Goal: Task Accomplishment & Management: Use online tool/utility

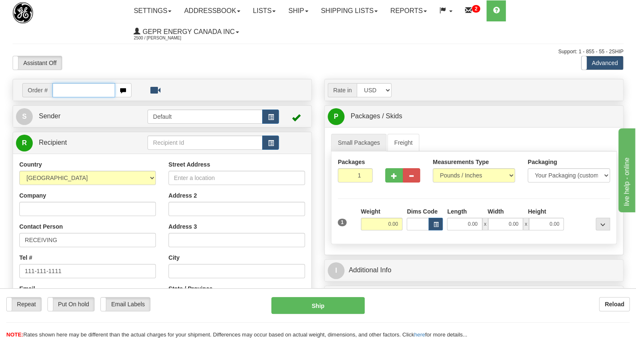
click at [61, 91] on input "text" at bounding box center [84, 90] width 63 height 14
paste input "0086684750"
click at [64, 90] on input "0086684750" at bounding box center [84, 90] width 63 height 14
type input "86684750"
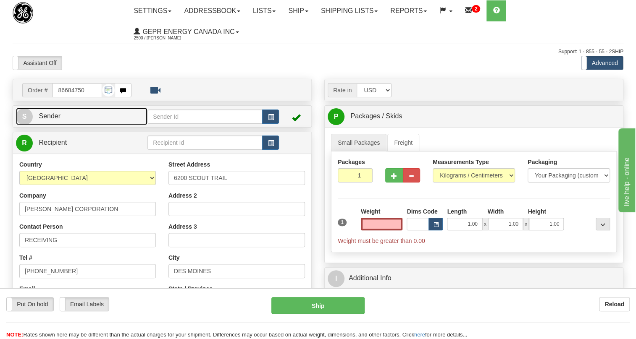
type input "0.00"
drag, startPoint x: 51, startPoint y: 114, endPoint x: 46, endPoint y: 114, distance: 5.0
click at [51, 114] on span "Sender" at bounding box center [50, 116] width 22 height 7
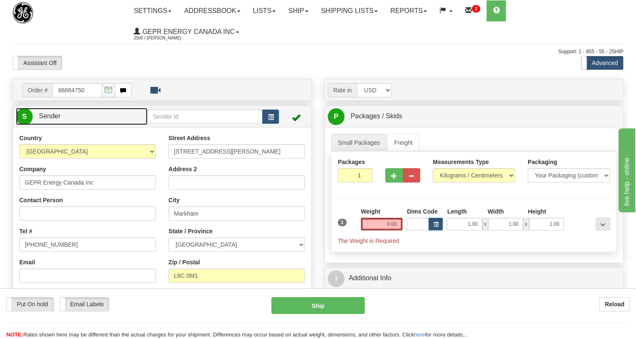
type input "MARKHAM"
click at [53, 115] on span "Sender" at bounding box center [50, 116] width 22 height 7
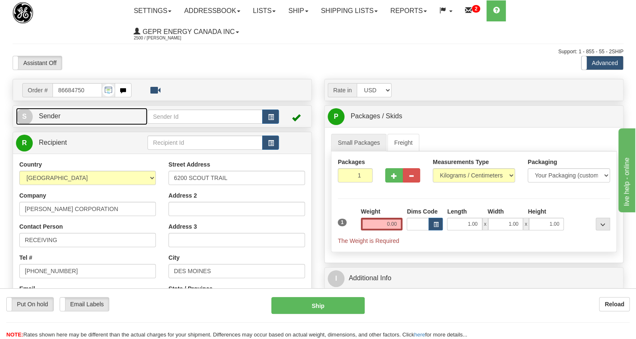
click at [60, 118] on span "Sender" at bounding box center [50, 116] width 22 height 7
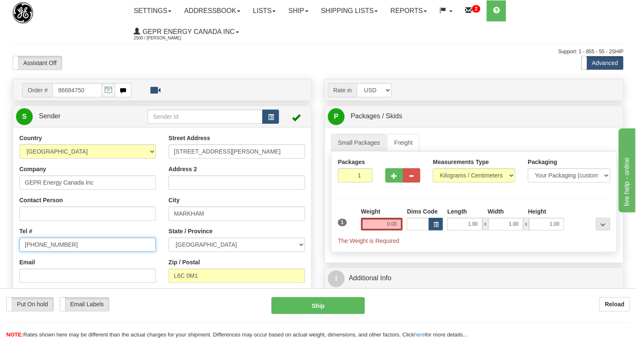
click at [47, 245] on input "(779)7960565" at bounding box center [87, 245] width 137 height 14
paste input "905-927-5013"
type input "905-927-5013"
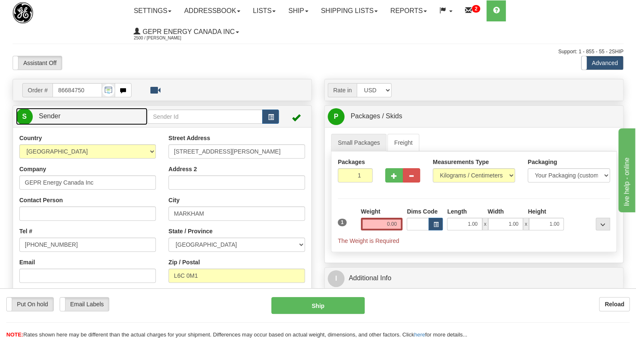
click at [47, 116] on span "Sender" at bounding box center [50, 116] width 22 height 7
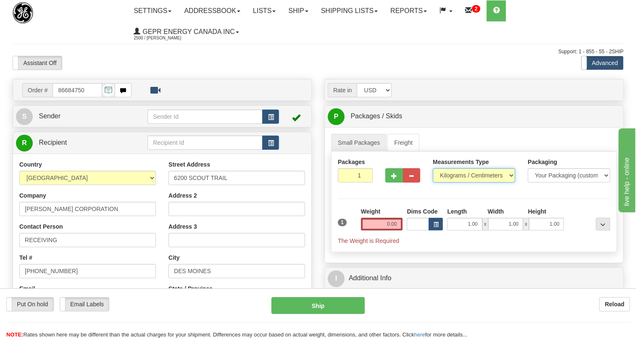
click at [464, 177] on select "Pounds / Inches Kilograms / Centimeters" at bounding box center [474, 175] width 82 height 14
select select "0"
click at [433, 168] on select "Pounds / Inches Kilograms / Centimeters" at bounding box center [474, 175] width 82 height 14
click at [391, 226] on input "0.00" at bounding box center [382, 224] width 42 height 13
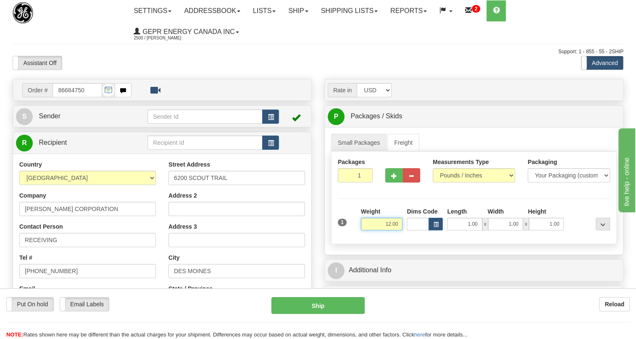
type input "12.00"
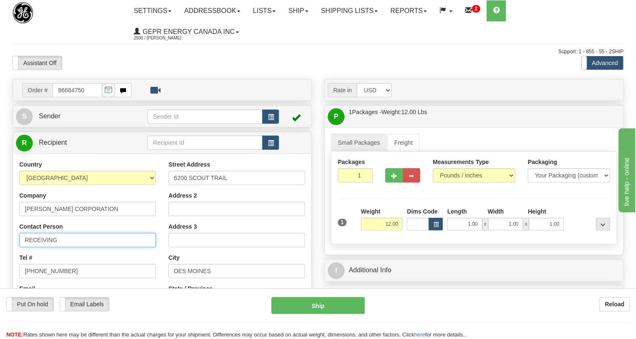
click at [63, 236] on input "RECEIVING" at bounding box center [87, 240] width 137 height 14
paste input "Loren Starkenburg"
type input "RECEIVING / Loren Starkenburg"
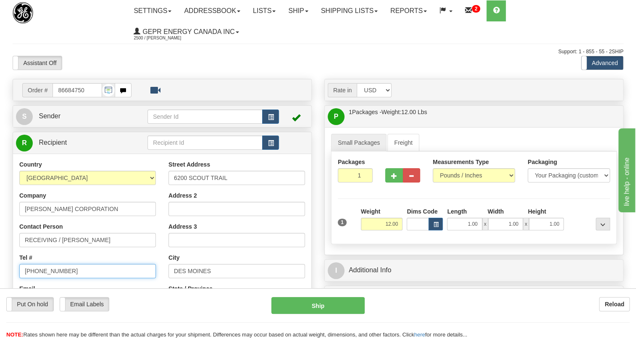
click at [47, 269] on input "[PHONE_NUMBER]" at bounding box center [87, 271] width 137 height 14
click at [47, 270] on input "[PHONE_NUMBER]" at bounding box center [87, 271] width 137 height 14
paste input "51599159"
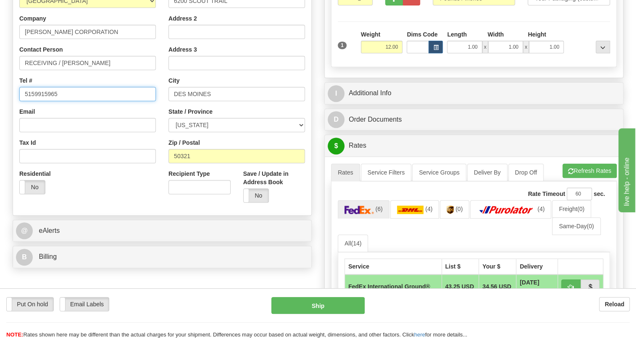
scroll to position [191, 0]
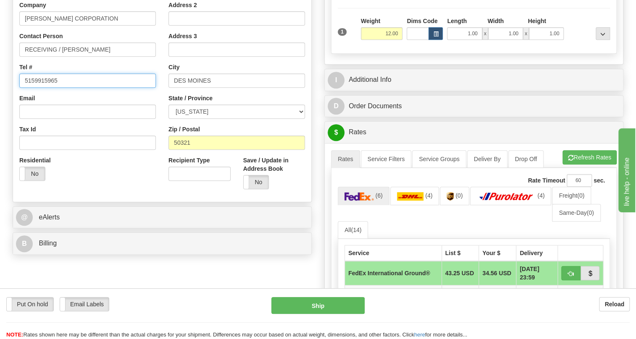
type input "5159915965"
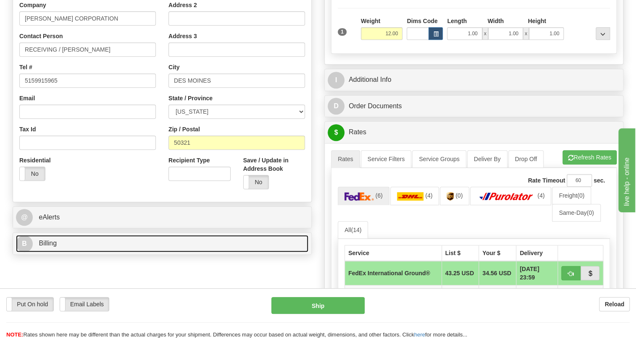
click at [53, 243] on span "Billing" at bounding box center [48, 243] width 18 height 7
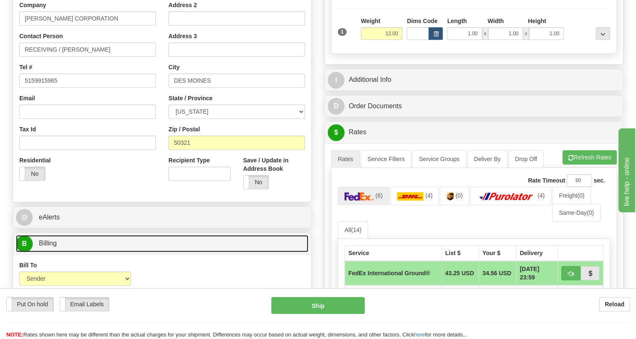
click at [53, 243] on span "Billing" at bounding box center [48, 243] width 18 height 7
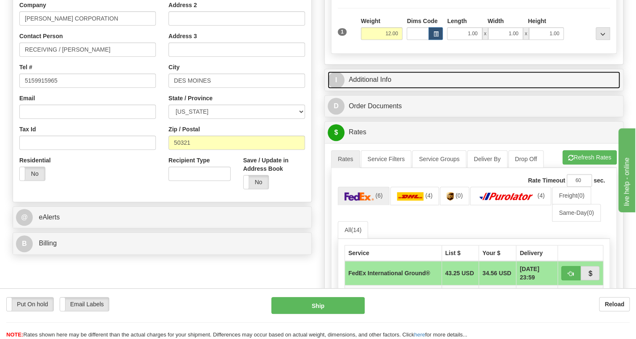
click at [380, 79] on link "I Additional Info" at bounding box center [474, 79] width 292 height 17
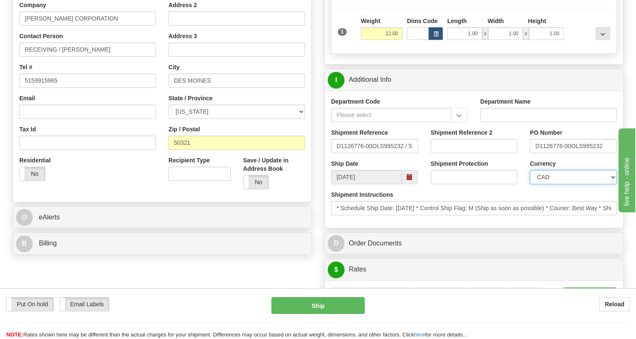
click at [560, 175] on select "CAD USD EUR ZAR [PERSON_NAME] ARN AUD AUS AWG BBD BFR BGN BHD BMD BND BRC BRL C…" at bounding box center [573, 177] width 87 height 14
select select "1"
click at [530, 170] on select "CAD USD EUR ZAR [PERSON_NAME] ARN AUD AUS AWG BBD BFR BGN BHD BMD BND BRC BRL C…" at bounding box center [573, 177] width 87 height 14
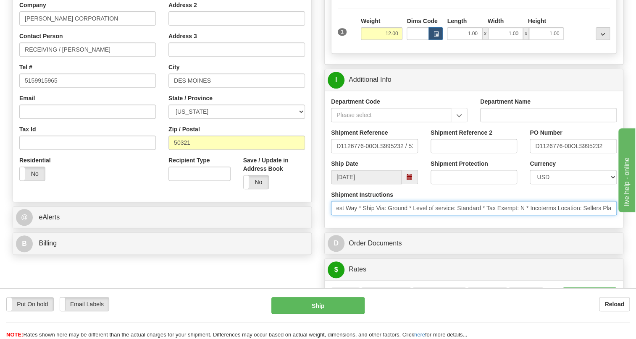
scroll to position [0, 250]
drag, startPoint x: 469, startPoint y: 210, endPoint x: 641, endPoint y: 214, distance: 172.3
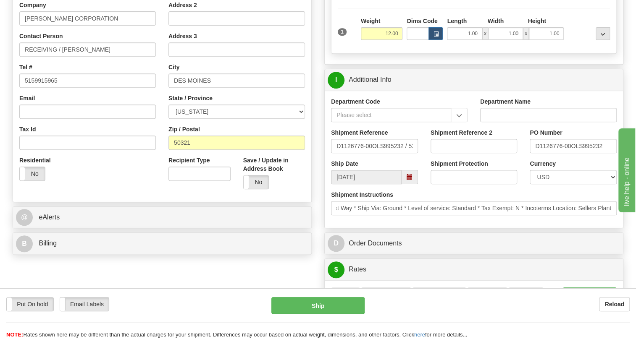
scroll to position [0, 0]
click at [517, 226] on div "Department Code Department Name Shipment Reference D1126776-00OLS995232 / 53085…" at bounding box center [474, 159] width 298 height 137
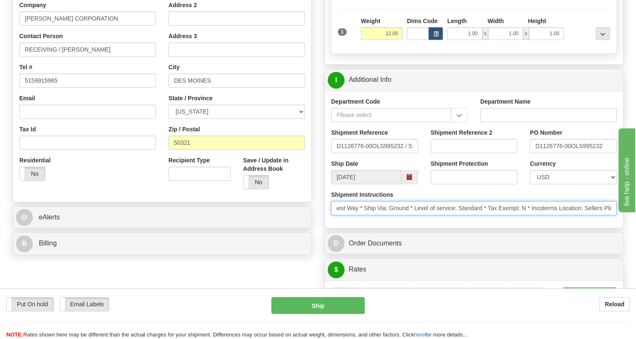
scroll to position [0, 250]
drag, startPoint x: 433, startPoint y: 208, endPoint x: 641, endPoint y: 223, distance: 208.9
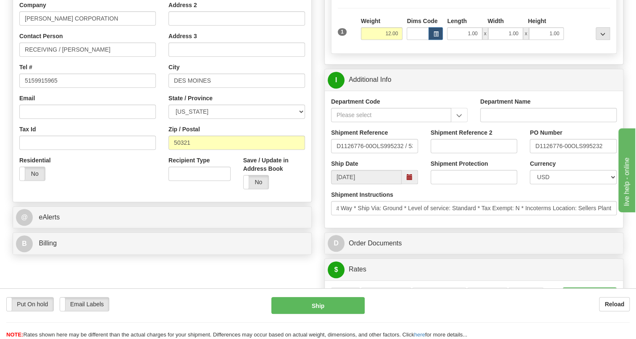
click at [455, 223] on div "Department Code Department Name Shipment Reference D1126776-00OLS995232 / 53085…" at bounding box center [474, 159] width 298 height 137
click at [571, 147] on input "D1126776-00OLS995232" at bounding box center [573, 146] width 87 height 14
drag, startPoint x: 570, startPoint y: 146, endPoint x: 534, endPoint y: 146, distance: 35.7
click at [534, 146] on input "D1126776-00OLS995232" at bounding box center [573, 146] width 87 height 14
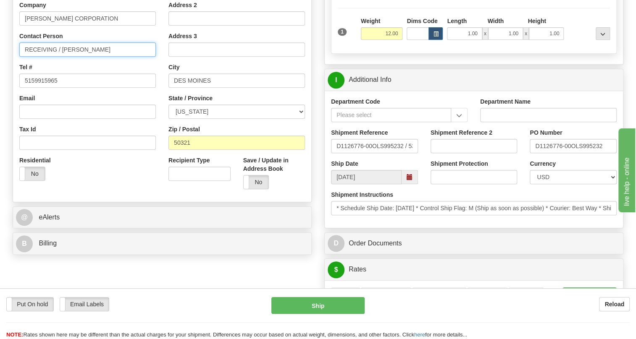
click at [117, 50] on input "RECEIVING / Loren Starkenburg" at bounding box center [87, 49] width 137 height 14
paste input "D1126776-00"
type input "RECEIVING / Loren Starkenburg / PO#D1126776-00"
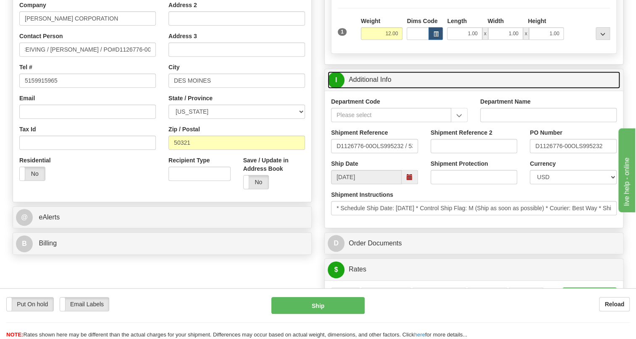
click at [372, 83] on link "I Additional Info" at bounding box center [474, 79] width 292 height 17
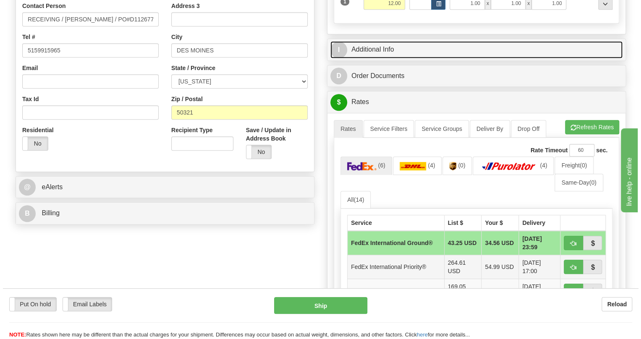
scroll to position [305, 0]
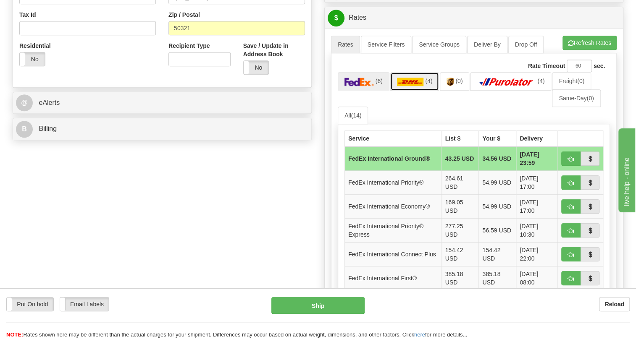
click at [410, 78] on img at bounding box center [410, 82] width 27 height 8
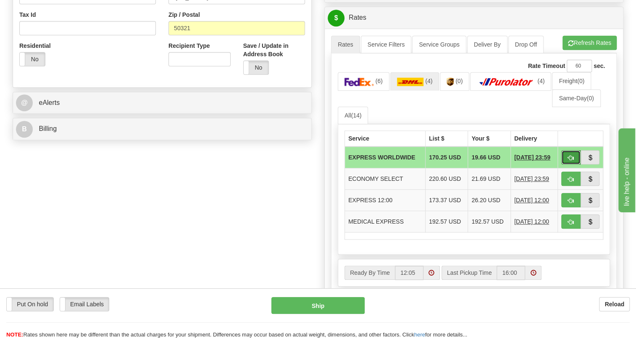
click at [569, 157] on span "button" at bounding box center [571, 157] width 6 height 5
type input "P"
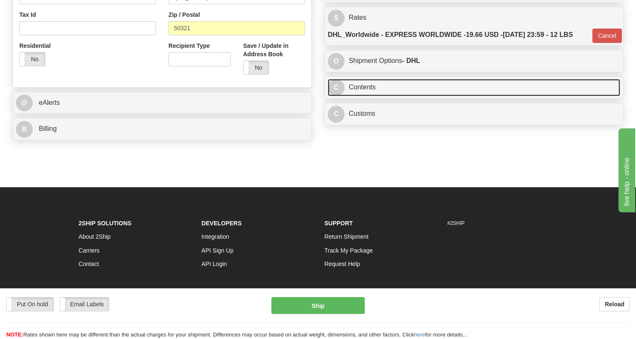
click at [365, 86] on link "C Contents" at bounding box center [474, 87] width 292 height 17
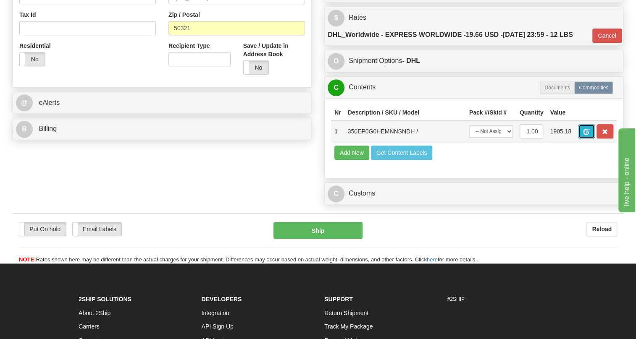
click at [583, 134] on span "button" at bounding box center [586, 131] width 6 height 5
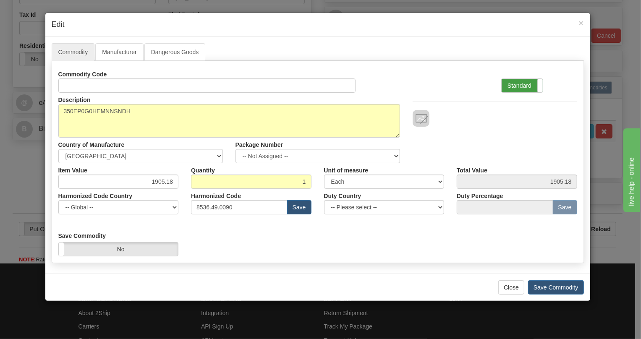
click at [519, 84] on label "Standard" at bounding box center [522, 85] width 41 height 13
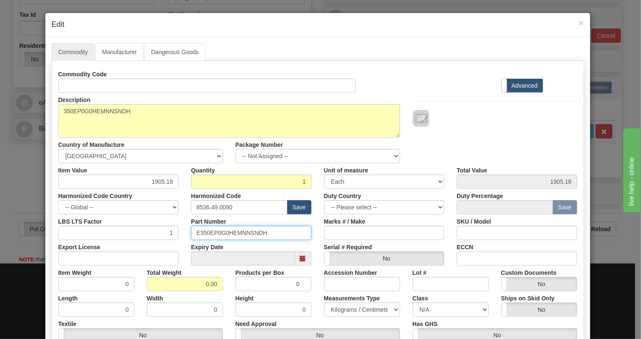
click at [226, 234] on input "E350EP0G0HEMNNSNDH" at bounding box center [251, 233] width 121 height 14
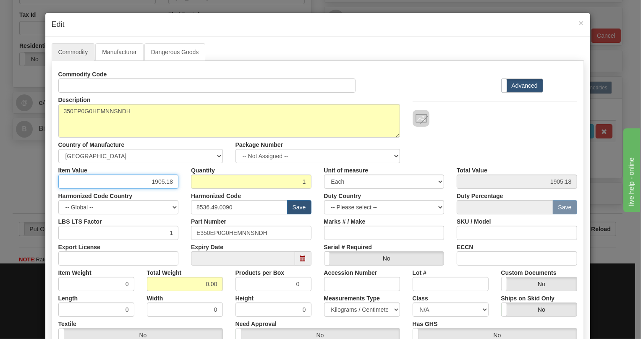
click at [155, 182] on input "1905.18" at bounding box center [118, 182] width 121 height 14
type input "1424.88"
click at [197, 292] on div "Width 0" at bounding box center [185, 305] width 89 height 26
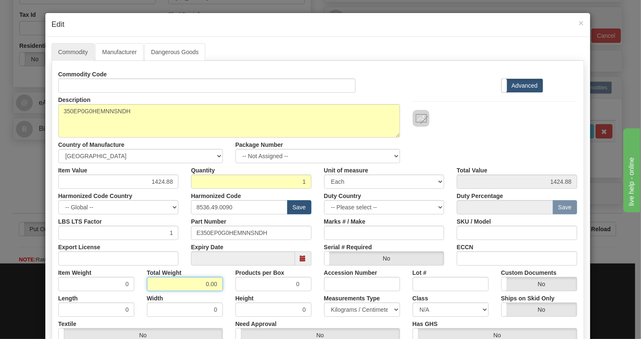
click at [198, 284] on input "0.00" at bounding box center [185, 284] width 76 height 14
type input "1.00"
type input "1.0000"
click at [349, 310] on select "Pounds / Inches Kilograms / Centimeters" at bounding box center [362, 310] width 76 height 14
select select "0"
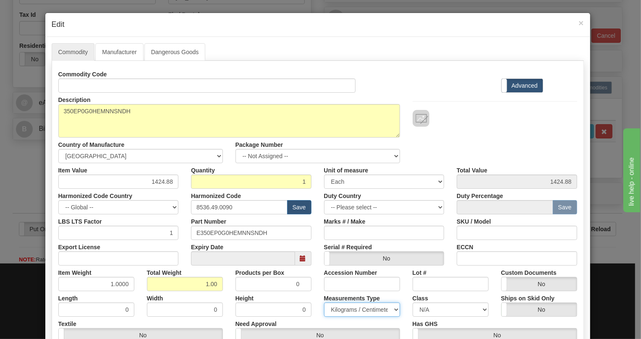
click at [324, 303] on select "Pounds / Inches Kilograms / Centimeters" at bounding box center [362, 310] width 76 height 14
click at [313, 304] on div "Height 0" at bounding box center [273, 305] width 89 height 26
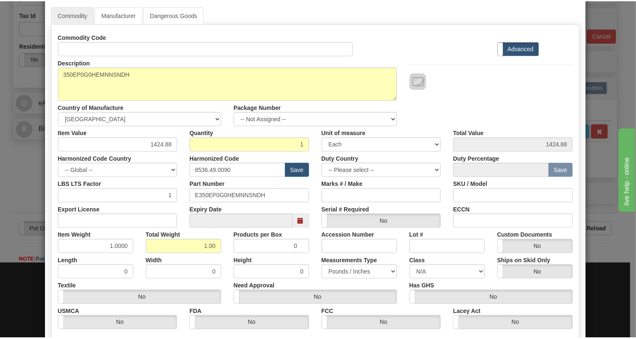
scroll to position [128, 0]
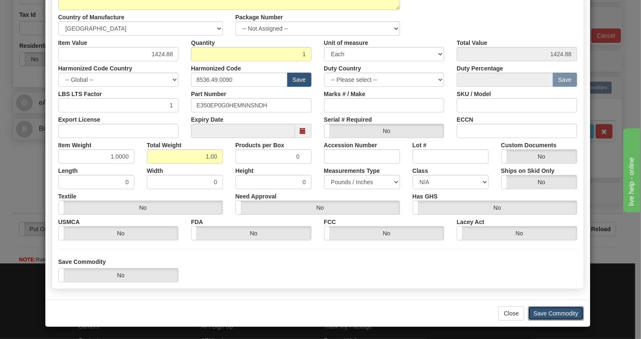
click at [550, 313] on button "Save Commodity" at bounding box center [556, 314] width 56 height 14
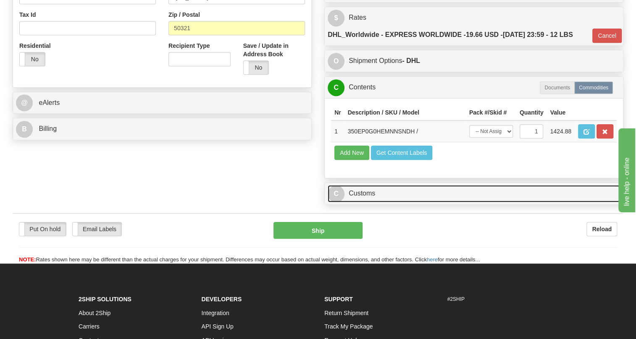
click at [368, 195] on link "C Customs" at bounding box center [474, 193] width 292 height 17
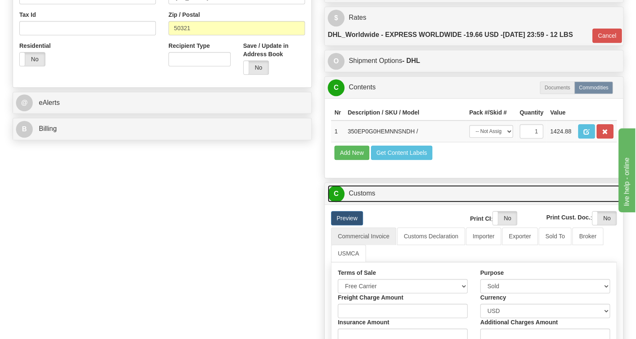
click at [368, 195] on link "C Customs" at bounding box center [474, 193] width 292 height 17
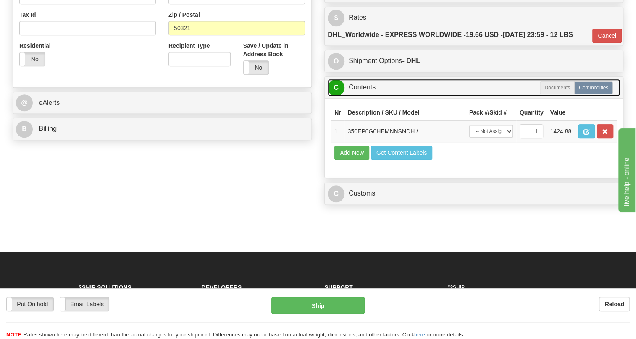
click at [362, 92] on link "C Contents" at bounding box center [474, 87] width 292 height 17
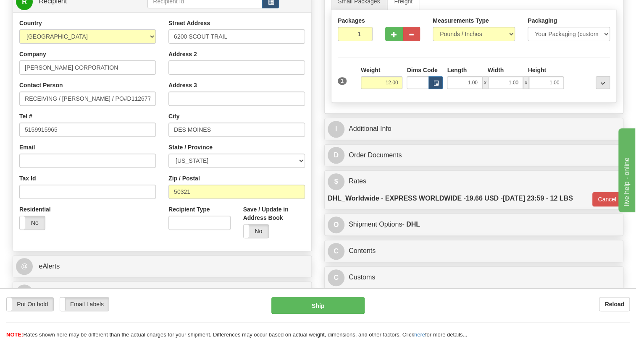
scroll to position [152, 0]
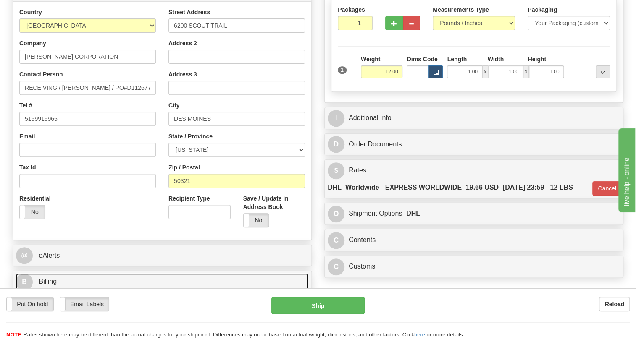
click at [51, 276] on link "B Billing" at bounding box center [162, 281] width 292 height 17
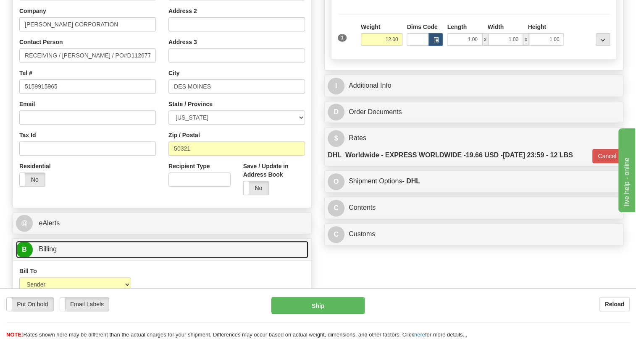
scroll to position [267, 0]
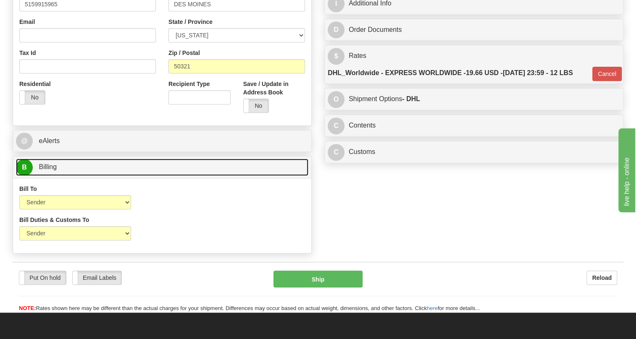
click at [53, 166] on span "Billing" at bounding box center [48, 166] width 18 height 7
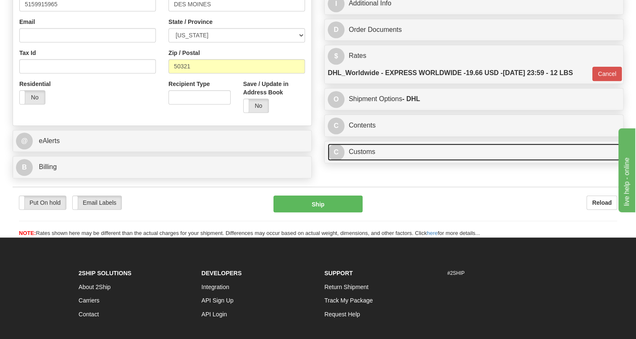
click at [360, 149] on link "C Customs" at bounding box center [474, 152] width 292 height 17
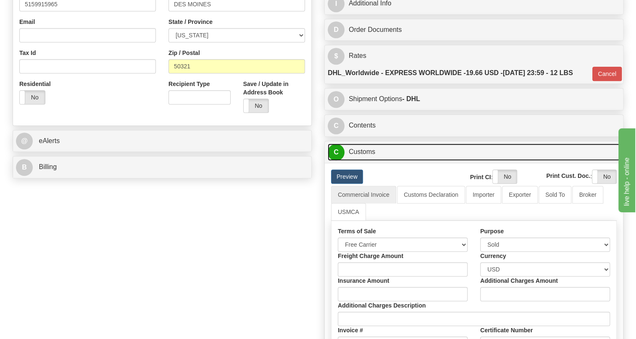
click at [360, 149] on link "C Customs" at bounding box center [474, 152] width 292 height 17
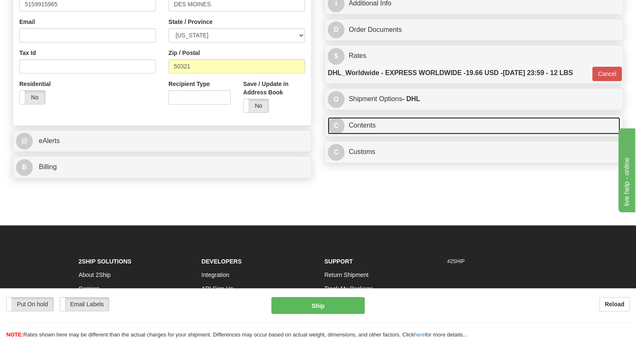
click at [366, 126] on link "C Contents" at bounding box center [474, 125] width 292 height 17
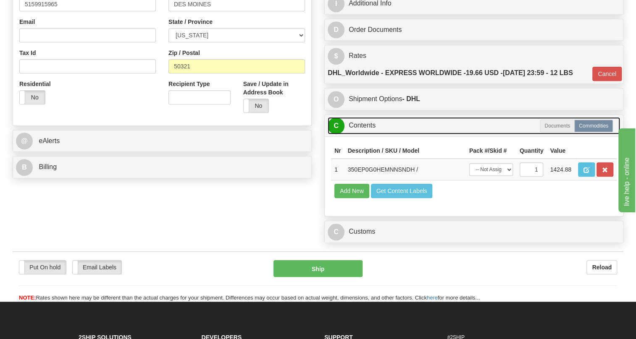
click at [366, 126] on link "C Contents" at bounding box center [474, 125] width 292 height 17
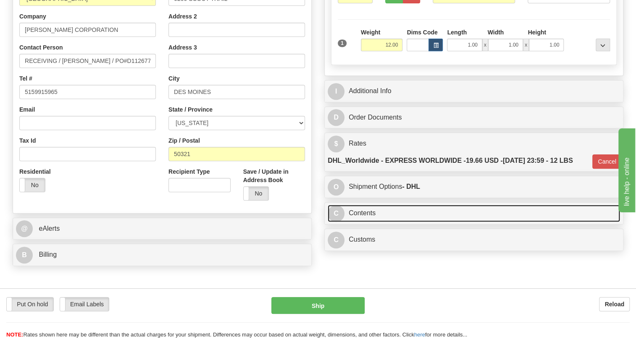
scroll to position [152, 0]
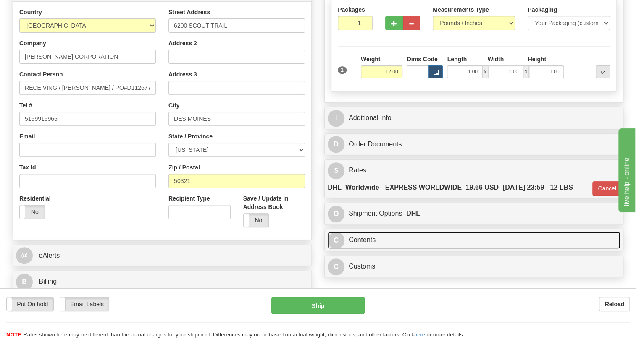
drag, startPoint x: 365, startPoint y: 241, endPoint x: 426, endPoint y: 232, distance: 62.4
click at [365, 241] on link "C Contents" at bounding box center [474, 240] width 292 height 17
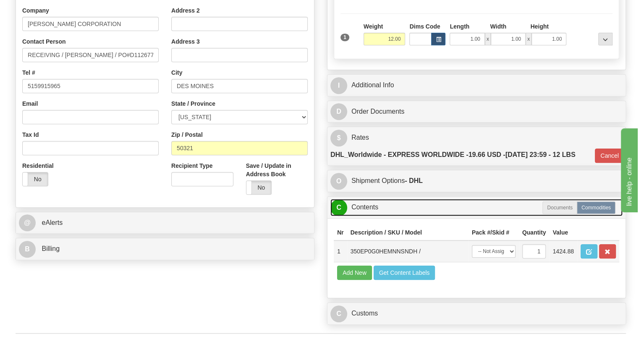
scroll to position [267, 0]
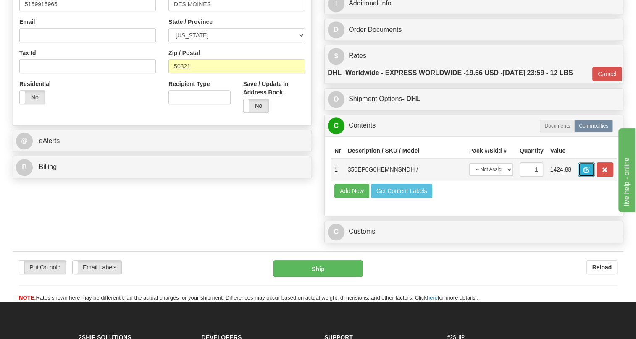
click at [590, 172] on button "button" at bounding box center [586, 170] width 17 height 14
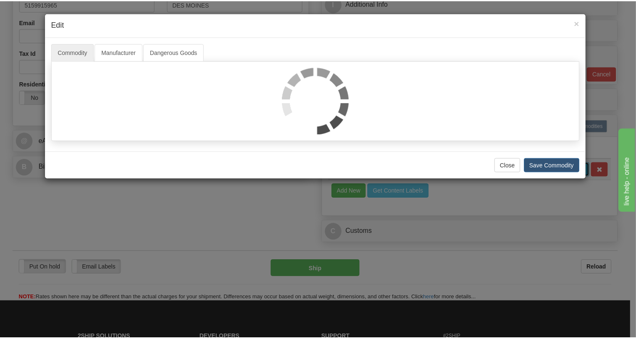
scroll to position [0, 0]
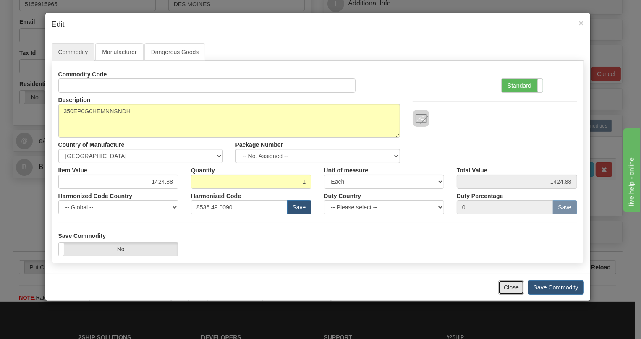
click at [517, 288] on button "Close" at bounding box center [512, 288] width 26 height 14
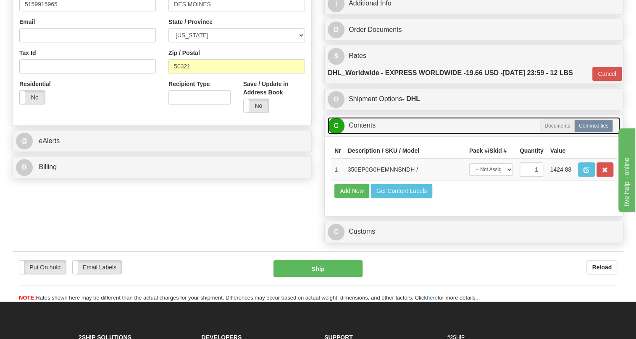
click at [361, 122] on link "C Contents" at bounding box center [474, 125] width 292 height 17
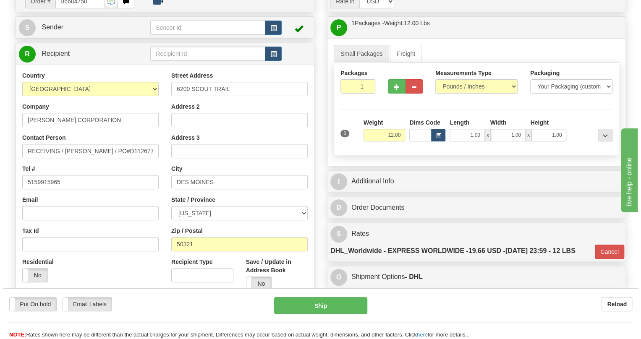
scroll to position [76, 0]
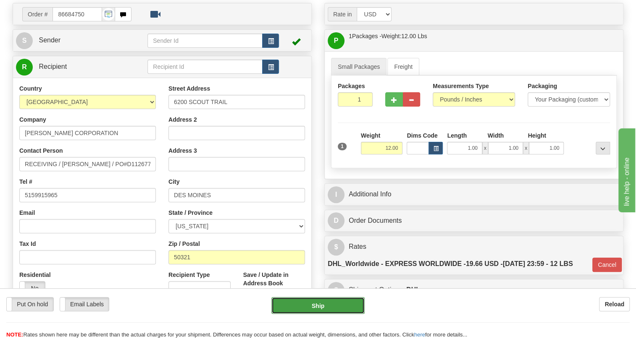
click at [319, 307] on button "Ship" at bounding box center [317, 305] width 93 height 17
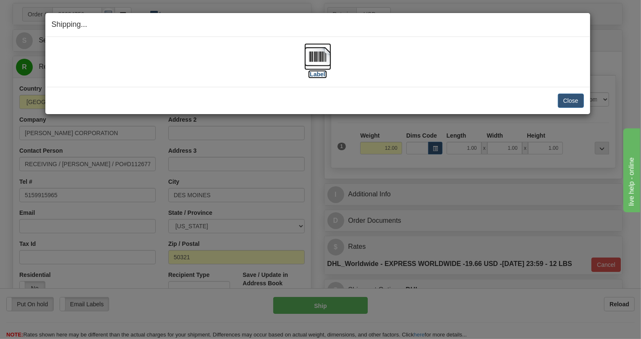
click at [326, 58] on img at bounding box center [318, 56] width 27 height 27
click at [570, 101] on button "Close" at bounding box center [571, 101] width 26 height 14
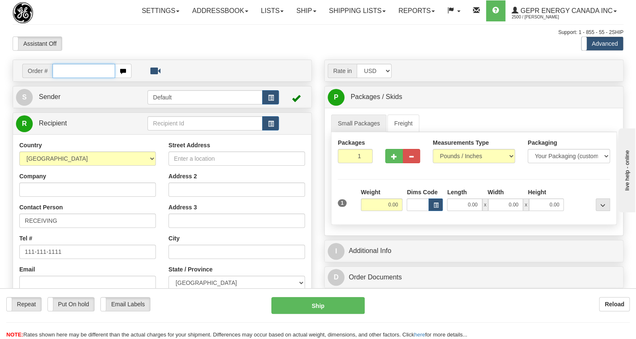
drag, startPoint x: 0, startPoint y: 0, endPoint x: 63, endPoint y: 89, distance: 109.0
click at [63, 78] on input "text" at bounding box center [84, 71] width 63 height 14
paste input "0086684755"
click at [66, 78] on input "0086684755" at bounding box center [84, 71] width 63 height 14
type input "86684755"
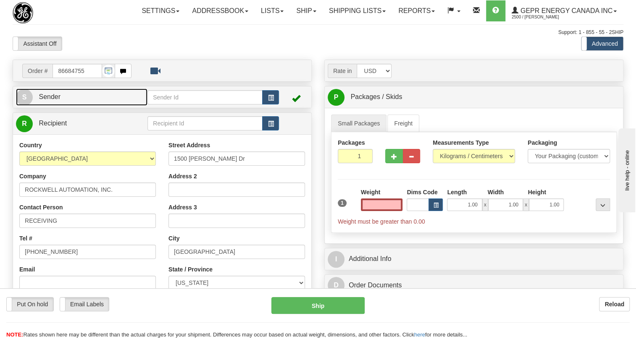
type input "0.00"
drag, startPoint x: 59, startPoint y: 115, endPoint x: 49, endPoint y: 115, distance: 9.7
click at [59, 100] on span "Sender" at bounding box center [50, 96] width 22 height 7
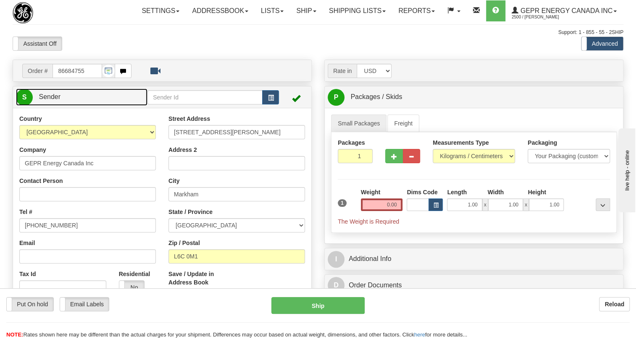
type input "MARKHAM"
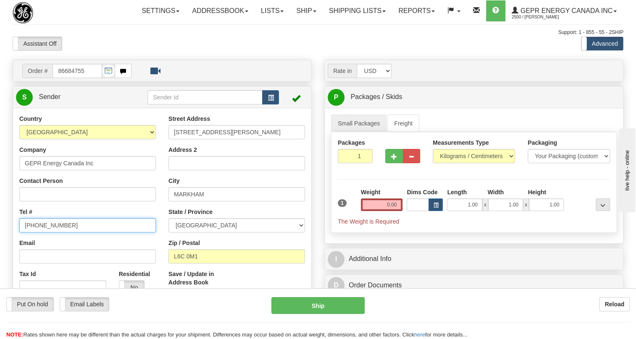
click at [47, 233] on input "(779)7960565" at bounding box center [87, 225] width 137 height 14
click at [47, 233] on input "[PHONE_NUMBER]" at bounding box center [87, 225] width 137 height 14
paste input "[PHONE_NUMBER]"
type input "[PHONE_NUMBER]"
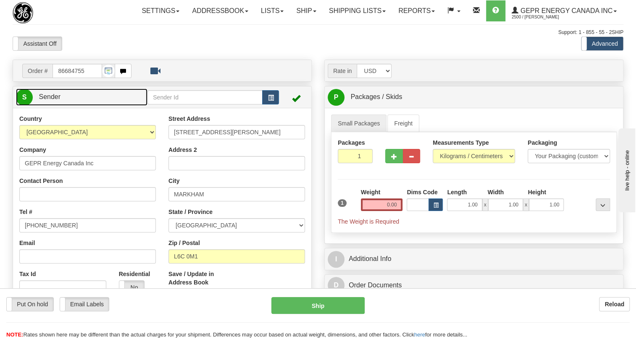
click at [54, 100] on span "Sender" at bounding box center [50, 96] width 22 height 7
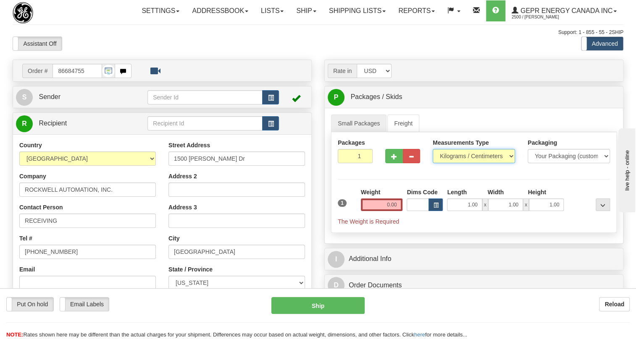
click at [482, 163] on select "Pounds / Inches Kilograms / Centimeters" at bounding box center [474, 156] width 82 height 14
select select "0"
click at [433, 163] on select "Pounds / Inches Kilograms / Centimeters" at bounding box center [474, 156] width 82 height 14
click at [376, 211] on input "0.00" at bounding box center [382, 205] width 42 height 13
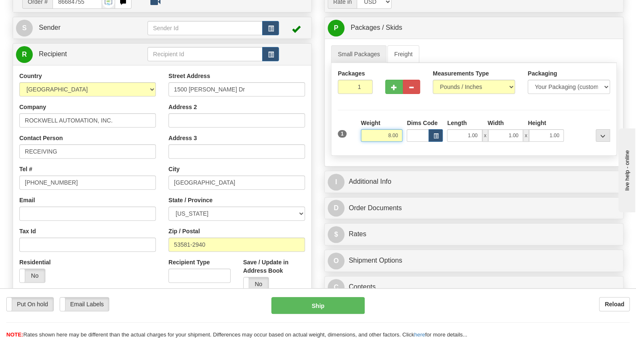
scroll to position [76, 0]
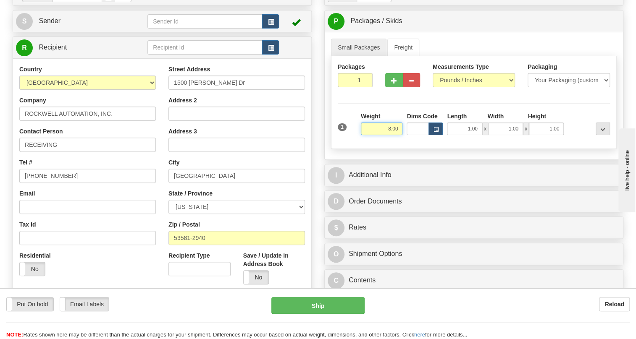
type input "8.00"
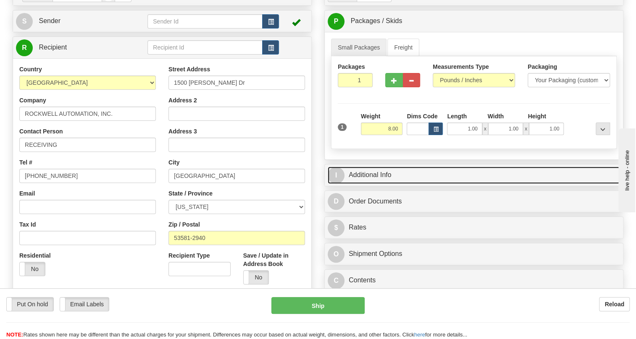
click at [373, 184] on link "I Additional Info" at bounding box center [474, 175] width 292 height 17
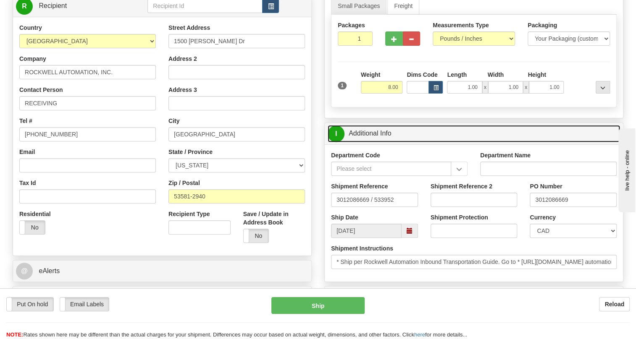
scroll to position [152, 0]
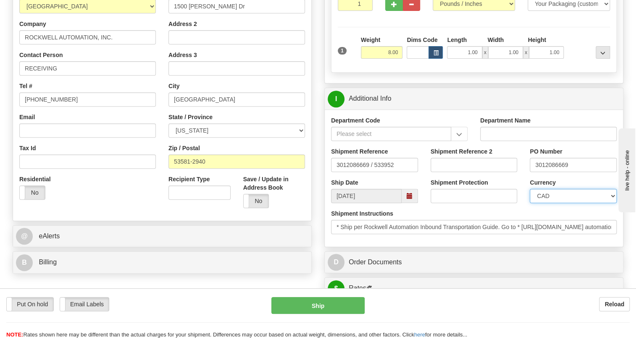
click at [563, 203] on select "CAD USD EUR ZAR [PERSON_NAME] ARN AUD AUS AWG BBD BFR BGN BHD BMD BND BRC BRL C…" at bounding box center [573, 196] width 87 height 14
select select "1"
click at [530, 203] on select "CAD USD EUR ZAR [PERSON_NAME] ARN AUD AUS AWG BBD BFR BGN BHD BMD BND BRC BRL C…" at bounding box center [573, 196] width 87 height 14
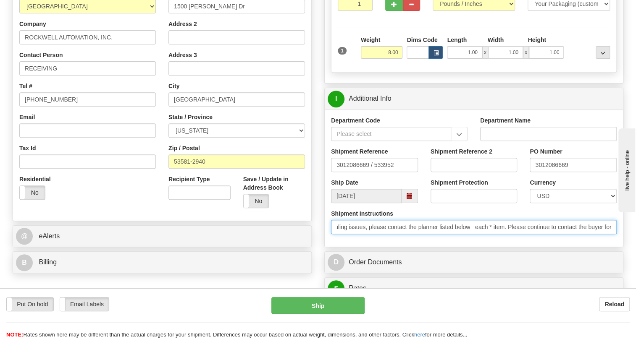
scroll to position [0, 382]
drag, startPoint x: 538, startPoint y: 244, endPoint x: 611, endPoint y: 250, distance: 73.3
click at [617, 241] on div "Shipment Instructions * Ship per Rockwell Automation Inbound Transportation Gui…" at bounding box center [474, 225] width 298 height 31
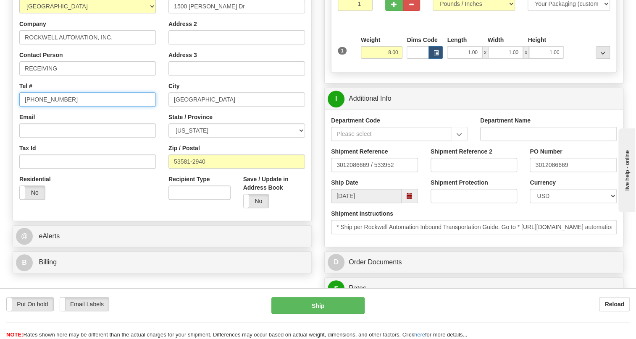
click at [44, 107] on input "[PHONE_NUMBER]" at bounding box center [87, 99] width 137 height 14
type input "111-111-1111"
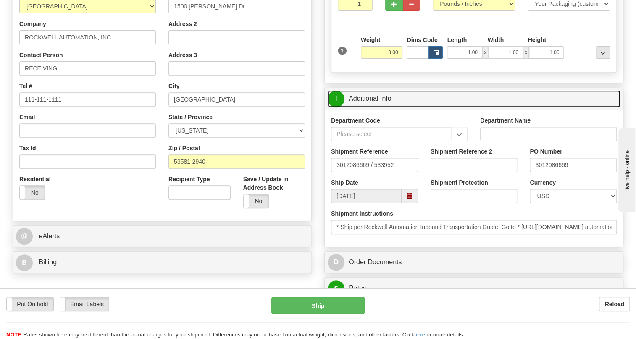
click at [366, 108] on link "I Additional Info" at bounding box center [474, 98] width 292 height 17
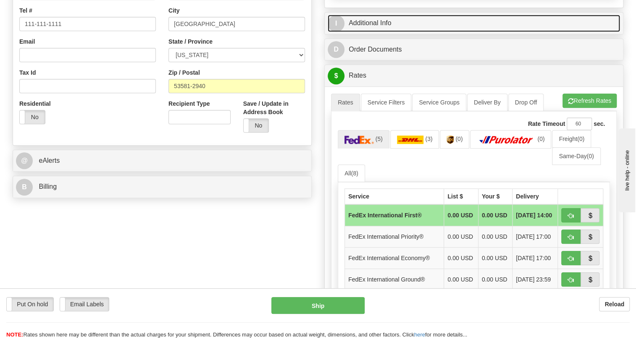
scroll to position [229, 0]
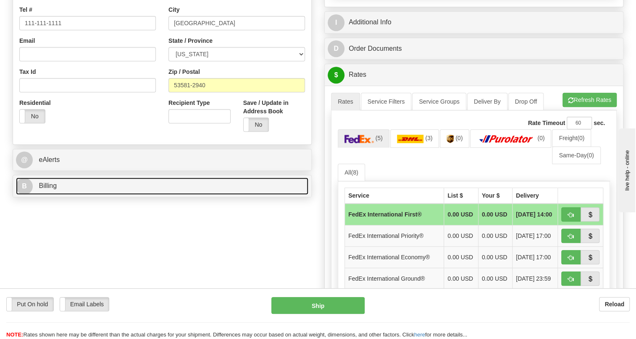
click at [50, 189] on span "Billing" at bounding box center [48, 185] width 18 height 7
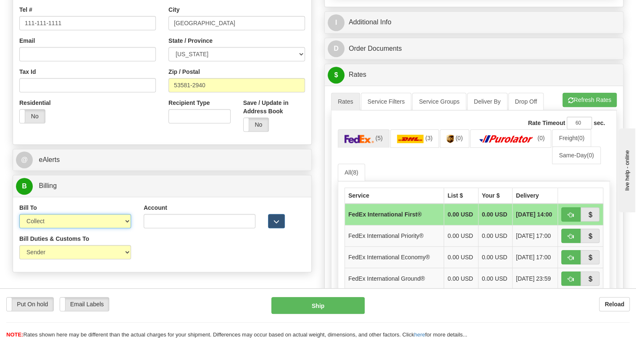
click at [61, 229] on select "Sender Recipient Third Party Collect" at bounding box center [75, 221] width 112 height 14
select select "1"
click at [19, 229] on select "Sender Recipient Third Party Collect" at bounding box center [75, 221] width 112 height 14
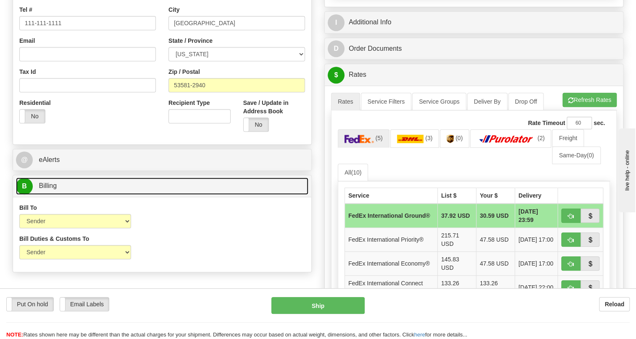
click at [54, 189] on span "Billing" at bounding box center [48, 185] width 18 height 7
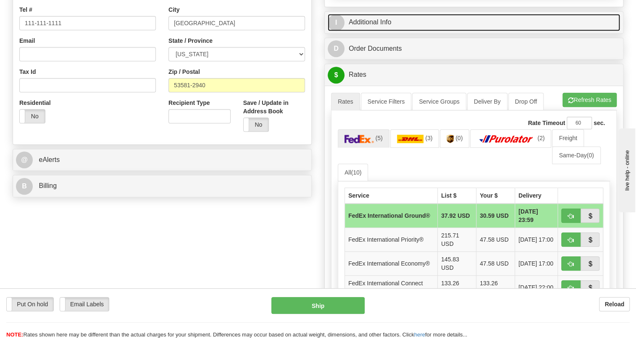
click at [375, 31] on link "I Additional Info" at bounding box center [474, 22] width 292 height 17
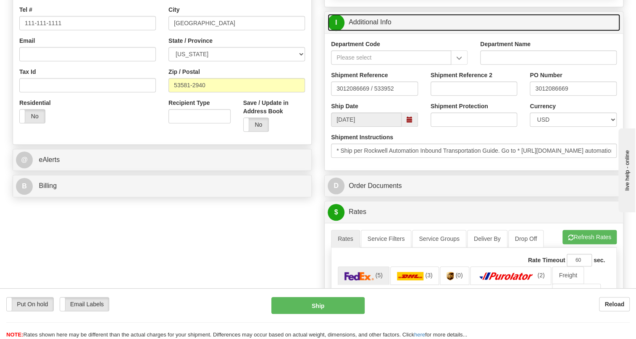
drag, startPoint x: 370, startPoint y: 39, endPoint x: 530, endPoint y: 91, distance: 167.9
click at [372, 31] on link "I Additional Info" at bounding box center [474, 22] width 292 height 17
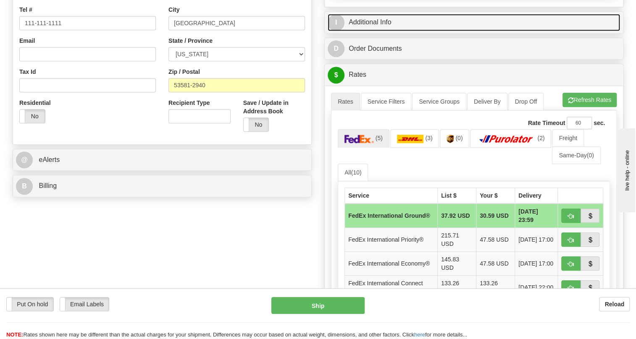
click at [375, 31] on link "I Additional Info" at bounding box center [474, 22] width 292 height 17
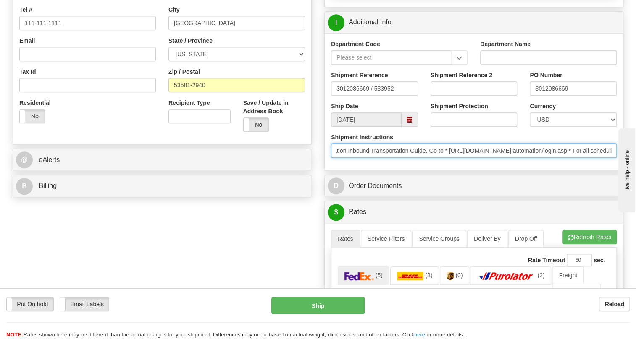
scroll to position [0, 78]
drag, startPoint x: 542, startPoint y: 169, endPoint x: 597, endPoint y: 173, distance: 55.6
click at [597, 158] on input "* Ship per Rockwell Automation Inbound Transportation Guide. Go to * http://www…" at bounding box center [474, 151] width 286 height 14
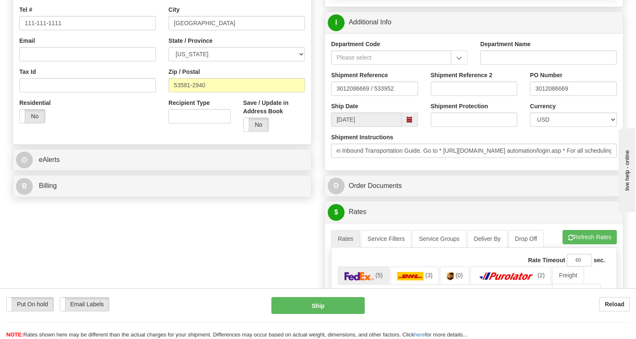
scroll to position [0, 0]
click at [561, 164] on div "Shipment Instructions * Ship per Rockwell Automation Inbound Transportation Gui…" at bounding box center [474, 148] width 298 height 31
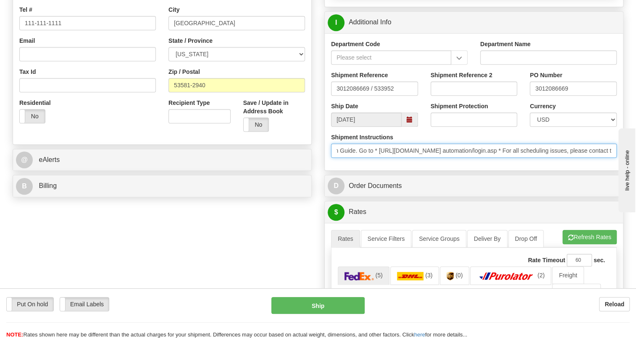
scroll to position [0, 382]
drag, startPoint x: 1199, startPoint y: 386, endPoint x: 656, endPoint y: 223, distance: 566.9
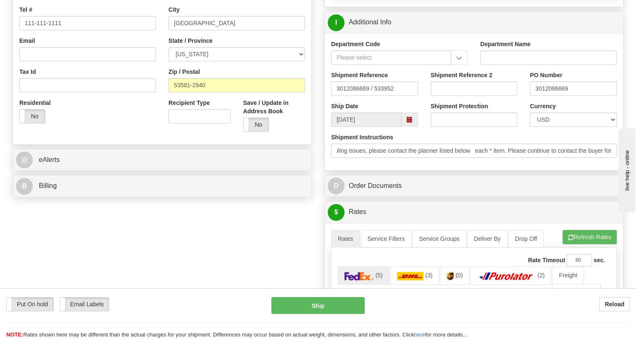
scroll to position [0, 0]
click at [464, 154] on div "Shipment Instructions * Ship per Rockwell Automation Inbound Transportation Gui…" at bounding box center [474, 145] width 286 height 25
click at [552, 96] on input "3012086669" at bounding box center [573, 88] width 87 height 14
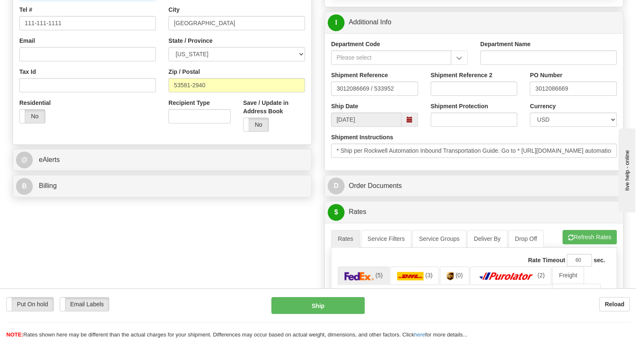
paste input "3012086669"
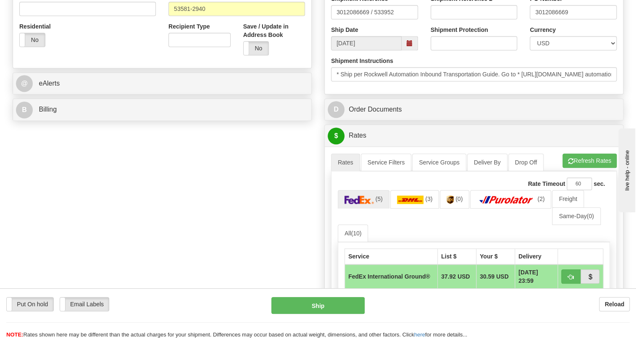
scroll to position [191, 0]
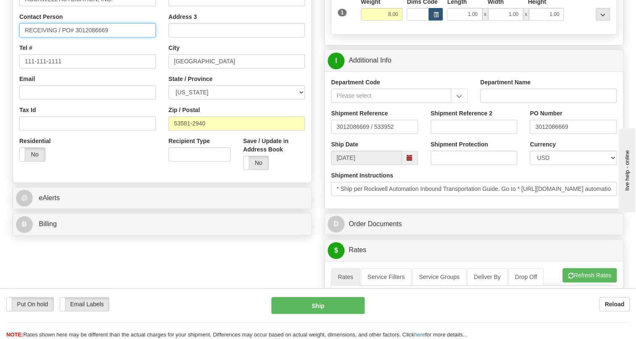
type input "RECEIVING / PO# 3012086669"
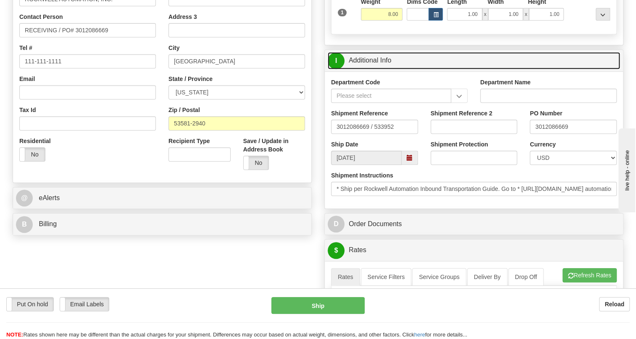
click at [371, 69] on link "I Additional Info" at bounding box center [474, 60] width 292 height 17
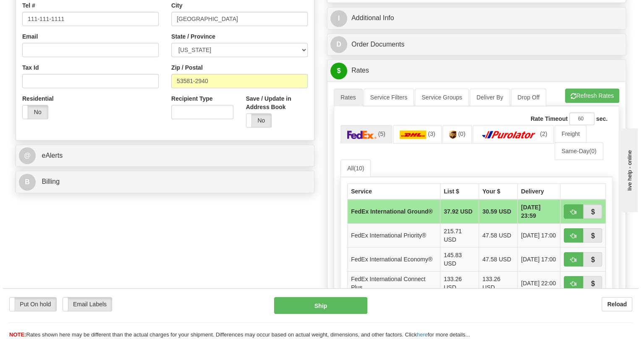
scroll to position [267, 0]
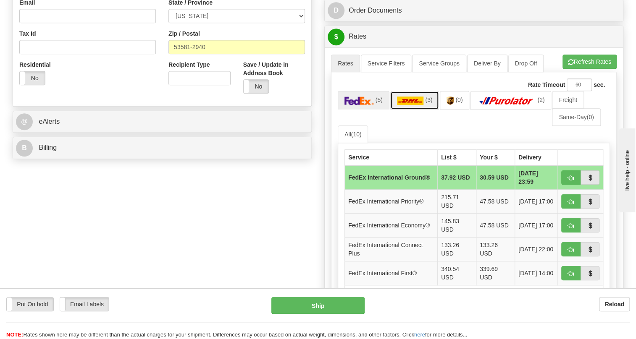
click at [413, 105] on img at bounding box center [410, 101] width 27 height 8
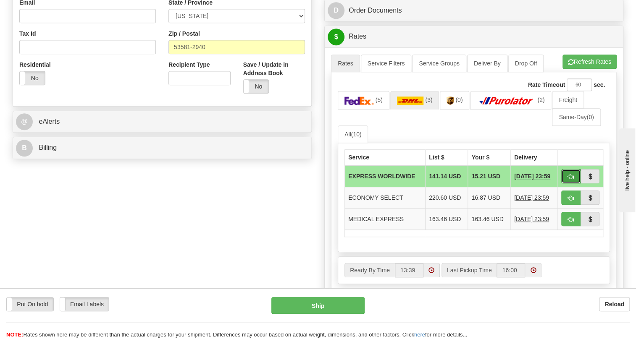
click at [570, 180] on span "button" at bounding box center [571, 176] width 6 height 5
type input "P"
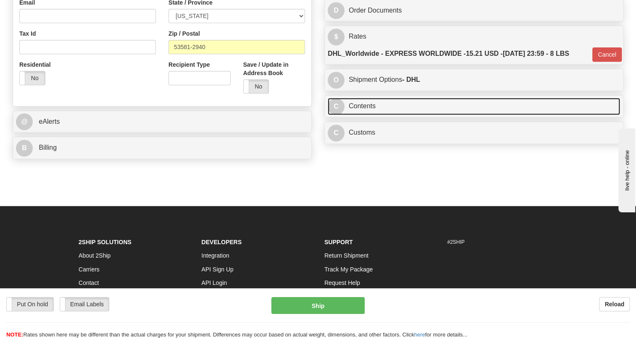
click at [357, 115] on link "C Contents" at bounding box center [474, 106] width 292 height 17
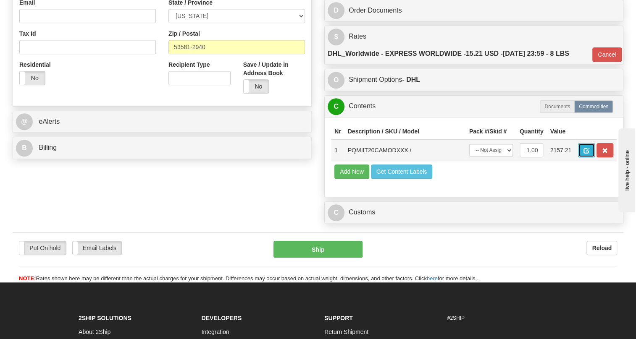
click at [586, 154] on span "button" at bounding box center [586, 150] width 6 height 5
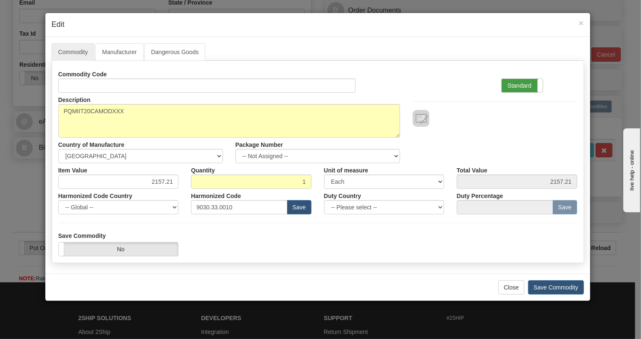
click at [522, 84] on label "Standard" at bounding box center [522, 85] width 41 height 13
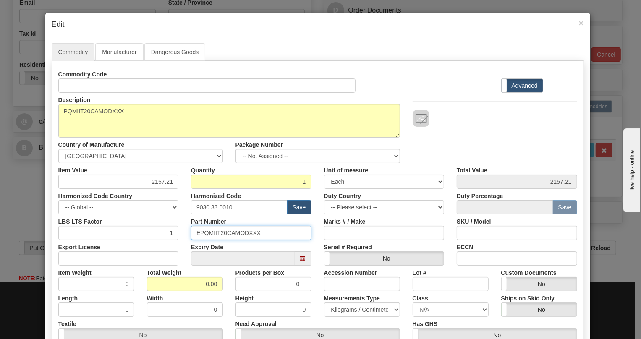
click at [231, 233] on input "EPQMIIT20CAMODXXX" at bounding box center [251, 233] width 121 height 14
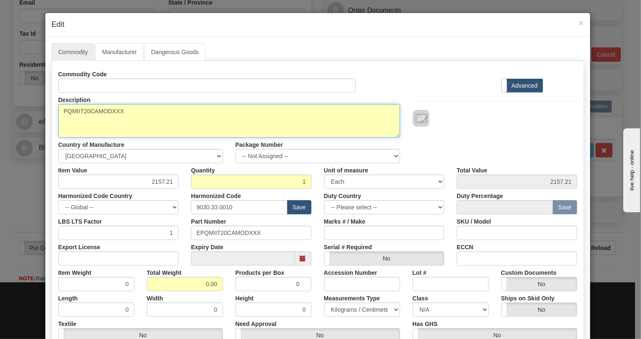
click at [91, 110] on textarea "PQMIIT20CAMODXXX" at bounding box center [229, 121] width 342 height 34
paste textarea "-T20-C-A-"
type textarea "PQMII-T20-C-A-MODXXX"
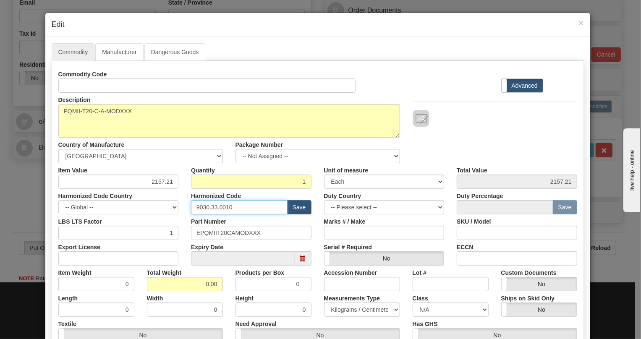
click at [215, 205] on input "9030.33.0010" at bounding box center [239, 207] width 97 height 14
paste input "28.30.000"
type input "9028.30.0000"
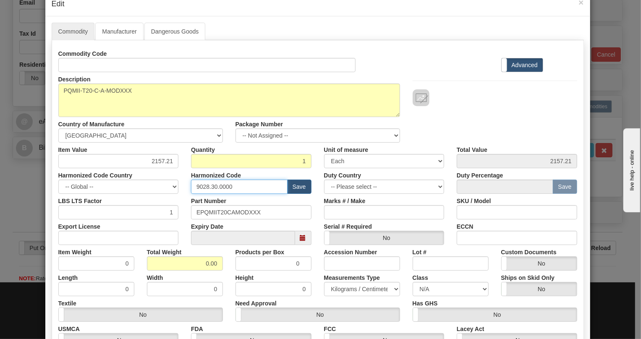
scroll to position [38, 0]
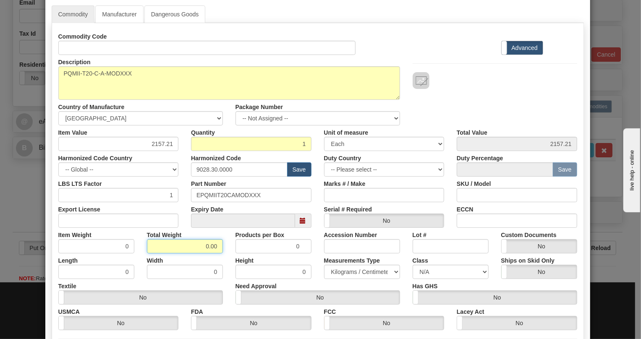
click at [197, 244] on input "0.00" at bounding box center [185, 246] width 76 height 14
type input "1.00"
type input "1.0000"
click at [351, 270] on select "Pounds / Inches Kilograms / Centimeters" at bounding box center [362, 272] width 76 height 14
select select "0"
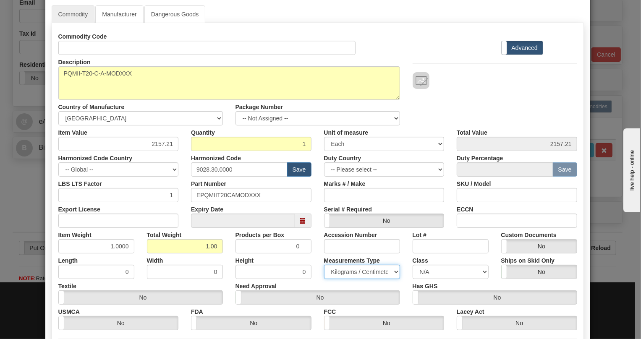
click at [324, 265] on select "Pounds / Inches Kilograms / Centimeters" at bounding box center [362, 272] width 76 height 14
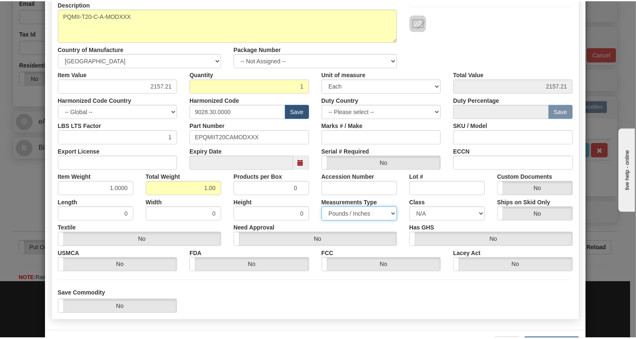
scroll to position [128, 0]
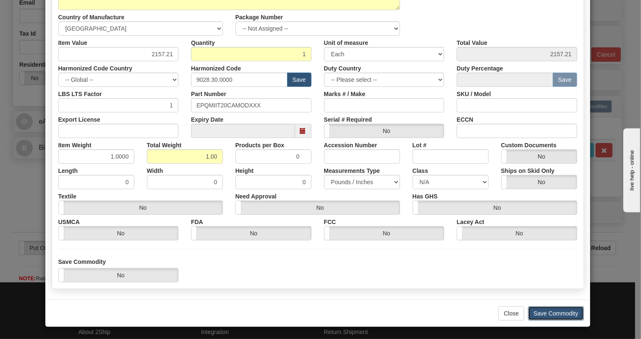
drag, startPoint x: 553, startPoint y: 311, endPoint x: 545, endPoint y: 307, distance: 8.5
click at [553, 311] on button "Save Commodity" at bounding box center [556, 314] width 56 height 14
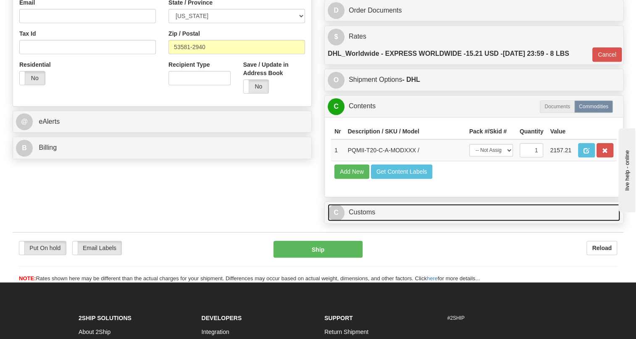
click at [361, 221] on link "C Customs" at bounding box center [474, 212] width 292 height 17
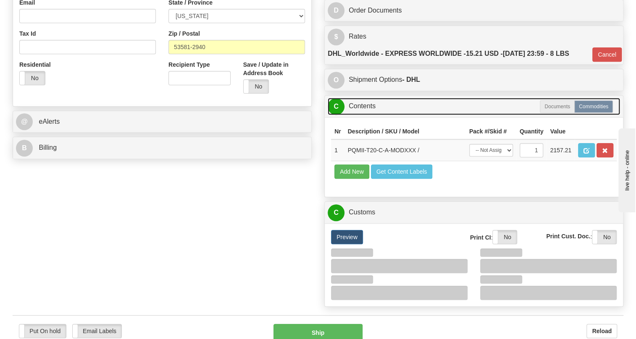
click at [362, 115] on link "C Contents" at bounding box center [474, 106] width 292 height 17
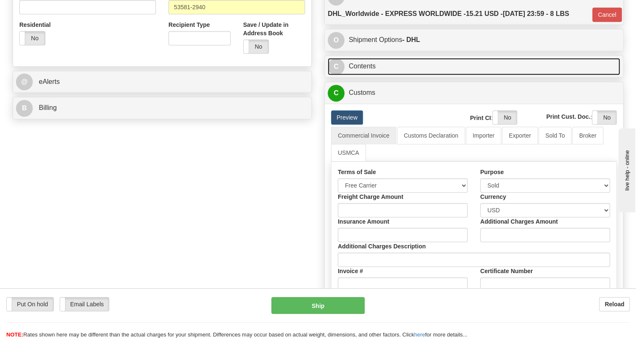
scroll to position [305, 0]
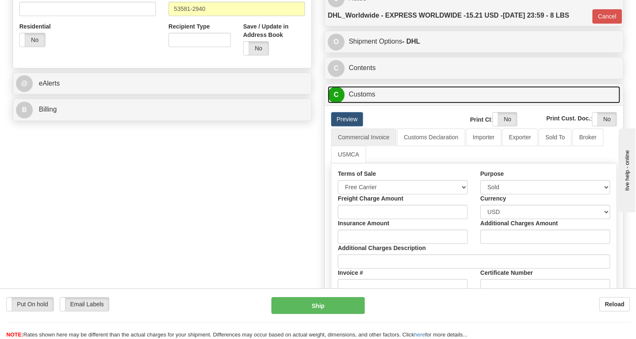
click at [358, 103] on link "C Customs" at bounding box center [474, 94] width 292 height 17
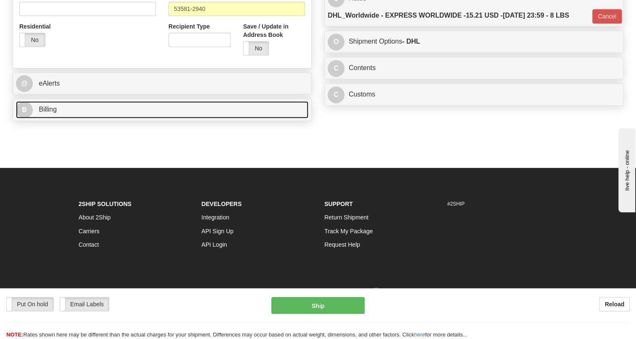
click at [47, 113] on span "Billing" at bounding box center [48, 109] width 18 height 7
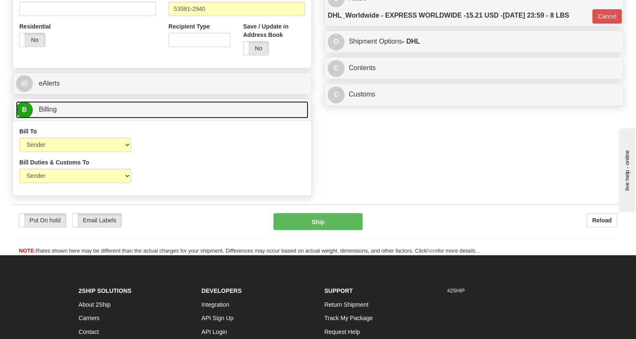
click at [47, 113] on span "Billing" at bounding box center [48, 109] width 18 height 7
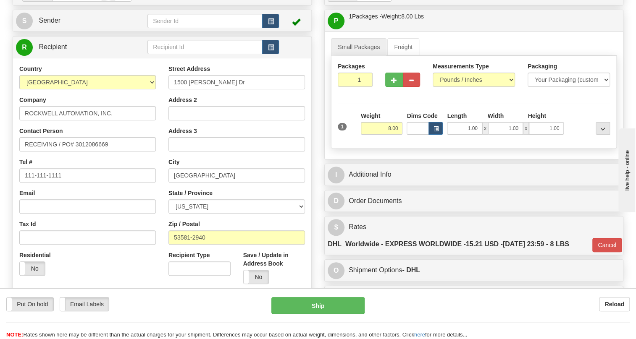
scroll to position [76, 0]
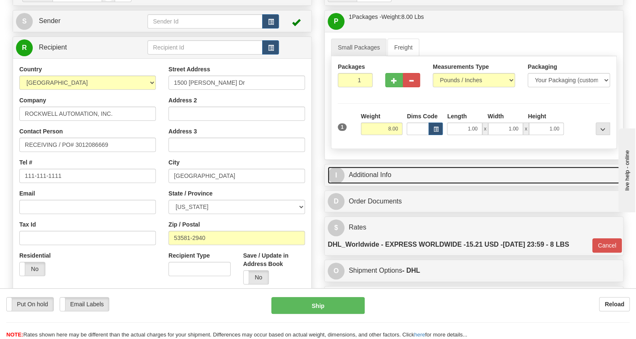
click at [368, 184] on link "I Additional Info" at bounding box center [474, 175] width 292 height 17
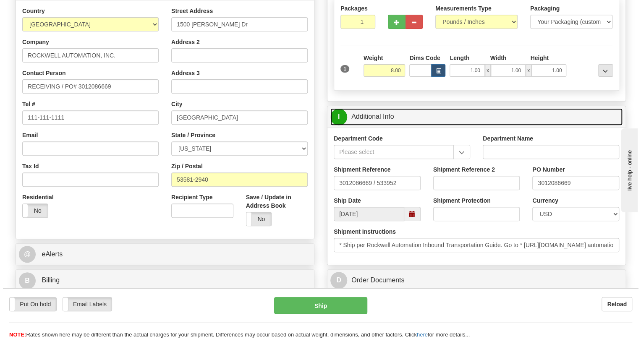
scroll to position [191, 0]
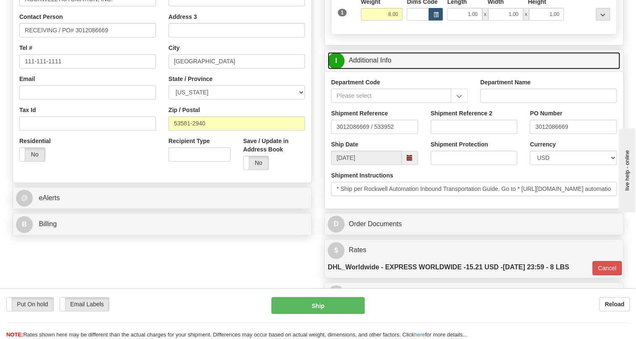
click at [363, 69] on link "I Additional Info" at bounding box center [474, 60] width 292 height 17
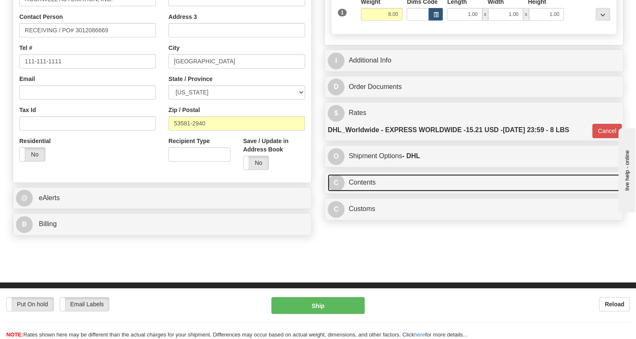
click at [364, 192] on link "C Contents" at bounding box center [474, 182] width 292 height 17
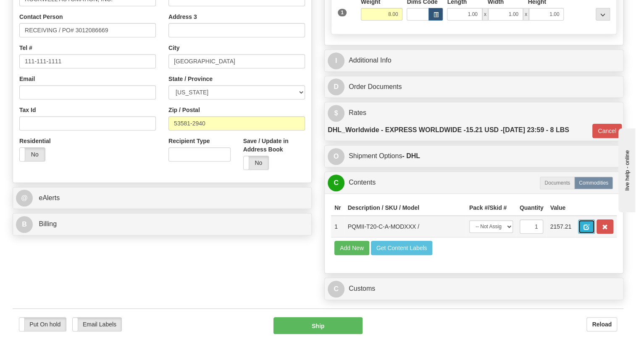
click at [592, 234] on button "button" at bounding box center [586, 227] width 17 height 14
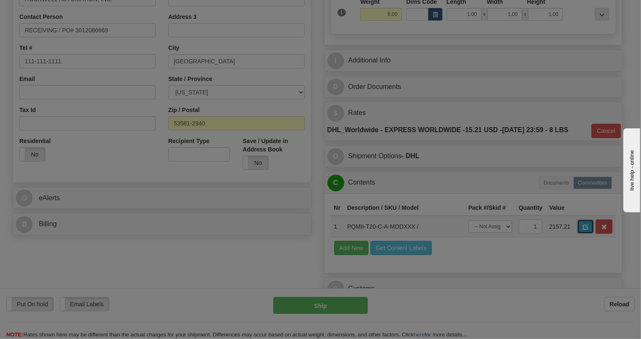
scroll to position [0, 0]
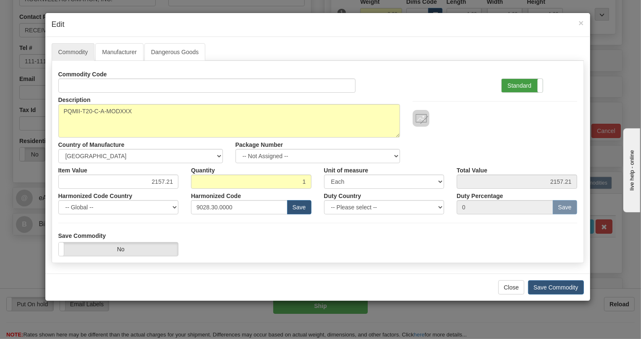
click at [512, 85] on label "Standard" at bounding box center [522, 85] width 41 height 13
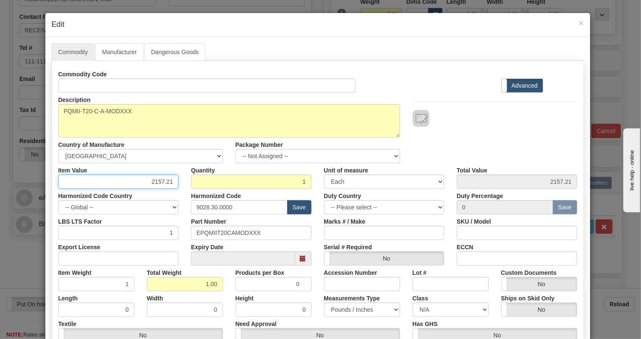
click at [162, 183] on input "2157.21" at bounding box center [118, 182] width 121 height 14
type input "1594.52"
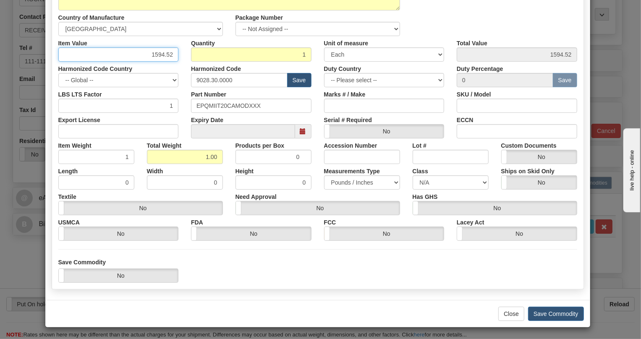
scroll to position [128, 0]
click at [556, 314] on button "Save Commodity" at bounding box center [556, 314] width 56 height 14
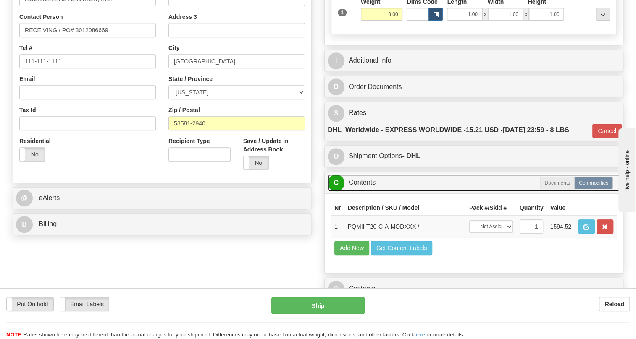
click at [366, 192] on link "C Contents" at bounding box center [474, 182] width 292 height 17
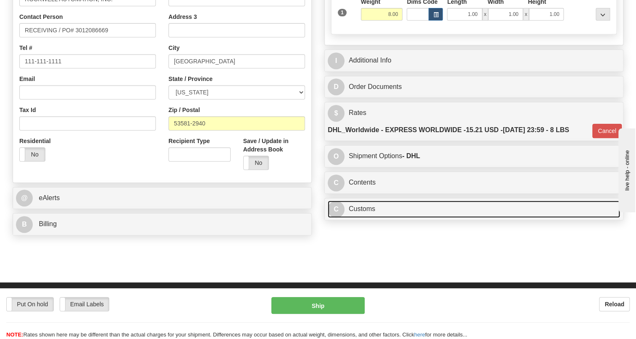
click at [360, 218] on link "C Customs" at bounding box center [474, 209] width 292 height 17
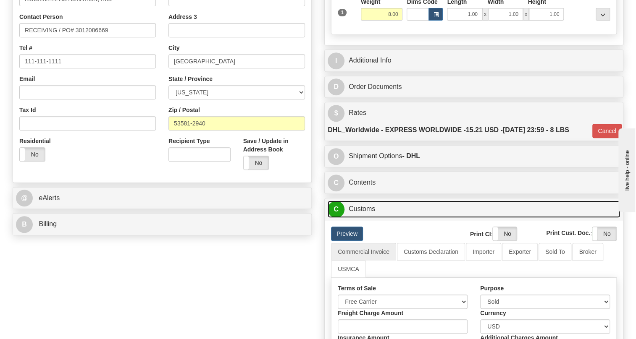
click at [360, 218] on link "C Customs" at bounding box center [474, 209] width 292 height 17
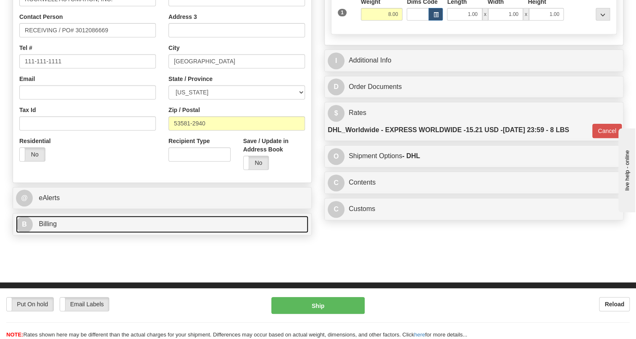
click at [47, 228] on span "Billing" at bounding box center [48, 224] width 18 height 7
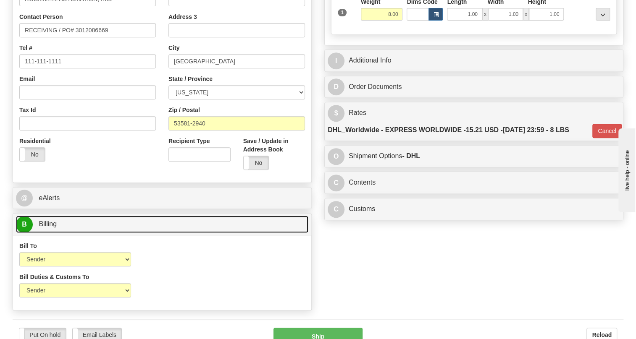
click at [47, 228] on span "Billing" at bounding box center [48, 224] width 18 height 7
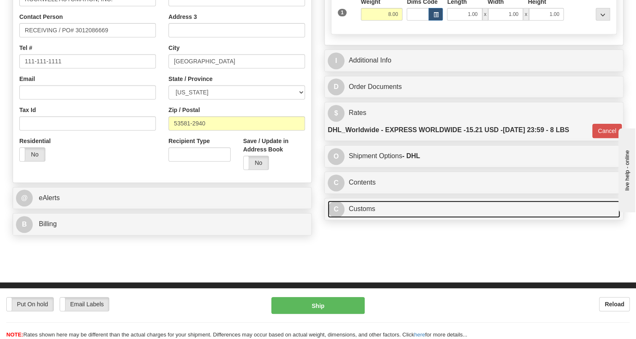
click at [358, 218] on link "C Customs" at bounding box center [474, 209] width 292 height 17
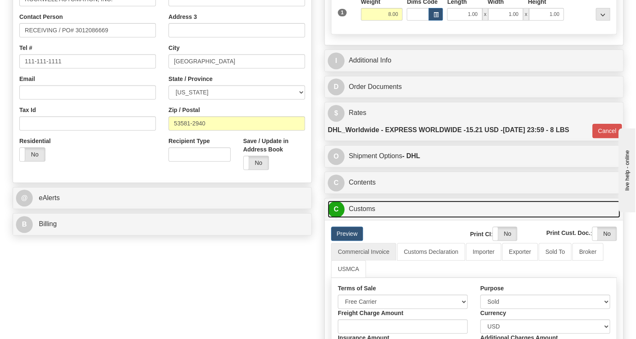
click at [360, 218] on link "C Customs" at bounding box center [474, 209] width 292 height 17
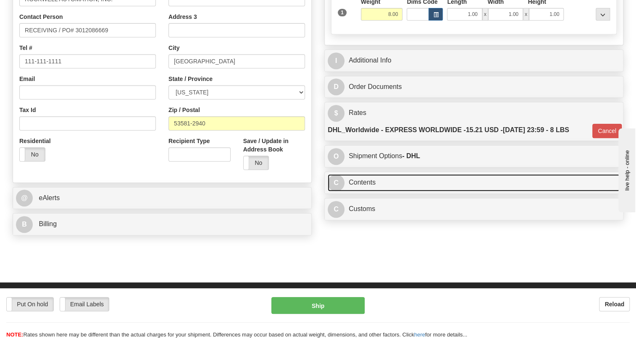
click at [368, 192] on link "C Contents" at bounding box center [474, 182] width 292 height 17
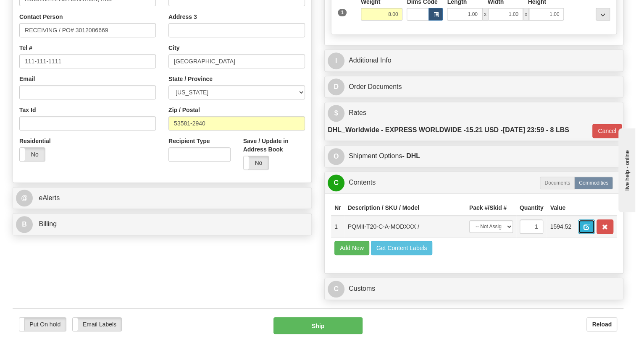
click at [587, 230] on span "button" at bounding box center [586, 227] width 6 height 5
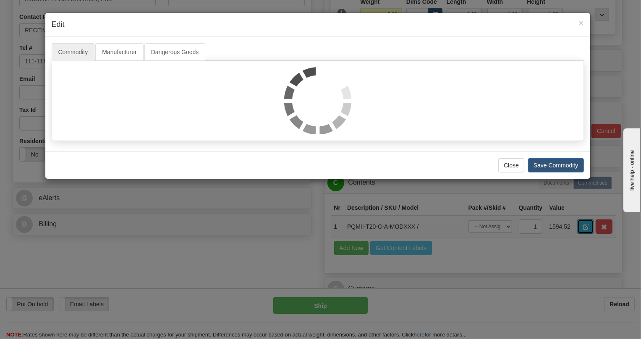
scroll to position [0, 0]
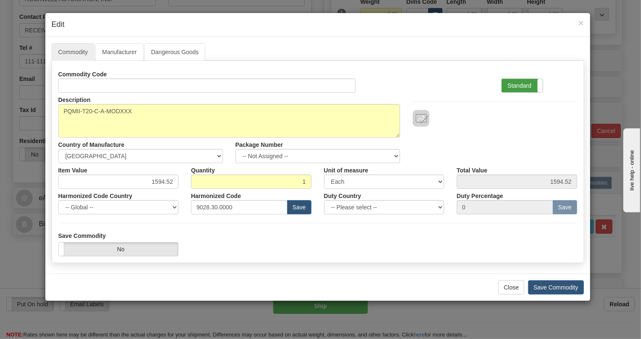
click at [519, 85] on label "Standard" at bounding box center [522, 85] width 41 height 13
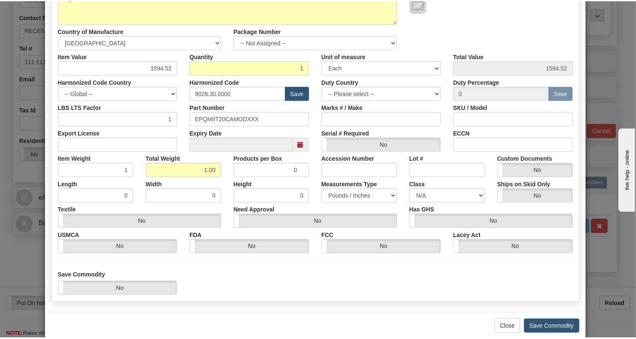
scroll to position [114, 0]
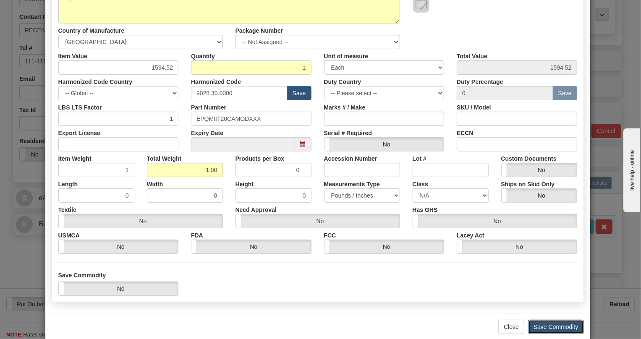
click at [538, 323] on button "Save Commodity" at bounding box center [556, 327] width 56 height 14
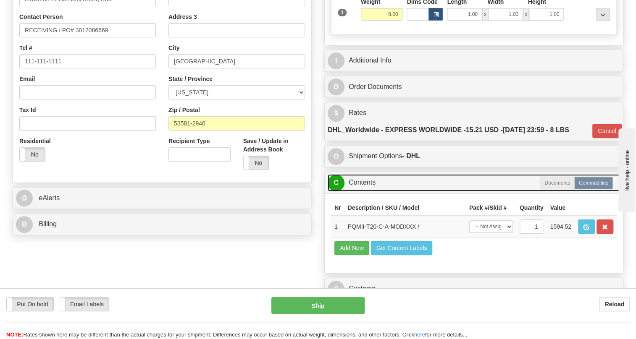
click at [364, 192] on link "C Contents" at bounding box center [474, 182] width 292 height 17
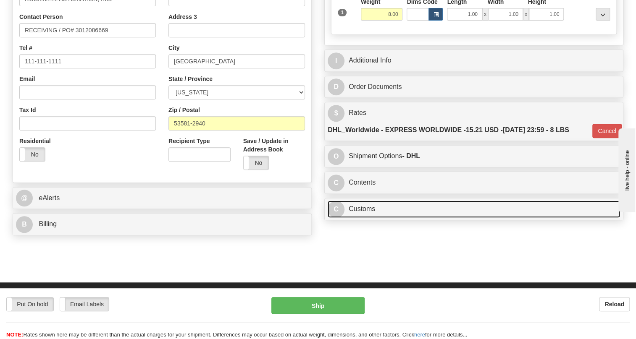
click at [360, 218] on link "C Customs" at bounding box center [474, 209] width 292 height 17
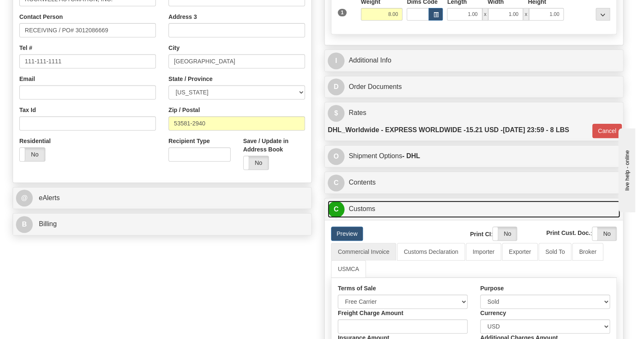
click at [360, 218] on link "C Customs" at bounding box center [474, 209] width 292 height 17
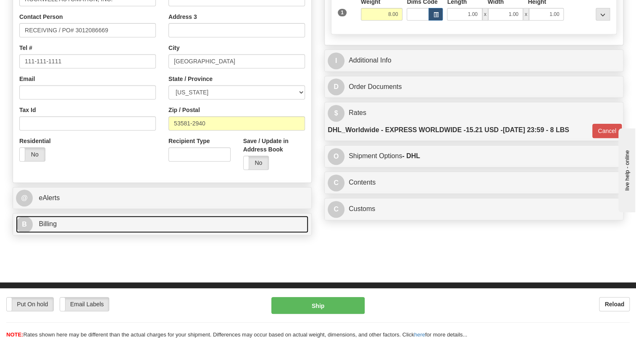
click at [52, 228] on span "Billing" at bounding box center [48, 224] width 18 height 7
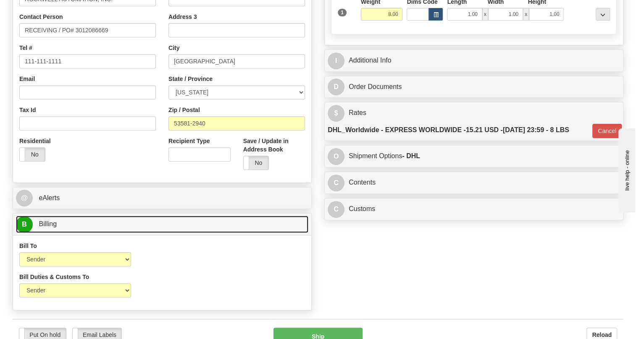
click at [52, 228] on span "Billing" at bounding box center [48, 224] width 18 height 7
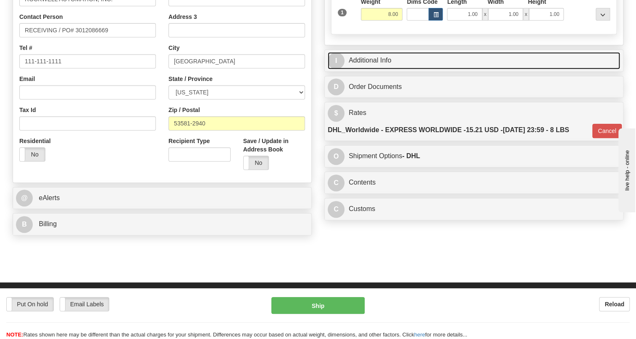
click at [365, 69] on link "I Additional Info" at bounding box center [474, 60] width 292 height 17
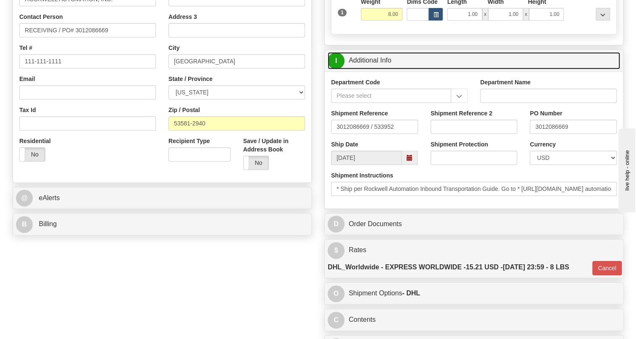
click at [365, 69] on link "I Additional Info" at bounding box center [474, 60] width 292 height 17
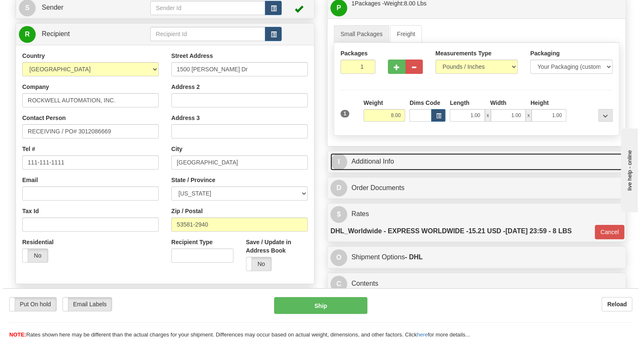
scroll to position [76, 0]
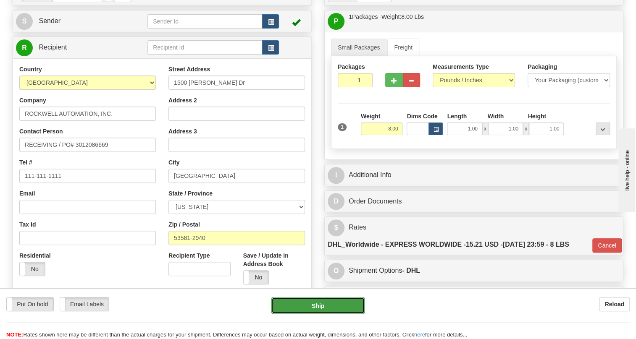
click at [321, 304] on button "Ship" at bounding box center [317, 305] width 93 height 17
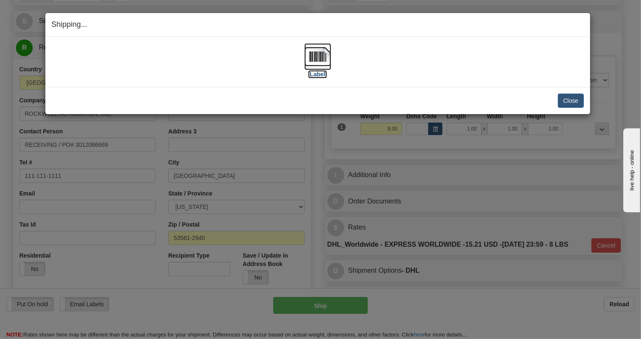
click at [322, 59] on img at bounding box center [318, 56] width 27 height 27
click at [574, 100] on button "Close" at bounding box center [571, 101] width 26 height 14
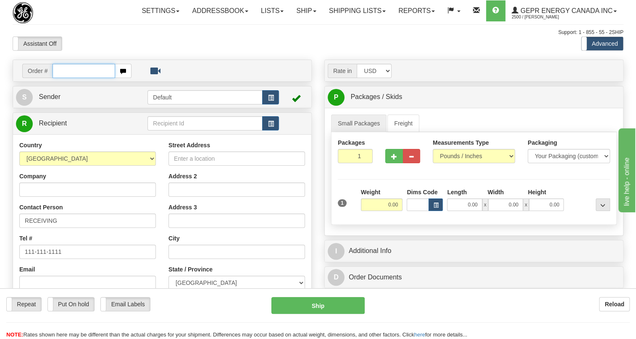
click at [79, 78] on input "text" at bounding box center [84, 71] width 63 height 14
paste input "0086684754"
click at [65, 78] on input "0086684754" at bounding box center [84, 71] width 63 height 14
type input "86684754"
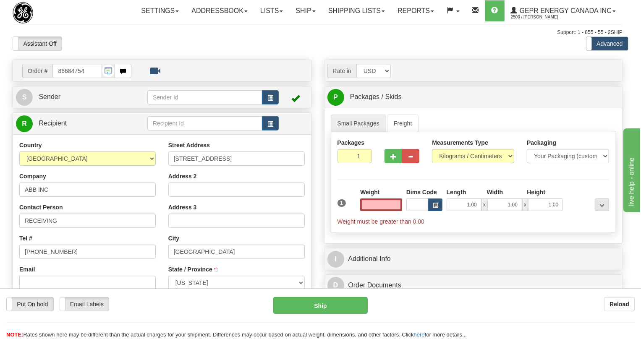
type input "[GEOGRAPHIC_DATA]"
select select "GA"
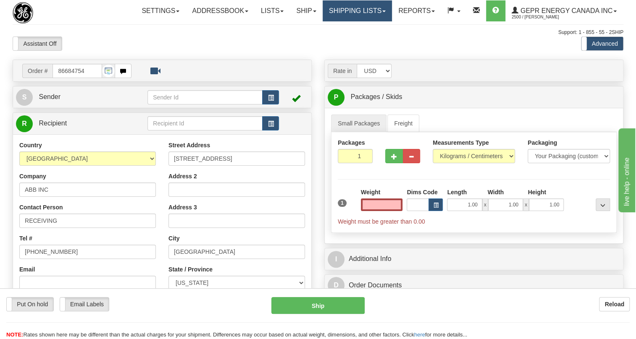
type input "0.00"
click at [385, 10] on link "Shipping lists" at bounding box center [357, 10] width 69 height 21
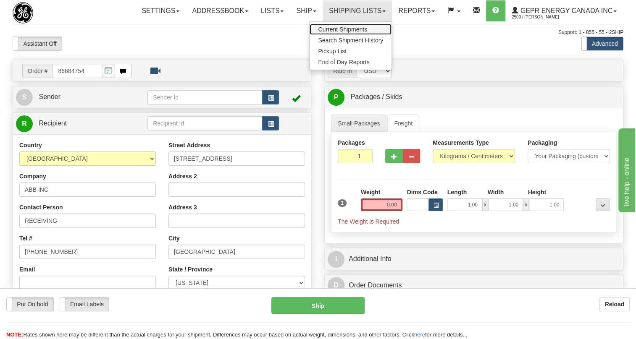
click at [333, 26] on span "Current Shipments" at bounding box center [342, 29] width 49 height 7
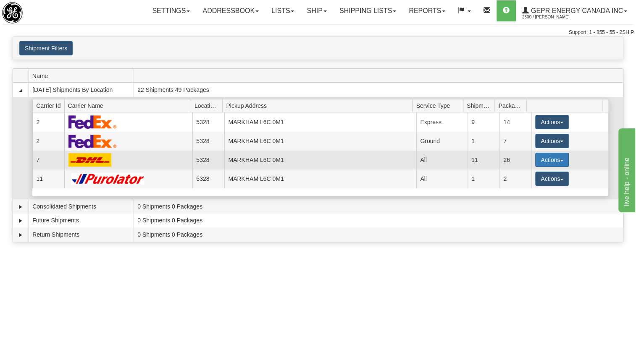
click at [556, 160] on button "Actions" at bounding box center [552, 160] width 34 height 14
click at [526, 176] on span "Details" at bounding box center [521, 176] width 23 height 6
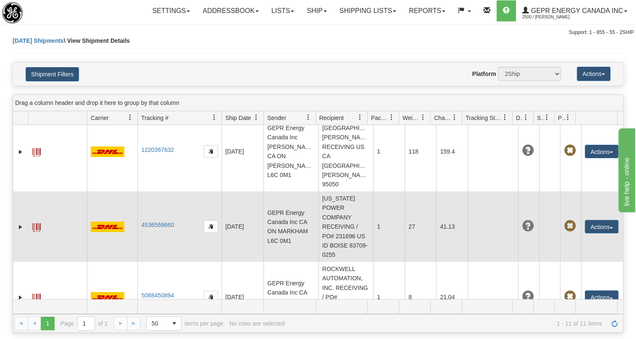
scroll to position [38, 0]
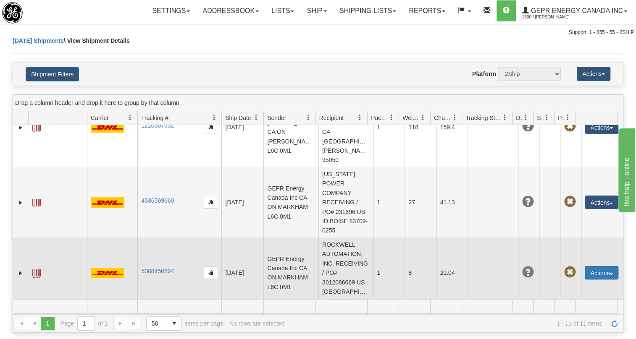
click at [609, 273] on span "button" at bounding box center [610, 274] width 3 height 2
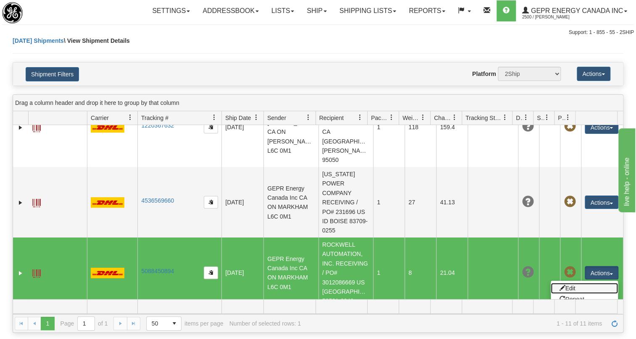
click at [569, 283] on link "Edit" at bounding box center [584, 288] width 67 height 11
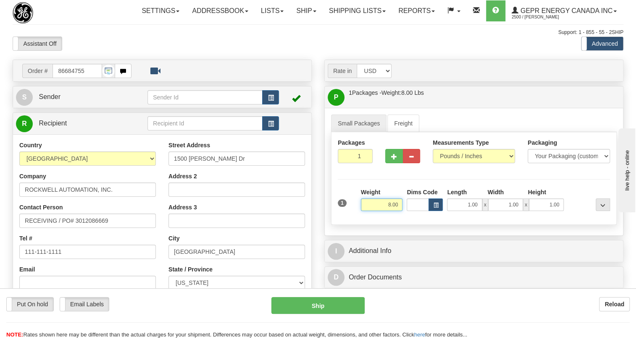
click at [380, 211] on input "8.00" at bounding box center [382, 205] width 42 height 13
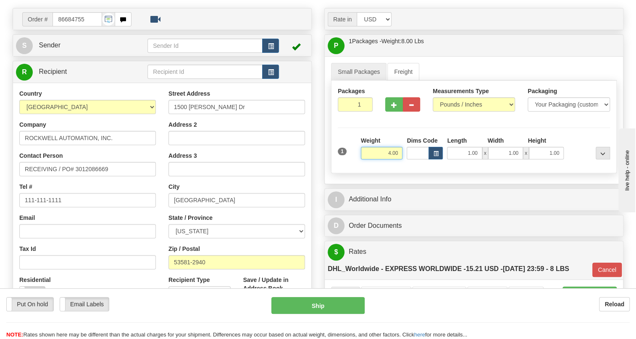
scroll to position [76, 0]
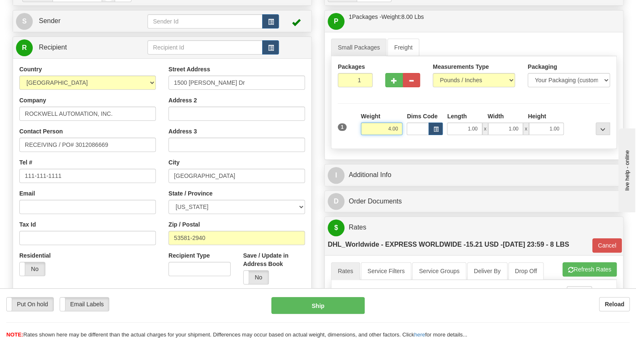
type input "4.00"
type input "P"
click at [328, 160] on div "Small Packages Freight Packages 1 1 Measurements Type" at bounding box center [474, 96] width 298 height 128
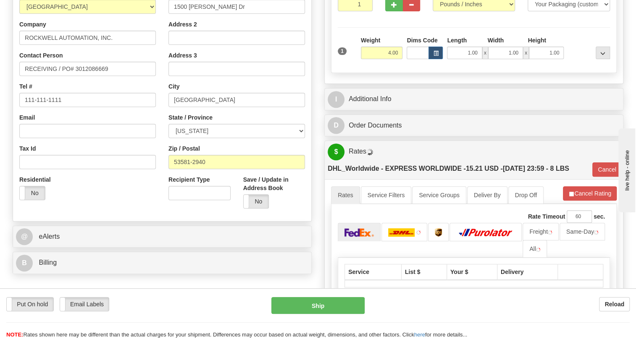
scroll to position [152, 0]
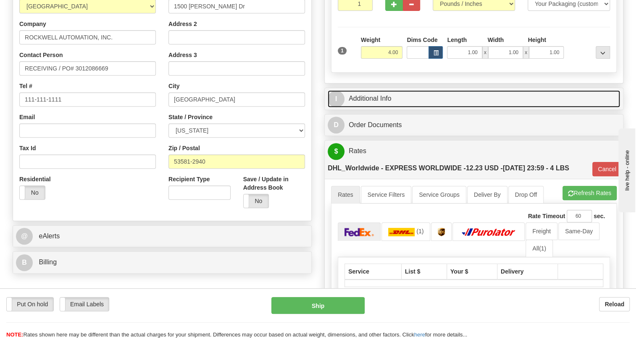
click at [376, 108] on link "I Additional Info" at bounding box center [474, 98] width 292 height 17
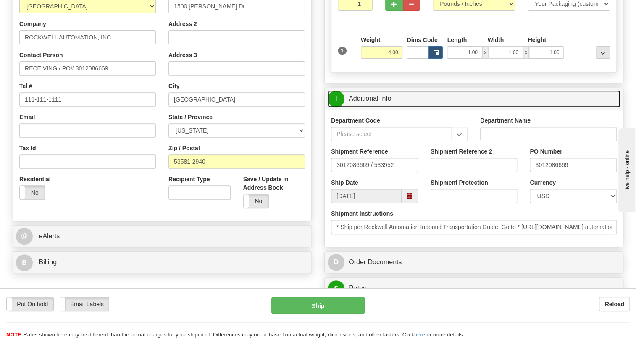
click at [376, 108] on link "I Additional Info" at bounding box center [474, 98] width 292 height 17
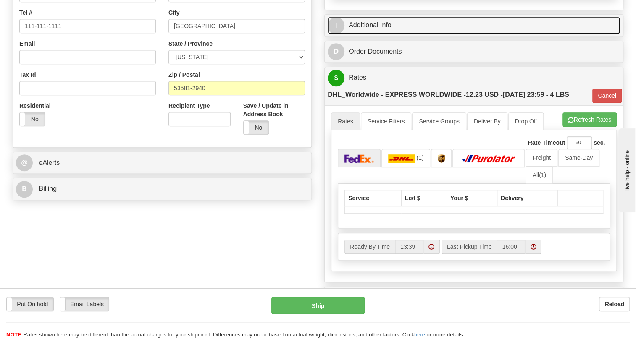
scroll to position [229, 0]
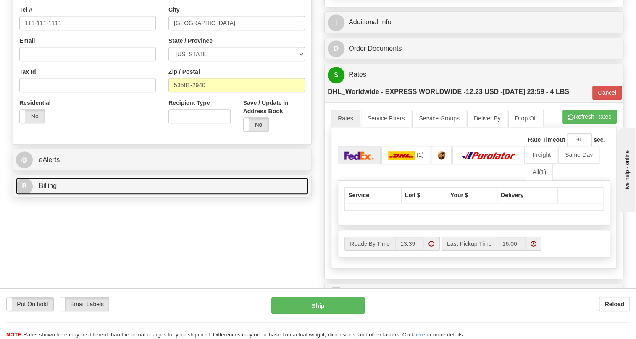
click at [47, 189] on span "Billing" at bounding box center [48, 185] width 18 height 7
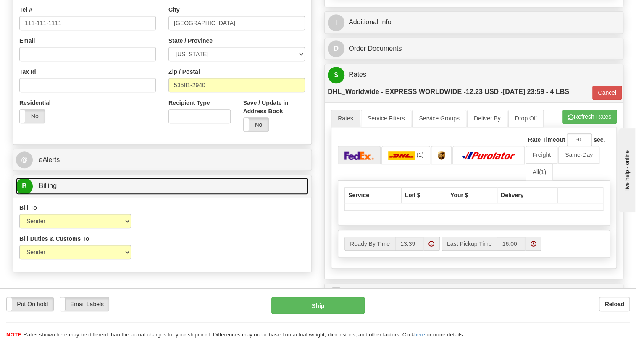
click at [47, 189] on span "Billing" at bounding box center [48, 185] width 18 height 7
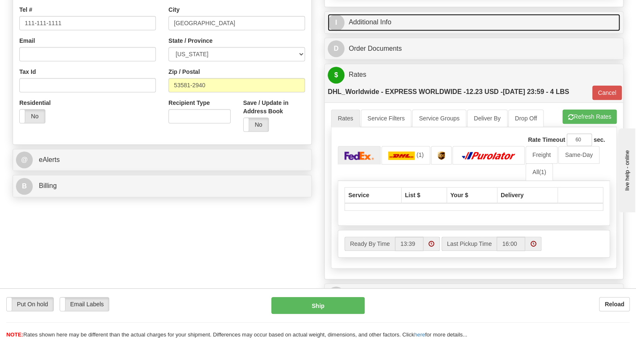
click at [365, 31] on link "I Additional Info" at bounding box center [474, 22] width 292 height 17
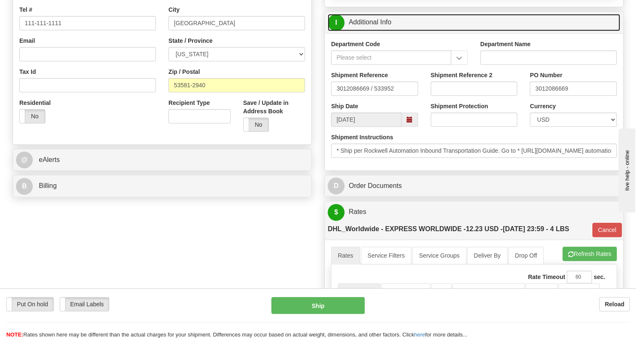
click at [370, 31] on link "I Additional Info" at bounding box center [474, 22] width 292 height 17
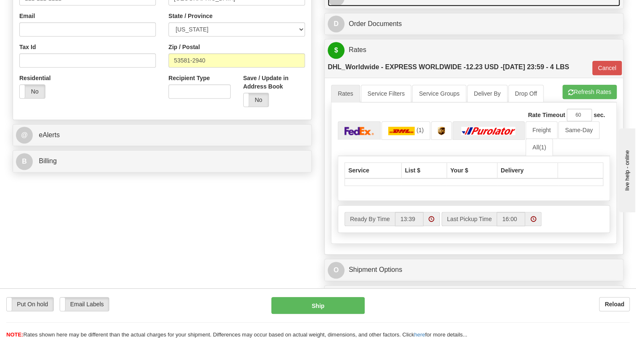
scroll to position [305, 0]
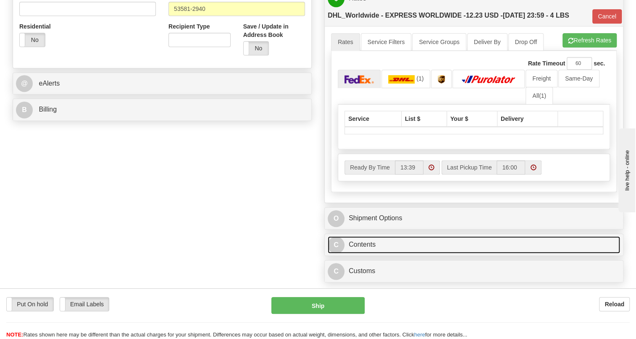
click at [368, 254] on link "C Contents" at bounding box center [474, 244] width 292 height 17
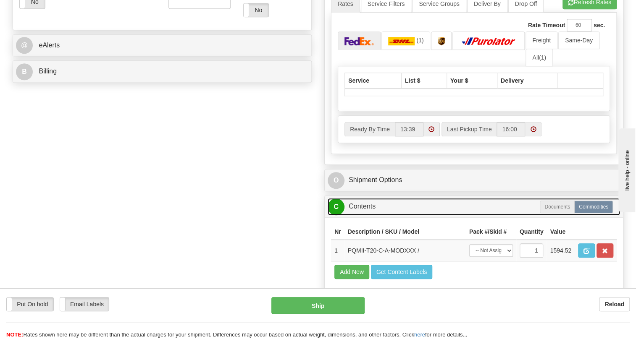
scroll to position [382, 0]
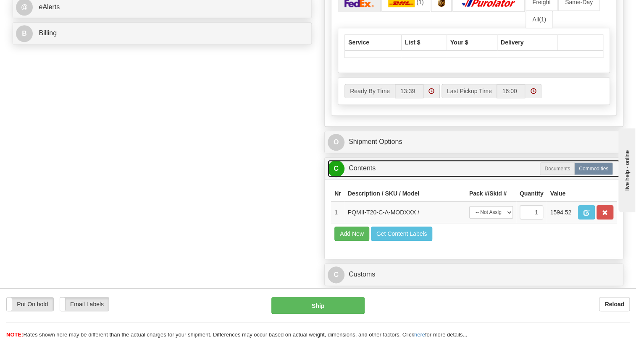
click at [357, 177] on link "C Contents" at bounding box center [474, 168] width 292 height 17
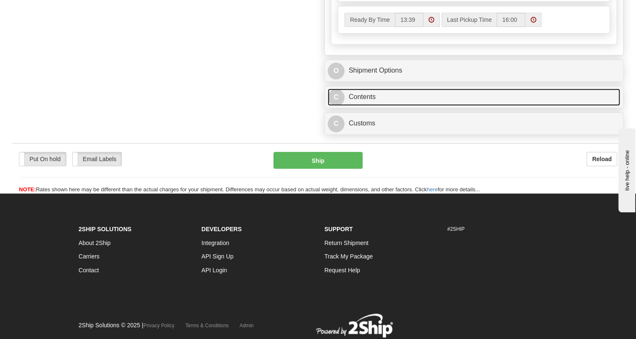
scroll to position [458, 0]
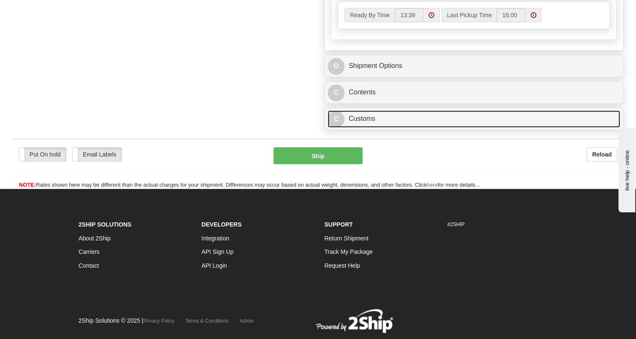
click at [359, 128] on link "C Customs" at bounding box center [474, 118] width 292 height 17
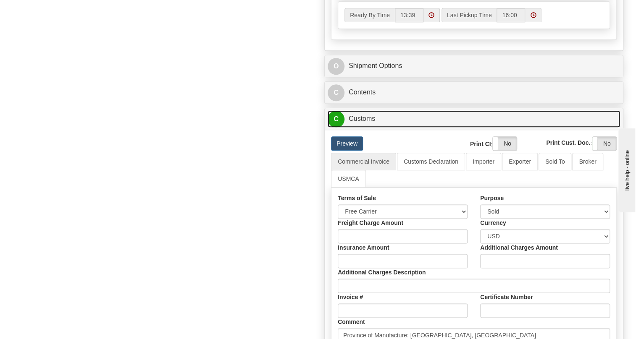
click at [359, 128] on link "C Customs" at bounding box center [474, 118] width 292 height 17
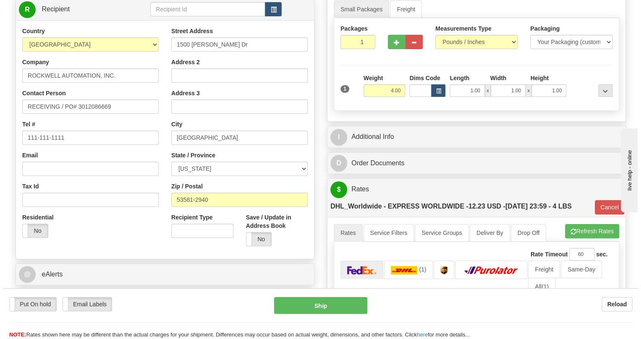
scroll to position [76, 0]
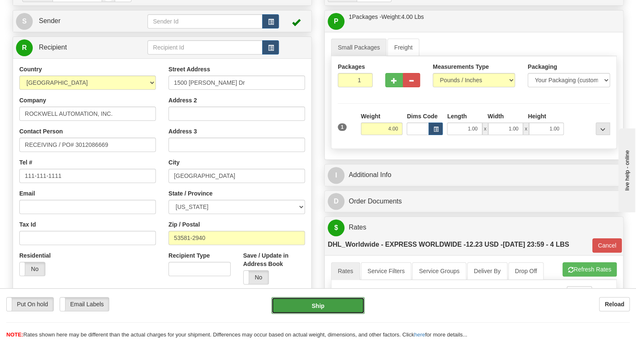
click at [323, 307] on button "Ship" at bounding box center [317, 305] width 93 height 17
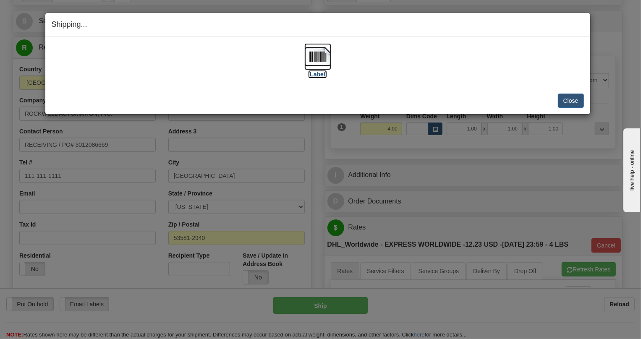
click at [315, 52] on img at bounding box center [318, 56] width 27 height 27
click at [320, 54] on img at bounding box center [318, 56] width 27 height 27
click at [566, 103] on button "Close" at bounding box center [571, 101] width 26 height 14
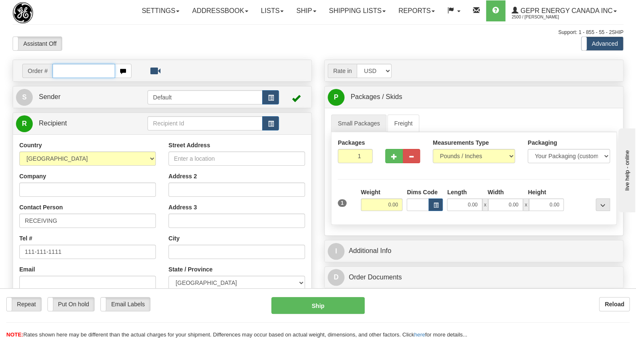
click at [67, 78] on input "text" at bounding box center [84, 71] width 63 height 14
paste input "86684754"
type input "86684754"
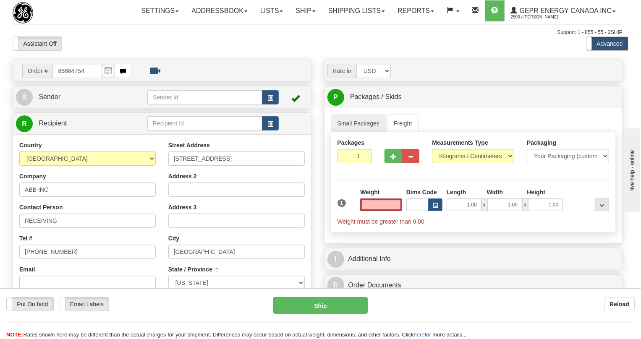
type input "[GEOGRAPHIC_DATA]"
select select "GA"
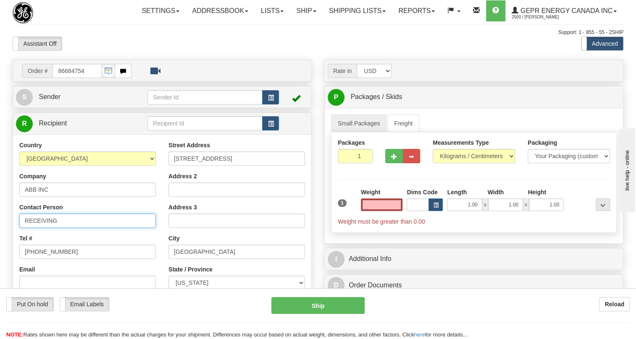
type input "0.00"
click at [71, 228] on input "RECEIVING" at bounding box center [87, 221] width 137 height 14
paste input "[PERSON_NAME]"
type input "RECEIVING / [PERSON_NAME] / PO#"
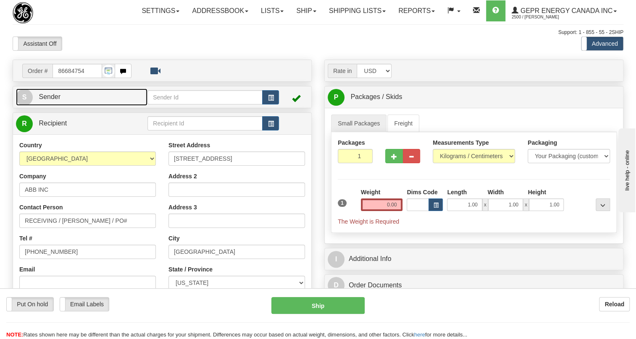
click at [51, 100] on span "Sender" at bounding box center [50, 96] width 22 height 7
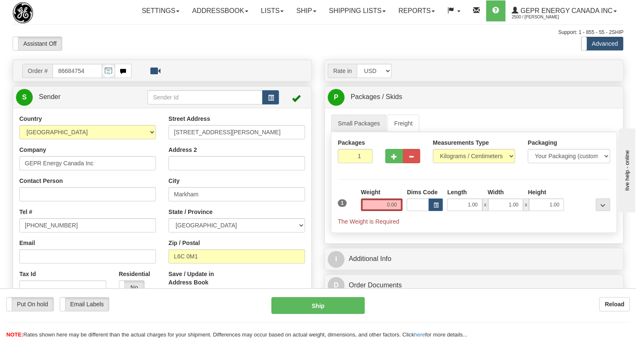
type input "MARKHAM"
click at [54, 233] on input "[PHONE_NUMBER]" at bounding box center [87, 225] width 137 height 14
paste input "[PHONE_NUMBER]"
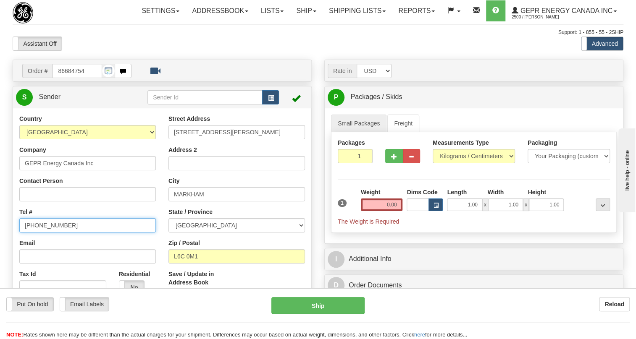
type input "[PHONE_NUMBER]"
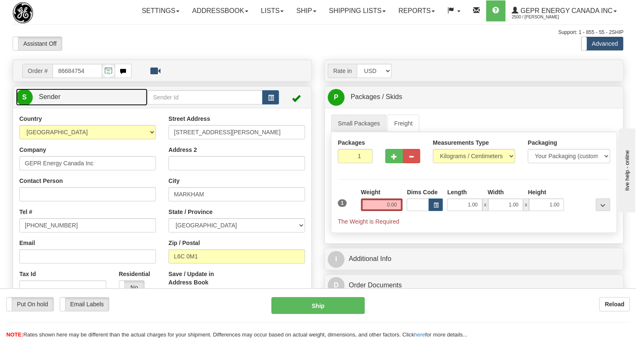
click at [46, 106] on link "S Sender" at bounding box center [81, 97] width 131 height 17
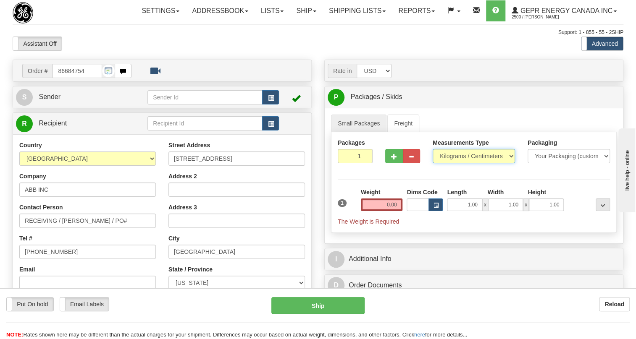
click at [472, 163] on select "Pounds / Inches Kilograms / Centimeters" at bounding box center [474, 156] width 82 height 14
select select "0"
click at [433, 163] on select "Pounds / Inches Kilograms / Centimeters" at bounding box center [474, 156] width 82 height 14
click at [381, 211] on input "0.00" at bounding box center [382, 205] width 42 height 13
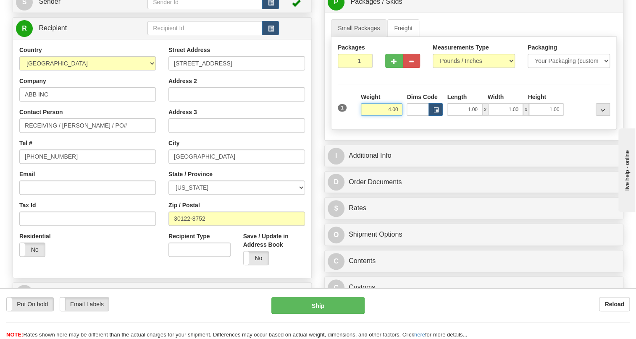
scroll to position [114, 0]
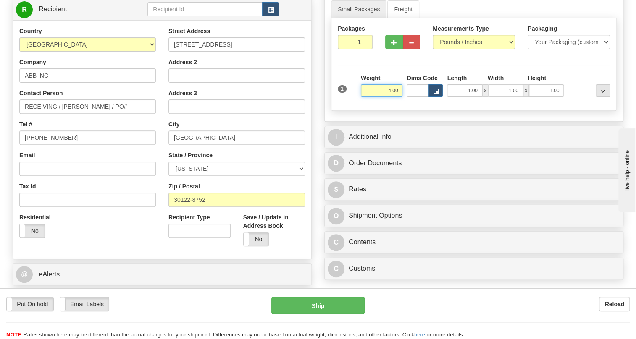
type input "4.00"
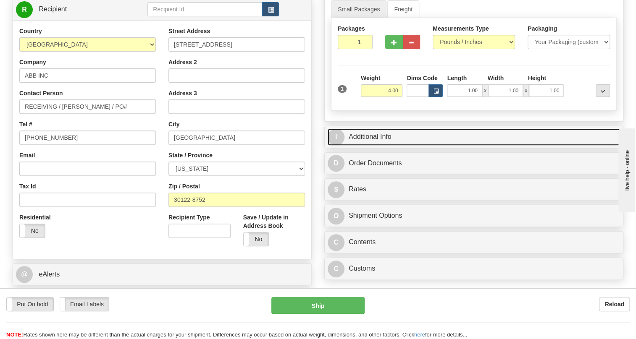
click at [376, 146] on link "I Additional Info" at bounding box center [474, 137] width 292 height 17
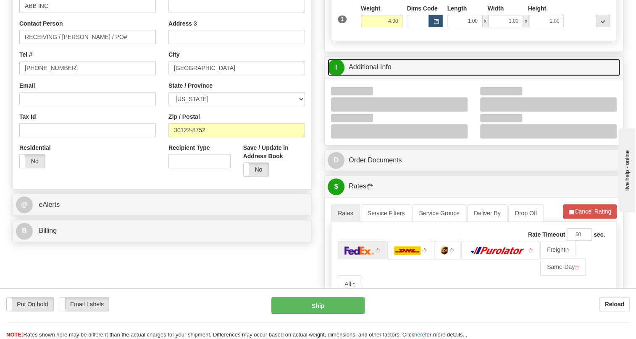
scroll to position [191, 0]
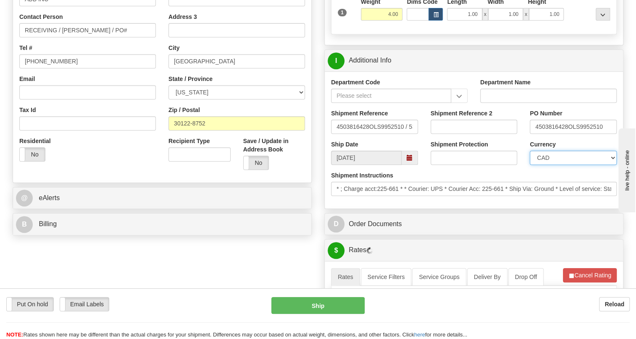
click at [566, 165] on select "CAD USD EUR ZAR [PERSON_NAME] ARN AUD AUS AWG BBD BFR BGN BHD BMD BND BRC BRL C…" at bounding box center [573, 158] width 87 height 14
select select "1"
click at [530, 165] on select "CAD USD EUR ZAR [PERSON_NAME] ARN AUD AUS AWG BBD BFR BGN BHD BMD BND BRC BRL C…" at bounding box center [573, 158] width 87 height 14
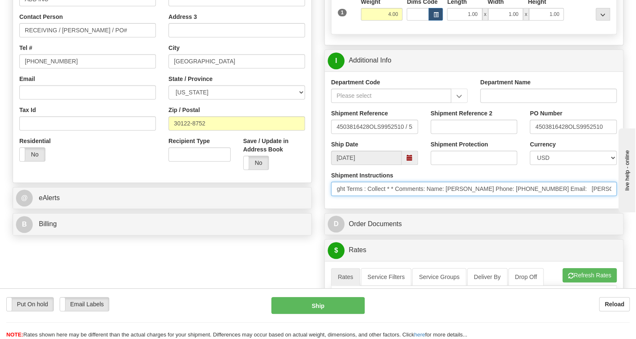
scroll to position [0, 320]
drag, startPoint x: 553, startPoint y: 210, endPoint x: 443, endPoint y: 215, distance: 110.2
click at [443, 202] on div "Shipment Instructions * ; Charge acct:225-661 * * Courier: UPS * Courier Acc: 2…" at bounding box center [474, 186] width 298 height 31
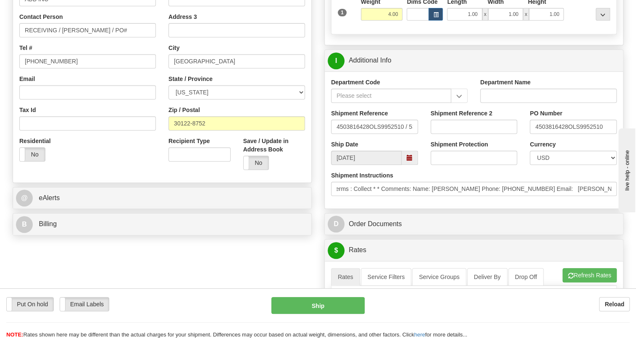
scroll to position [0, 0]
click at [436, 202] on div "Shipment Instructions * ; Charge acct:225-661 * * Courier: UPS * Courier Acc: 2…" at bounding box center [474, 186] width 298 height 31
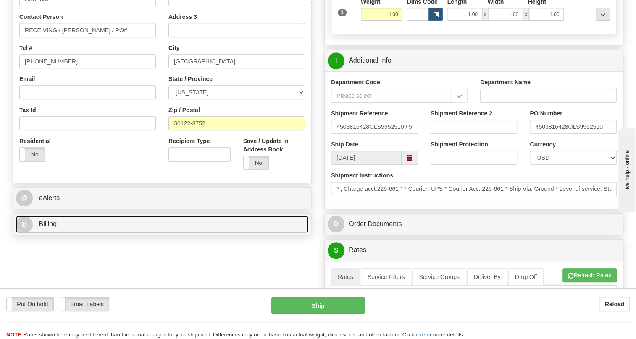
click at [45, 228] on span "Billing" at bounding box center [48, 224] width 18 height 7
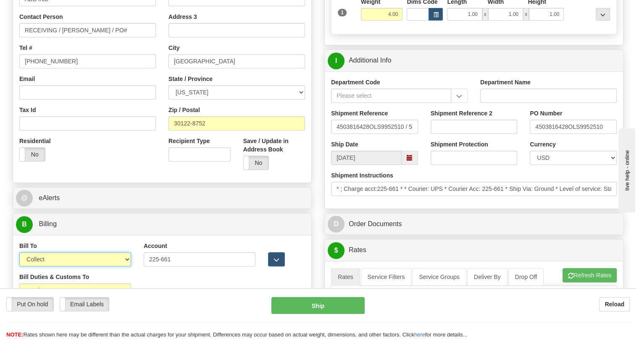
click at [58, 267] on select "Sender Recipient Third Party Collect" at bounding box center [75, 259] width 112 height 14
select select "1"
click at [19, 267] on select "Sender Recipient Third Party Collect" at bounding box center [75, 259] width 112 height 14
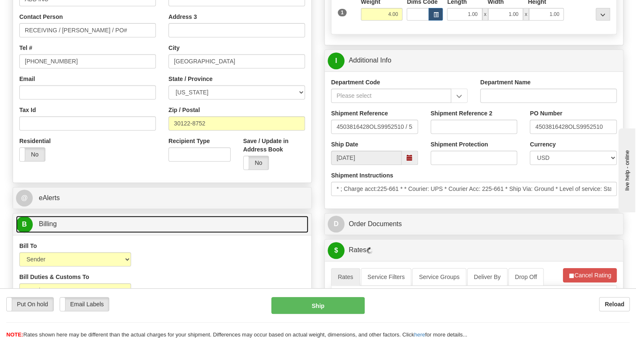
click at [42, 228] on span "Billing" at bounding box center [48, 224] width 18 height 7
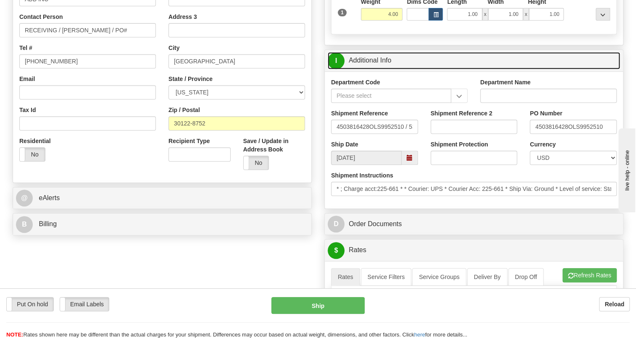
click at [370, 69] on link "I Additional Info" at bounding box center [474, 60] width 292 height 17
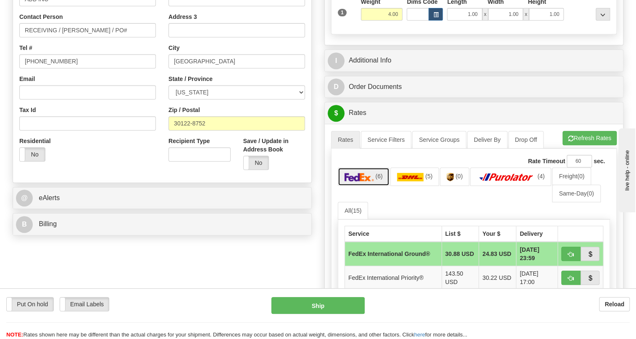
click at [374, 186] on link "(6)" at bounding box center [364, 177] width 52 height 18
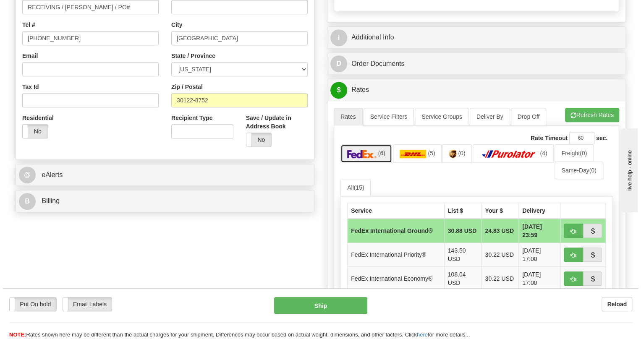
scroll to position [305, 0]
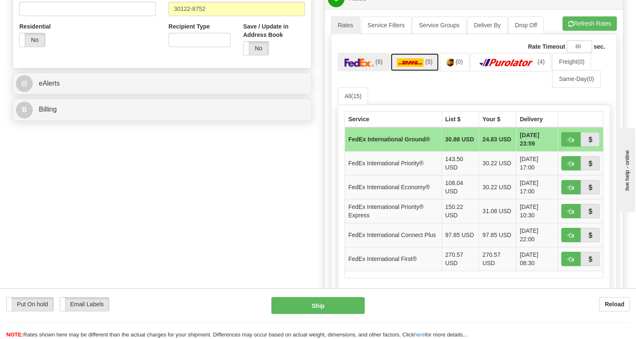
click at [409, 67] on img at bounding box center [410, 62] width 27 height 8
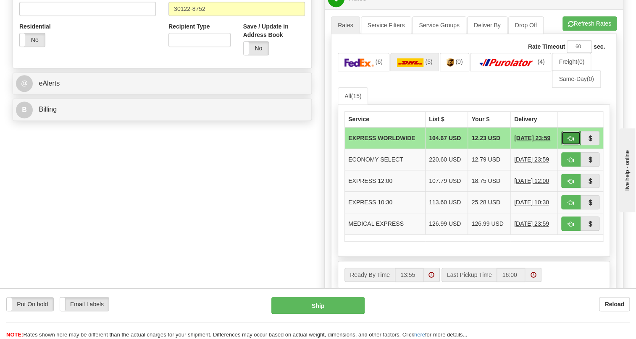
click at [573, 142] on span "button" at bounding box center [571, 138] width 6 height 5
type input "P"
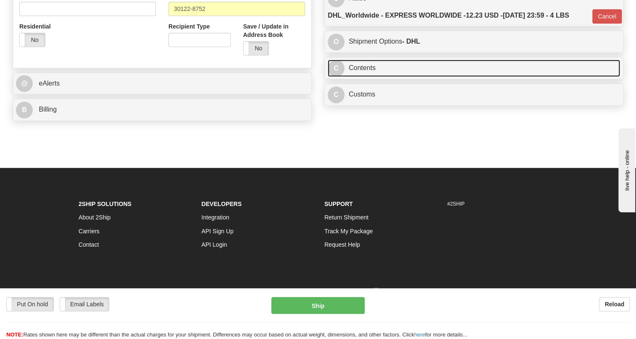
click at [369, 77] on link "C Contents" at bounding box center [474, 68] width 292 height 17
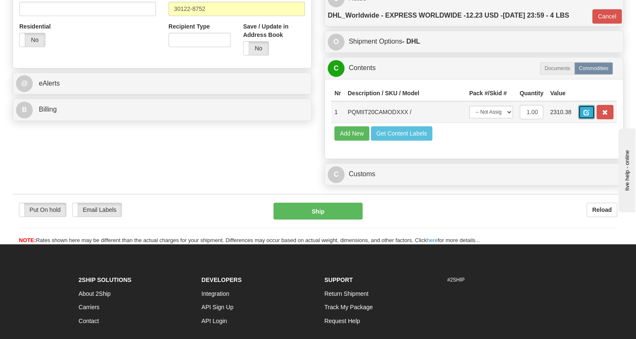
click at [587, 116] on span "button" at bounding box center [586, 112] width 6 height 5
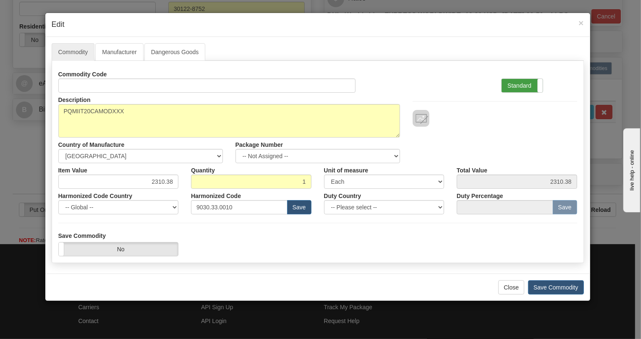
click at [527, 82] on label "Standard" at bounding box center [522, 85] width 41 height 13
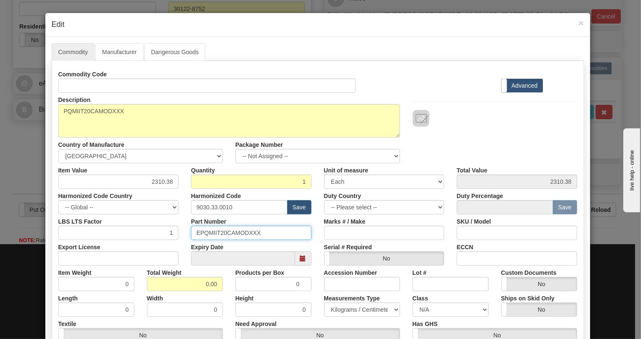
click at [227, 233] on input "EPQMIIT20CAMODXXX" at bounding box center [251, 233] width 121 height 14
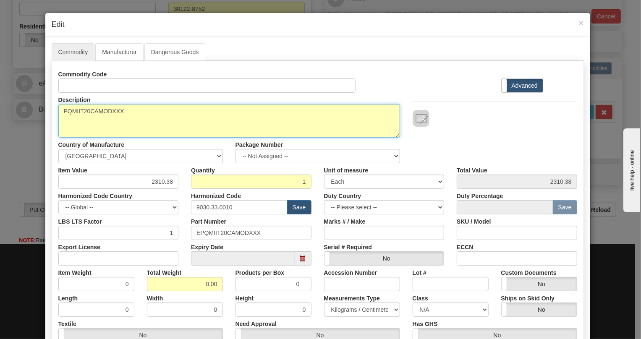
click at [95, 111] on textarea "PQMIIT20CAMODXXX" at bounding box center [229, 121] width 342 height 34
paste textarea "-T20-C-A-"
type textarea "PQMII-T20-C-A-MODXXX"
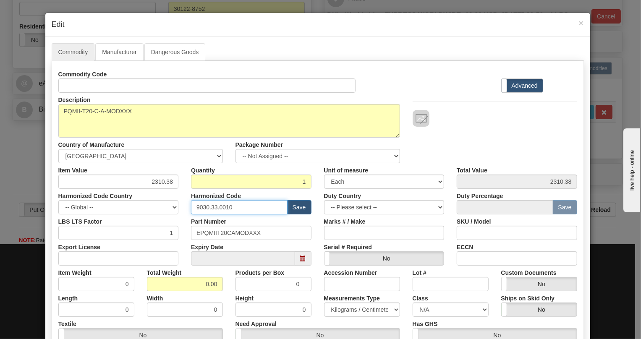
click at [217, 205] on input "9030.33.0010" at bounding box center [239, 207] width 97 height 14
paste input "28.30.000"
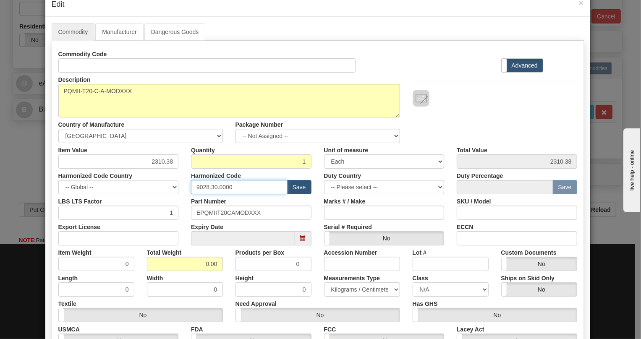
scroll to position [38, 0]
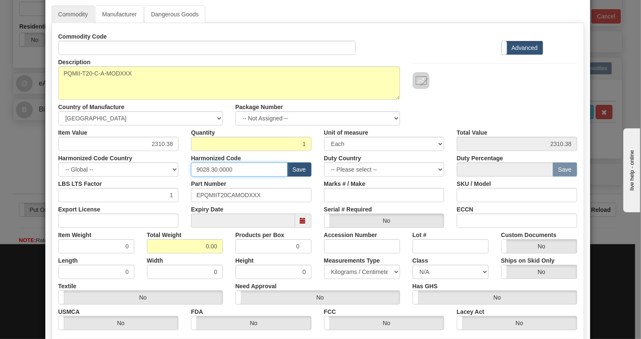
type input "9028.30.0000"
click at [198, 244] on input "0.00" at bounding box center [185, 246] width 76 height 14
type input "1.00"
type input "1.0000"
click at [353, 271] on select "Pounds / Inches Kilograms / Centimeters" at bounding box center [362, 272] width 76 height 14
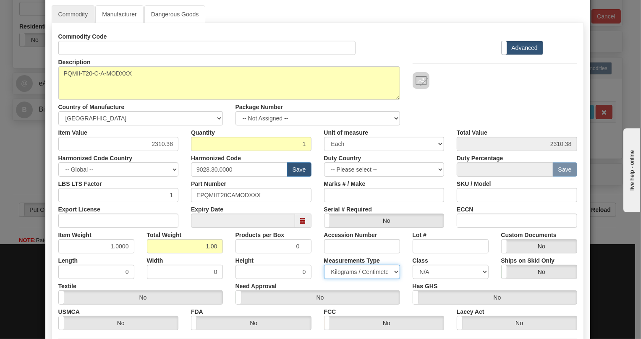
select select "0"
click at [324, 265] on select "Pounds / Inches Kilograms / Centimeters" at bounding box center [362, 272] width 76 height 14
click at [319, 256] on div "Measurements Type Pounds / Inches Kilograms / Centimeters" at bounding box center [362, 267] width 89 height 26
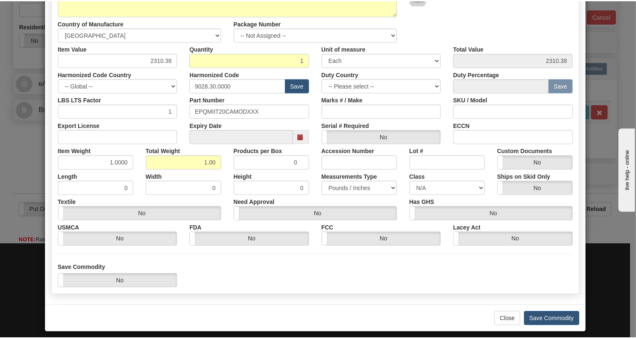
scroll to position [128, 0]
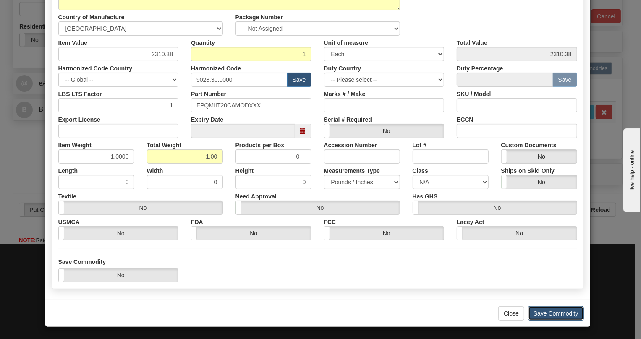
click at [559, 313] on button "Save Commodity" at bounding box center [556, 314] width 56 height 14
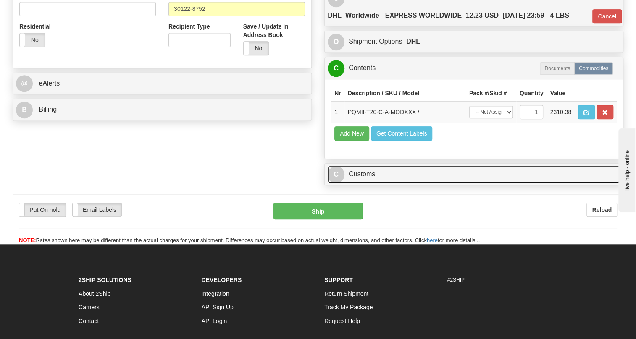
click at [361, 183] on link "C Customs" at bounding box center [474, 174] width 292 height 17
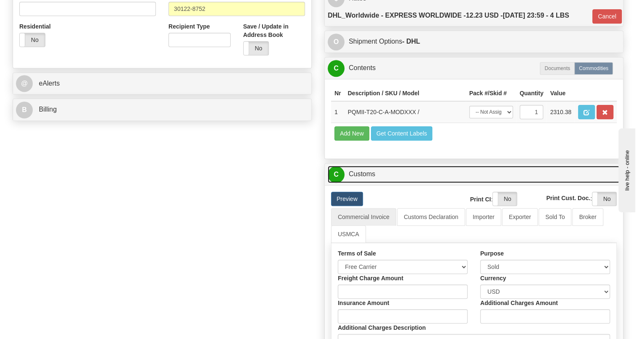
click at [361, 183] on link "C Customs" at bounding box center [474, 174] width 292 height 17
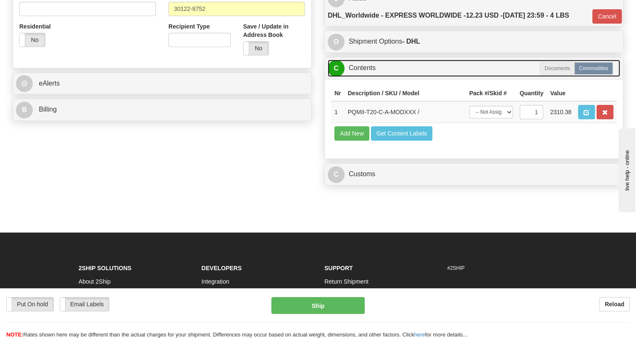
click at [368, 77] on link "C Contents" at bounding box center [474, 68] width 292 height 17
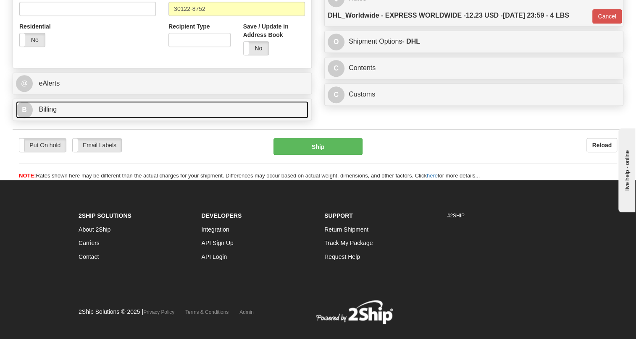
click at [50, 118] on link "B Billing" at bounding box center [162, 109] width 292 height 17
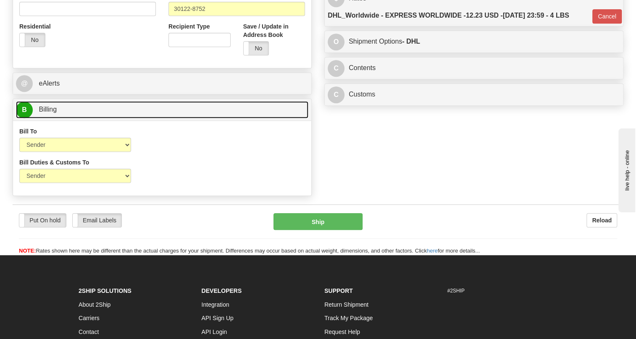
click at [50, 118] on link "B Billing" at bounding box center [162, 109] width 292 height 17
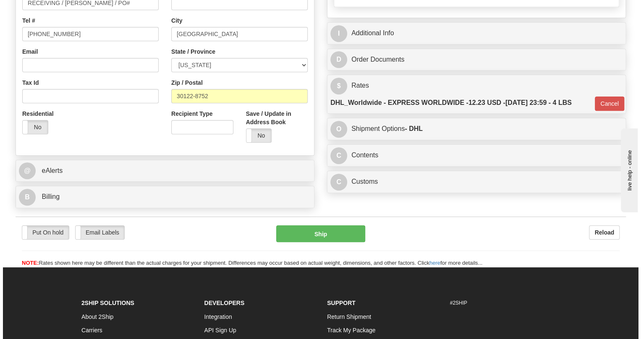
scroll to position [229, 0]
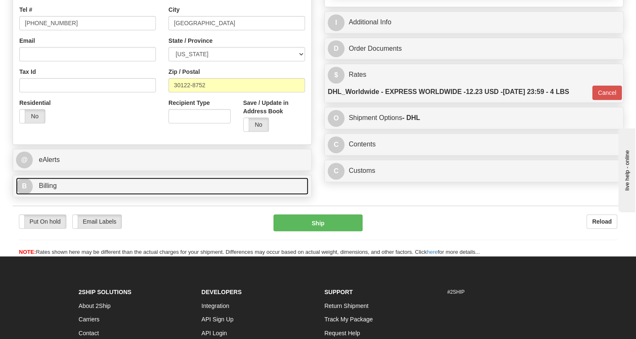
click at [49, 189] on span "Billing" at bounding box center [48, 185] width 18 height 7
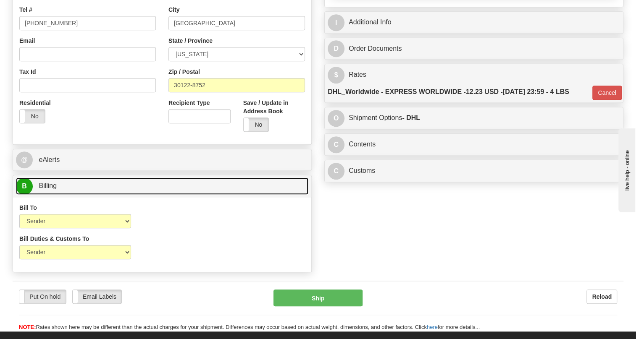
click at [49, 189] on span "Billing" at bounding box center [48, 185] width 18 height 7
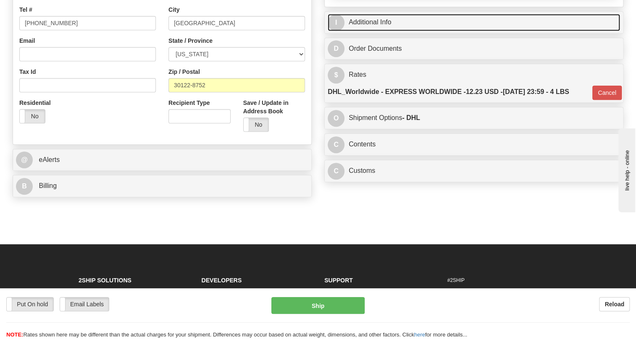
click at [370, 31] on link "I Additional Info" at bounding box center [474, 22] width 292 height 17
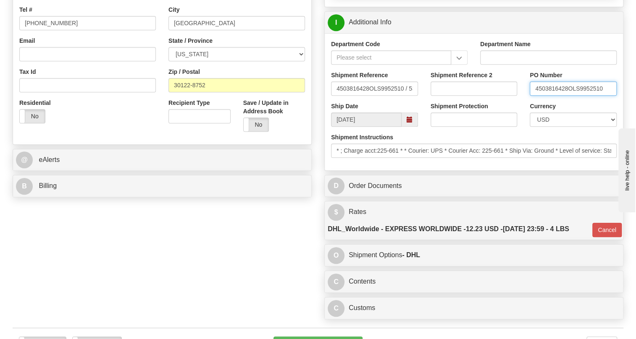
drag, startPoint x: 567, startPoint y: 108, endPoint x: 533, endPoint y: 108, distance: 33.6
click at [533, 96] on input "4503816428OLS9952510" at bounding box center [573, 88] width 87 height 14
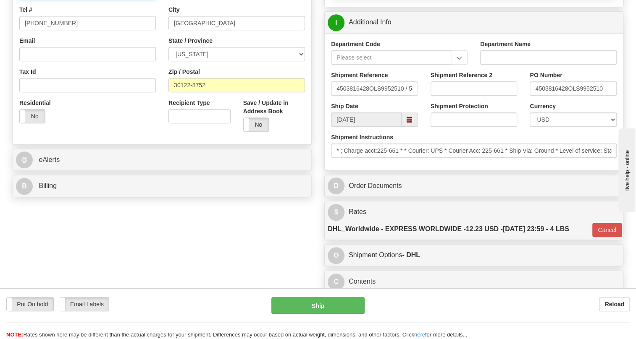
paste input "4503816428"
type input "RECEIVING / [PERSON_NAME] / PO#4503816428"
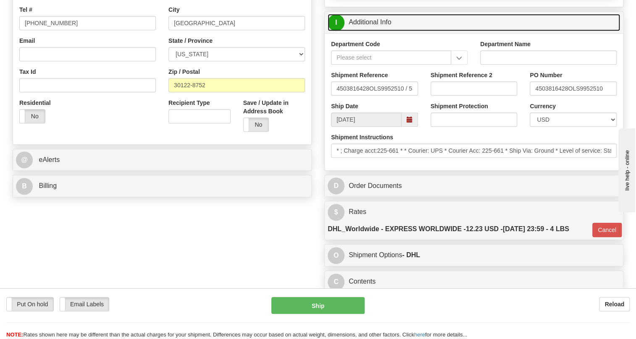
click at [367, 31] on link "I Additional Info" at bounding box center [474, 22] width 292 height 17
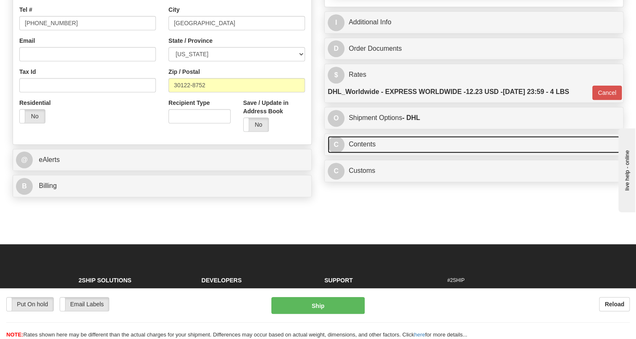
click at [359, 153] on link "C Contents" at bounding box center [474, 144] width 292 height 17
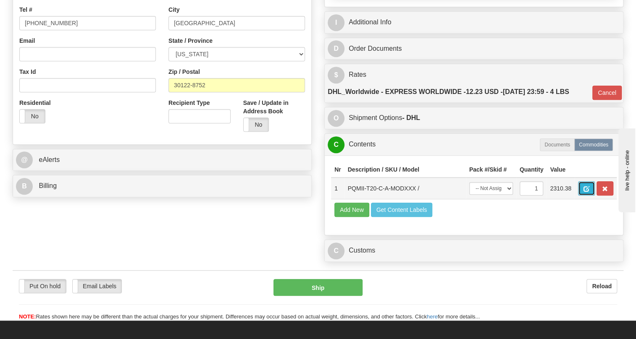
click at [586, 192] on span "button" at bounding box center [586, 188] width 6 height 5
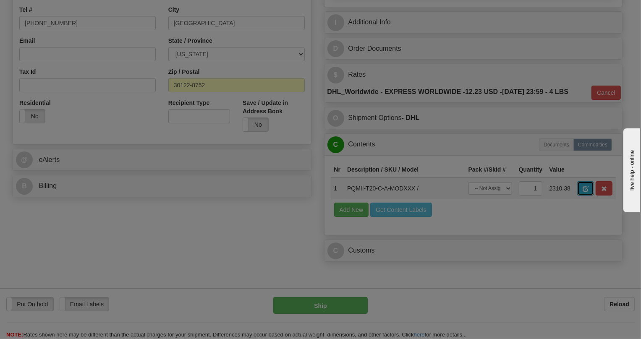
scroll to position [0, 0]
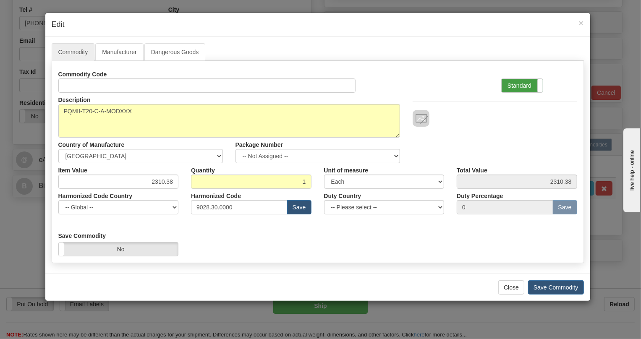
click at [515, 84] on label "Standard" at bounding box center [522, 85] width 41 height 13
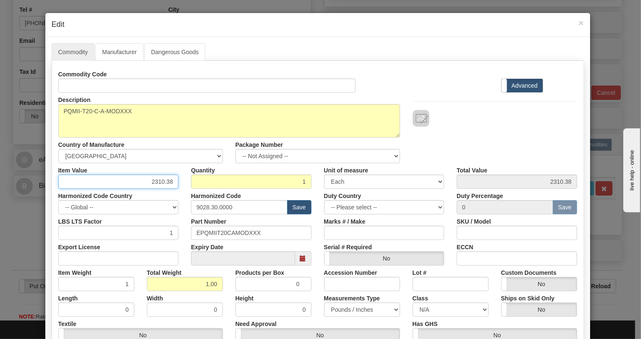
click at [160, 182] on input "2310.38" at bounding box center [118, 182] width 121 height 14
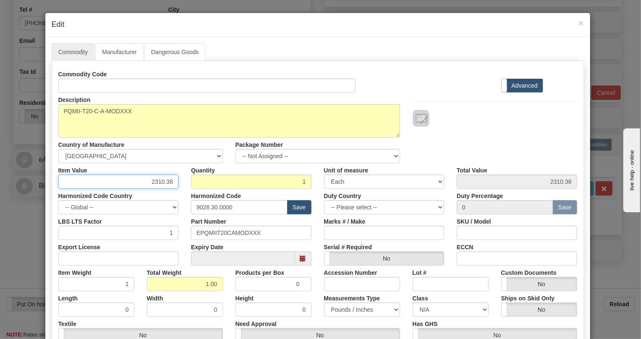
click at [160, 182] on input "2310.38" at bounding box center [118, 182] width 121 height 14
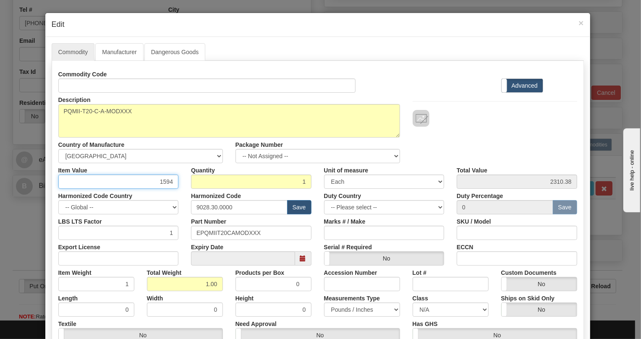
type input "1594.52"
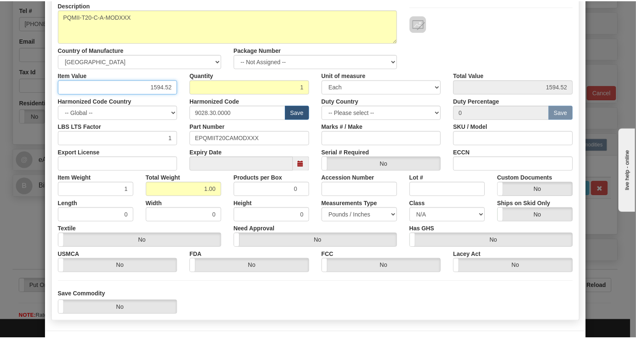
scroll to position [114, 0]
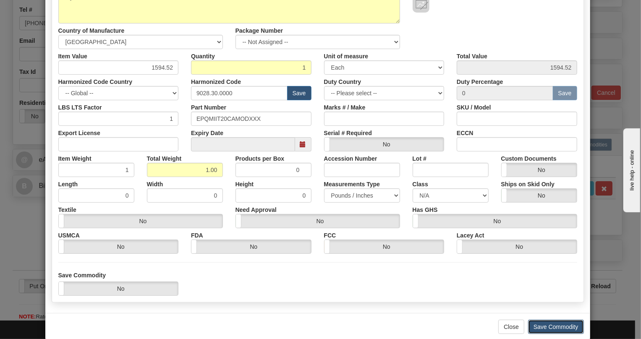
click at [550, 325] on button "Save Commodity" at bounding box center [556, 327] width 56 height 14
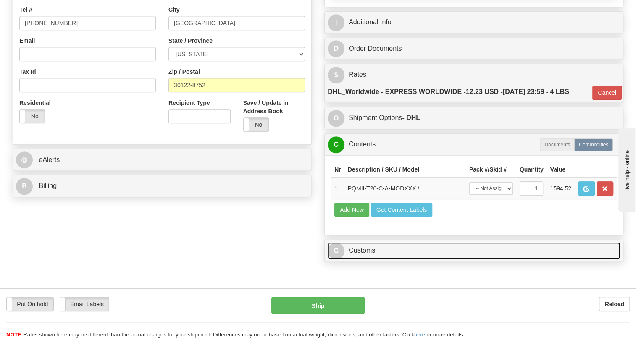
click at [370, 260] on link "C Customs" at bounding box center [474, 250] width 292 height 17
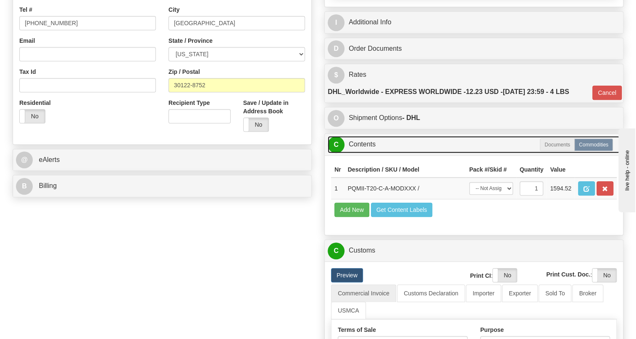
click at [361, 153] on link "C Contents" at bounding box center [474, 144] width 292 height 17
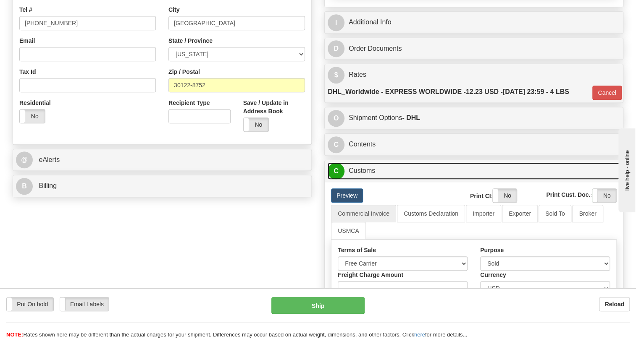
click at [367, 180] on link "C Customs" at bounding box center [474, 171] width 292 height 17
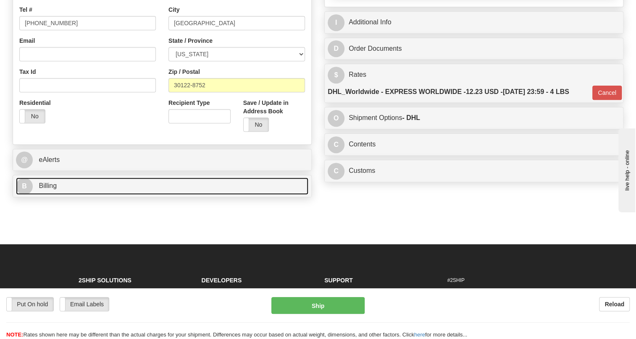
click at [50, 189] on span "Billing" at bounding box center [48, 185] width 18 height 7
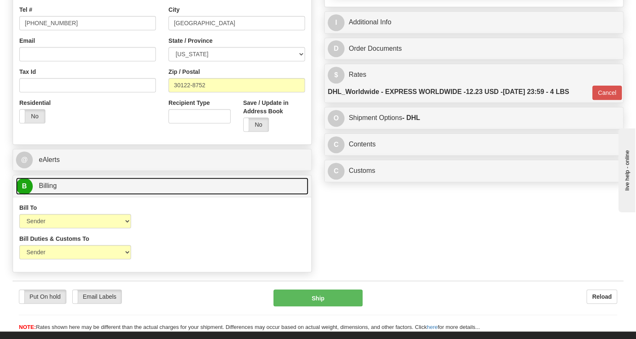
click at [50, 189] on span "Billing" at bounding box center [48, 185] width 18 height 7
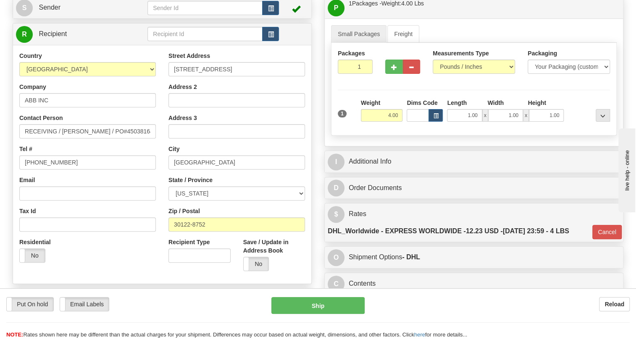
scroll to position [76, 0]
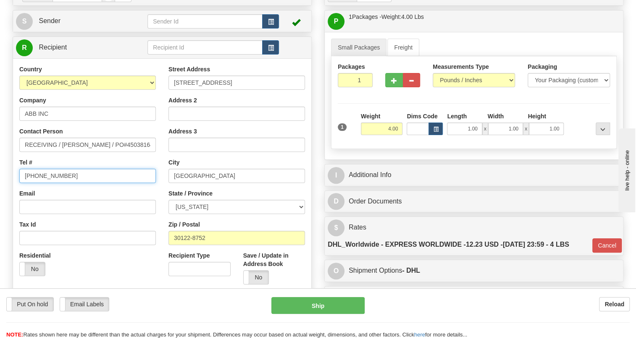
click at [46, 183] on input "[PHONE_NUMBER]" at bounding box center [87, 176] width 137 height 14
type input "111-111-1111"
click at [167, 209] on div "Street Address 2300 Mechanicsville Road Address 2 Address 3 City LITHIA SPRINGS…" at bounding box center [236, 178] width 149 height 226
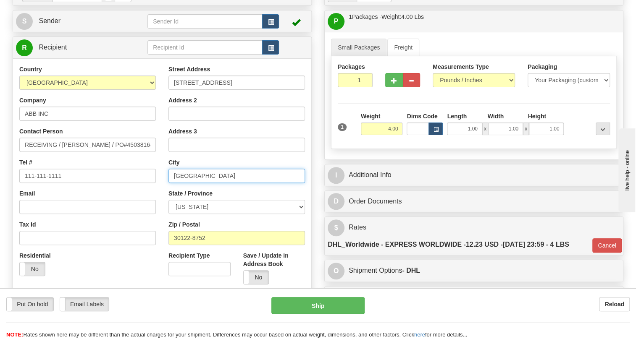
click at [205, 183] on input "LITHIA SPRINGS" at bounding box center [236, 176] width 137 height 14
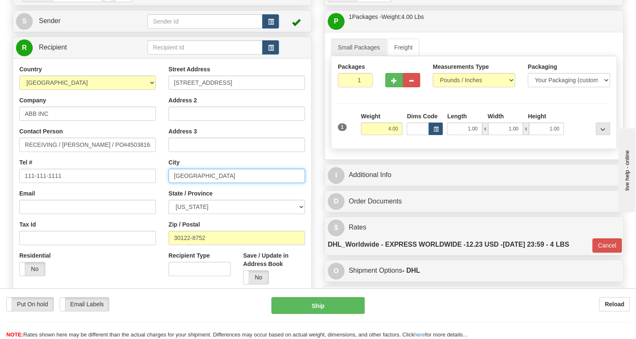
paste input "FLORENCE"
type input "FLORENCE"
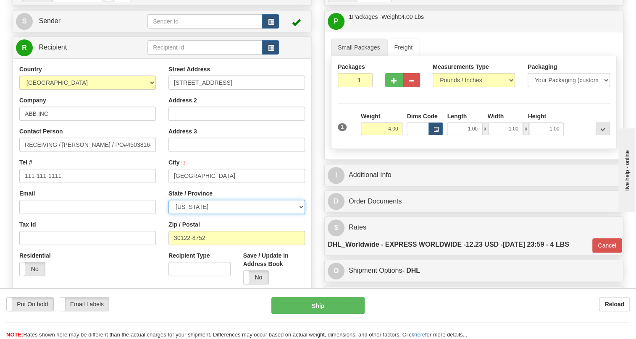
click at [299, 214] on select "ALABAMA ALASKA ARIZONA ARKANSAS Armed Forces America Armed Forces Europe Armed …" at bounding box center [236, 207] width 137 height 14
select select "SC"
click at [168, 214] on select "ALABAMA ALASKA ARIZONA ARKANSAS Armed Forces America Armed Forces Europe Armed …" at bounding box center [236, 207] width 137 height 14
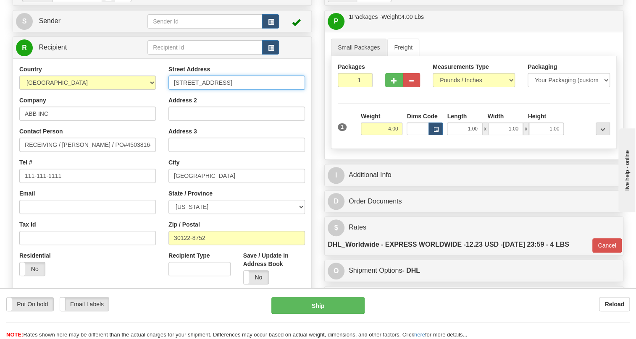
click at [214, 90] on input "2300 Mechanicsville Road" at bounding box center [236, 83] width 137 height 14
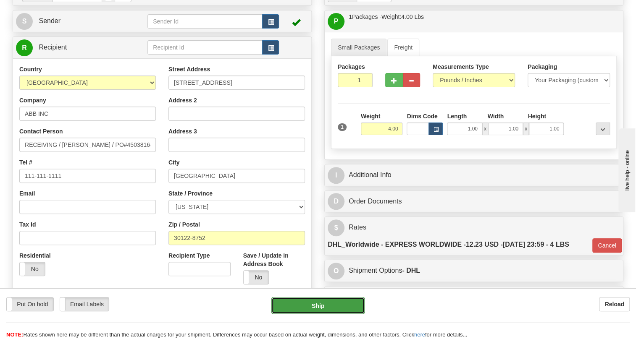
click at [315, 306] on button "Ship" at bounding box center [317, 305] width 93 height 17
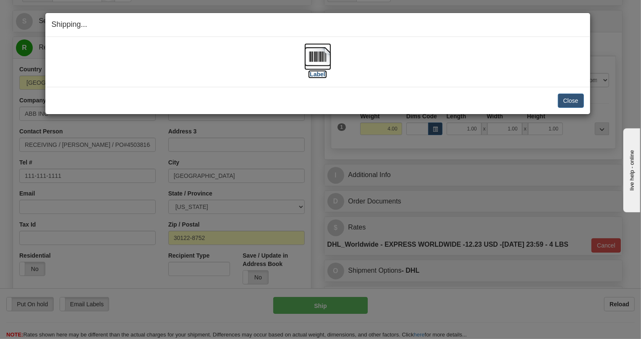
click at [314, 60] on img at bounding box center [318, 56] width 27 height 27
click at [572, 102] on button "Close" at bounding box center [571, 101] width 26 height 14
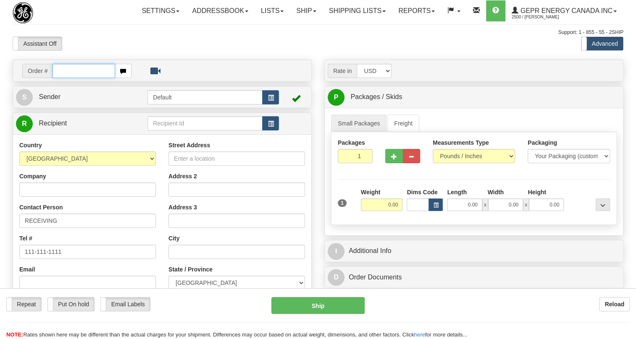
click at [58, 78] on input "text" at bounding box center [84, 71] width 63 height 14
paste input "0086684761"
click at [66, 78] on input "0086684761" at bounding box center [84, 71] width 63 height 14
type input "86684761"
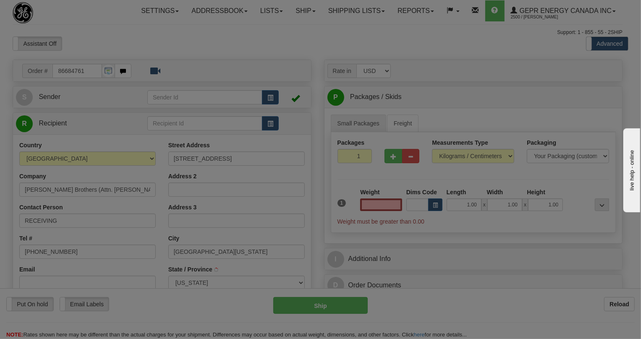
type input "[US_STATE][GEOGRAPHIC_DATA]"
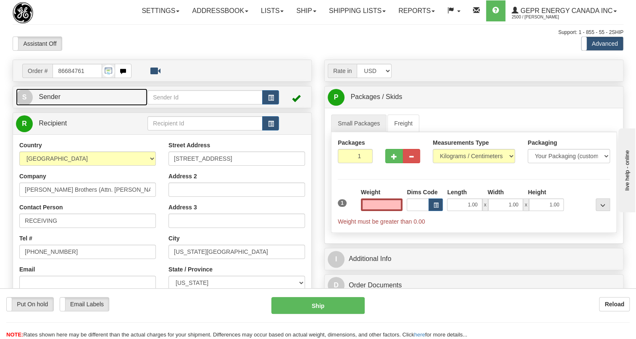
type input "0.00"
click at [46, 100] on span "Sender" at bounding box center [50, 96] width 22 height 7
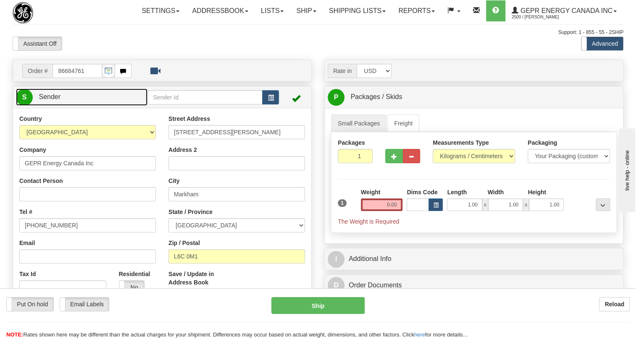
type input "MARKHAM"
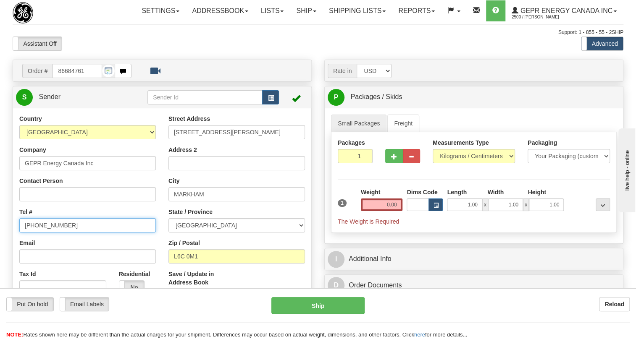
click at [51, 233] on input "[PHONE_NUMBER]" at bounding box center [87, 225] width 137 height 14
paste input "[PHONE_NUMBER]"
type input "[PHONE_NUMBER]"
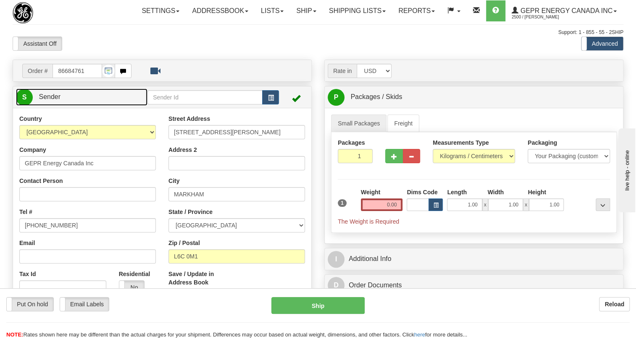
click at [50, 100] on span "Sender" at bounding box center [50, 96] width 22 height 7
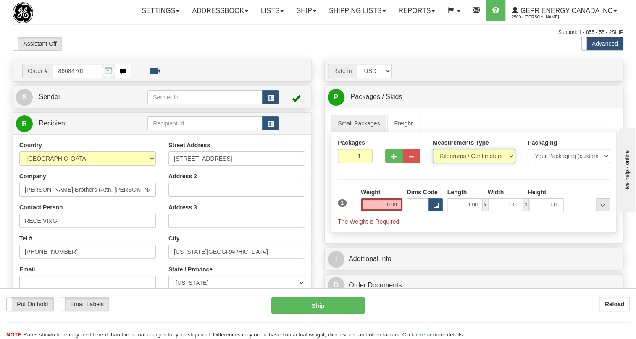
click at [463, 163] on select "Pounds / Inches Kilograms / Centimeters" at bounding box center [474, 156] width 82 height 14
select select "0"
click at [433, 163] on select "Pounds / Inches Kilograms / Centimeters" at bounding box center [474, 156] width 82 height 14
click at [391, 211] on input "0.00" at bounding box center [382, 205] width 42 height 13
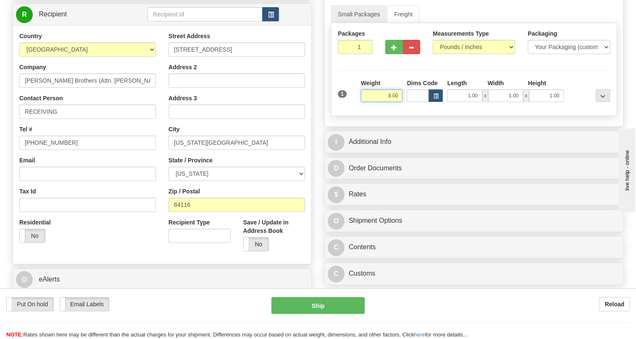
scroll to position [114, 0]
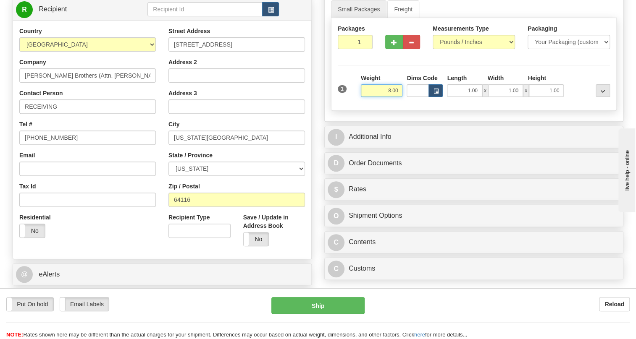
type input "8.00"
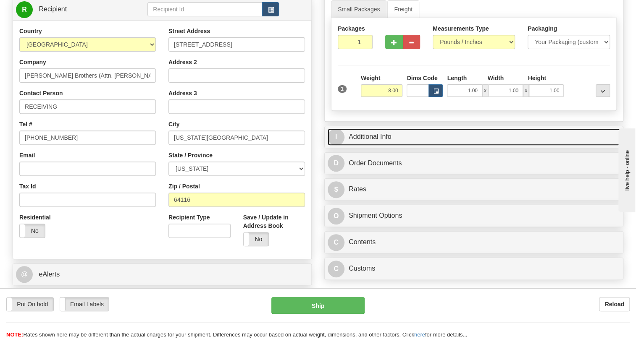
click at [378, 146] on link "I Additional Info" at bounding box center [474, 137] width 292 height 17
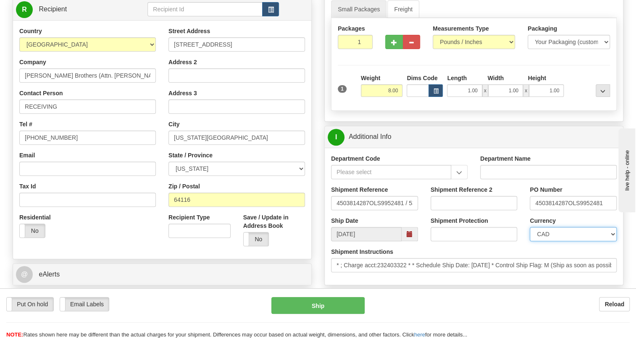
click at [551, 242] on select "CAD USD EUR ZAR [PERSON_NAME] ARN AUD AUS AWG BBD BFR BGN BHD BMD BND BRC BRL C…" at bounding box center [573, 234] width 87 height 14
select select "1"
click at [530, 242] on select "CAD USD EUR ZAR [PERSON_NAME] ARN AUD AUS AWG BBD BFR BGN BHD BMD BND BRC BRL C…" at bounding box center [573, 234] width 87 height 14
click at [566, 210] on input "4503814287OLS9952481" at bounding box center [573, 203] width 87 height 14
drag, startPoint x: 566, startPoint y: 221, endPoint x: 542, endPoint y: 225, distance: 24.7
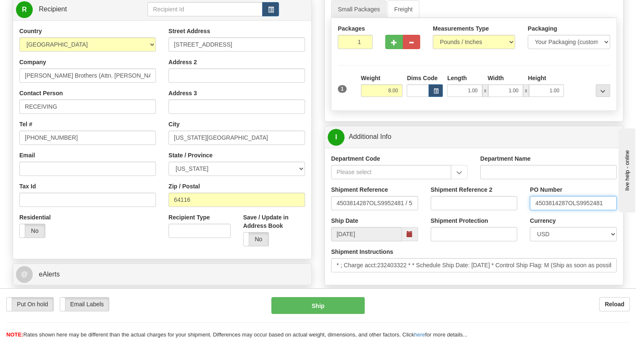
click at [536, 210] on input "4503814287OLS9952481" at bounding box center [573, 203] width 87 height 14
click at [77, 114] on input "RECEIVING" at bounding box center [87, 107] width 137 height 14
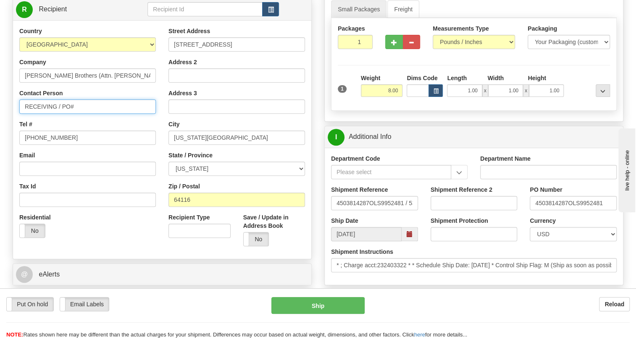
paste input "4503814287"
type input "RECEIVING / PO# 4503814287"
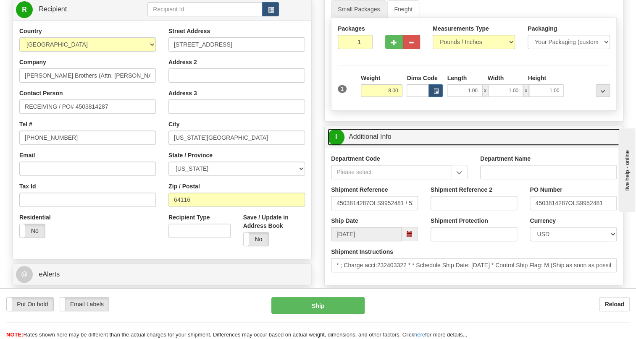
click at [373, 146] on link "I Additional Info" at bounding box center [474, 137] width 292 height 17
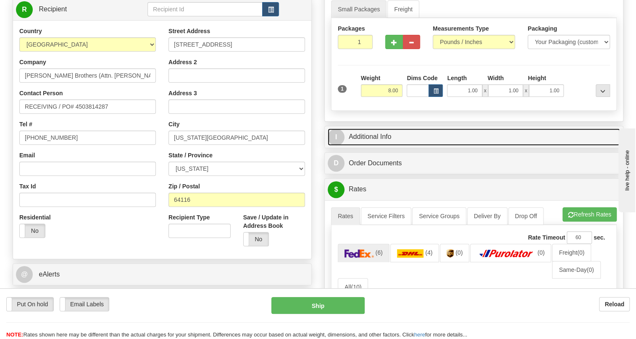
click at [373, 146] on link "I Additional Info" at bounding box center [474, 137] width 292 height 17
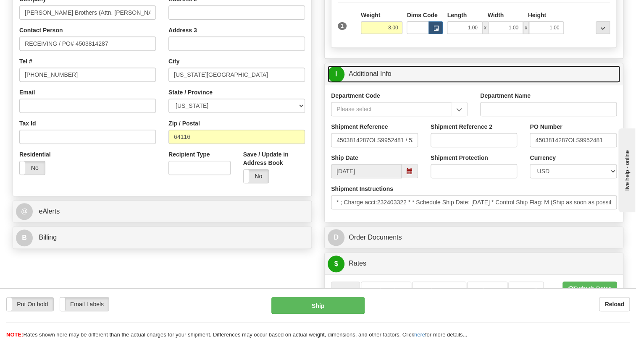
scroll to position [191, 0]
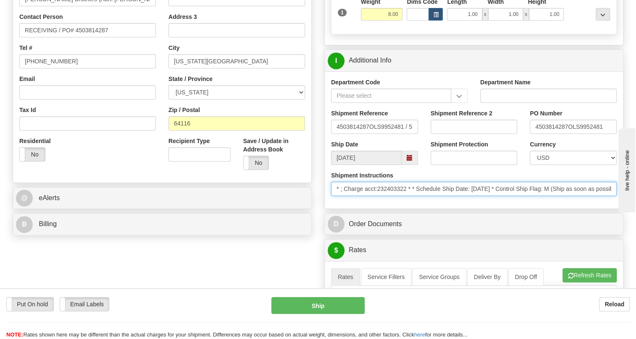
click at [407, 196] on input "* ; Charge acct:232403322 * * Schedule Ship Date: [DATE] * Control Ship Flag: M…" at bounding box center [474, 189] width 286 height 14
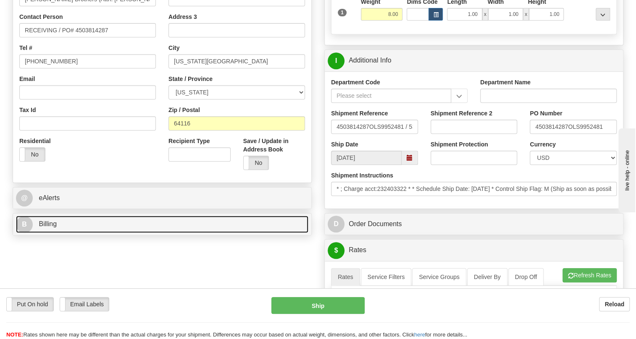
click at [44, 228] on span "Billing" at bounding box center [48, 224] width 18 height 7
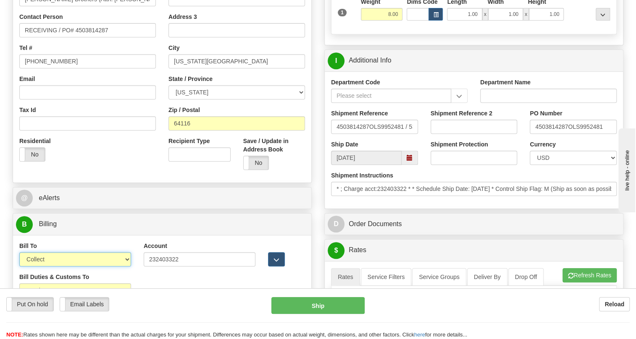
click at [77, 267] on select "Sender Recipient Third Party Collect" at bounding box center [75, 259] width 112 height 14
select select "2"
click at [19, 267] on select "Sender Recipient Third Party Collect" at bounding box center [75, 259] width 112 height 14
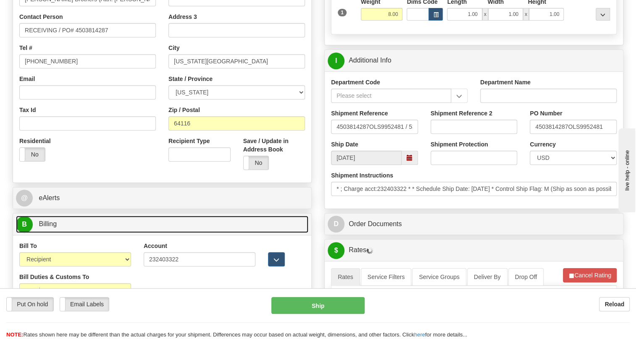
click at [59, 233] on link "B Billing" at bounding box center [162, 224] width 292 height 17
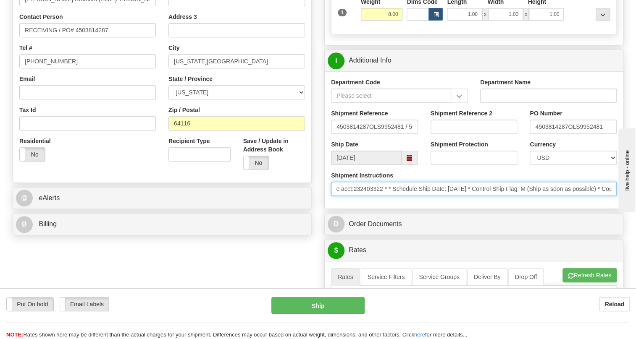
scroll to position [0, 0]
drag, startPoint x: 538, startPoint y: 207, endPoint x: 448, endPoint y: 227, distance: 92.9
click at [448, 209] on div "Department Code Department Name Shipment Reference 4503814287OLS9952481 / 53267…" at bounding box center [474, 139] width 298 height 137
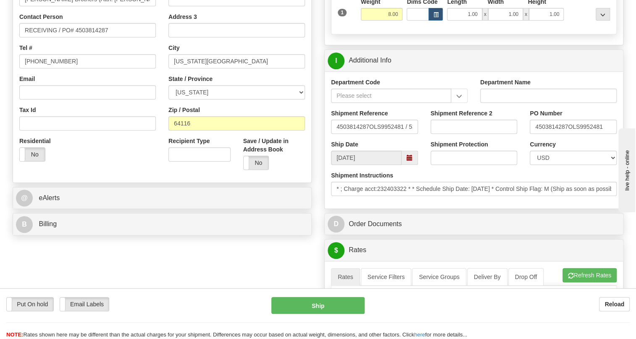
click at [462, 209] on div "Department Code Department Name Shipment Reference 4503814287OLS9952481 / 53267…" at bounding box center [474, 139] width 298 height 137
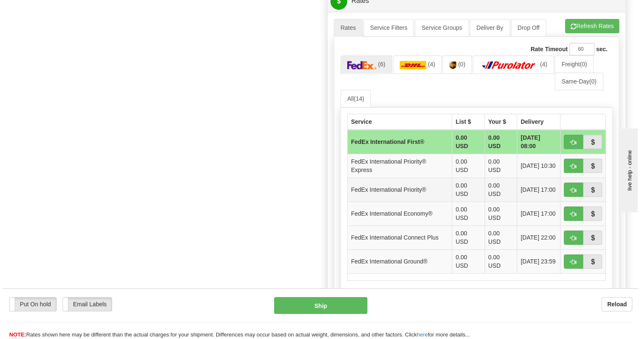
scroll to position [458, 0]
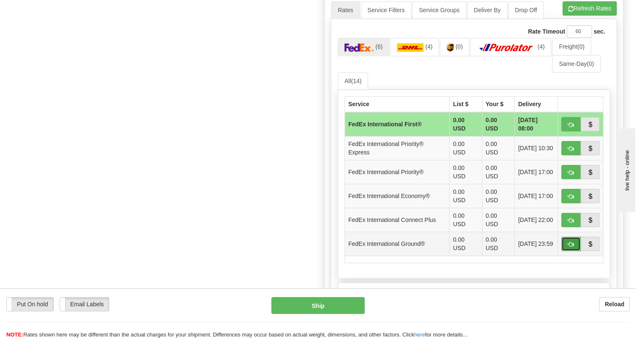
click at [573, 247] on span "button" at bounding box center [571, 244] width 6 height 5
type input "92"
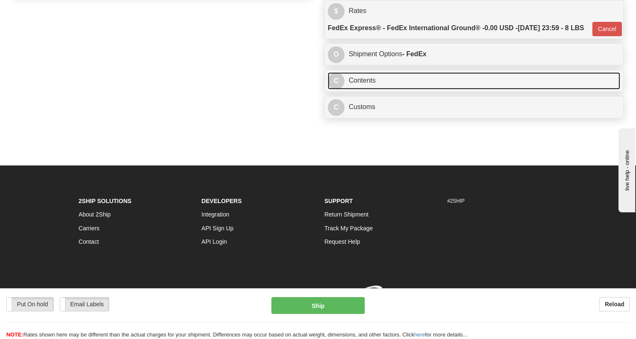
click at [366, 88] on link "C Contents" at bounding box center [474, 80] width 292 height 17
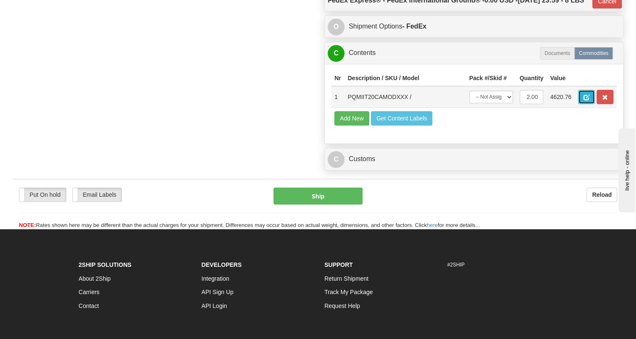
click at [587, 100] on span "button" at bounding box center [586, 97] width 6 height 5
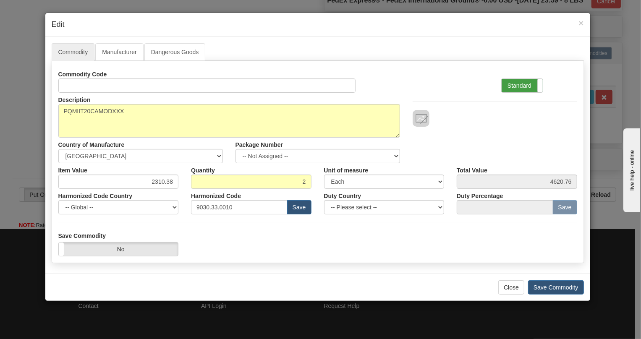
click at [514, 85] on label "Standard" at bounding box center [522, 85] width 41 height 13
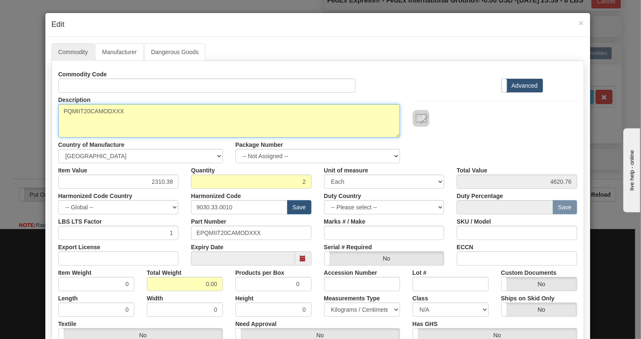
click at [103, 112] on textarea "PQMIIT20CAMODXXX" at bounding box center [229, 121] width 342 height 34
paste textarea "-T20-C-A-"
type textarea "PQMII-T20-C-A-MODXXX"
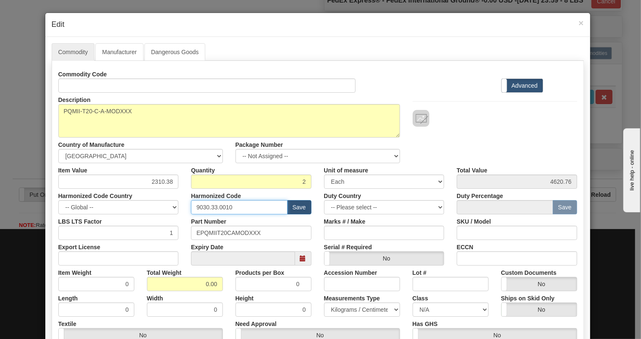
click at [220, 207] on input "9030.33.0010" at bounding box center [239, 207] width 97 height 14
click at [220, 206] on input "9030.33.0010" at bounding box center [239, 207] width 97 height 14
paste input "28.30.000"
type input "9028.30.0000"
click at [202, 286] on input "0.00" at bounding box center [185, 284] width 76 height 14
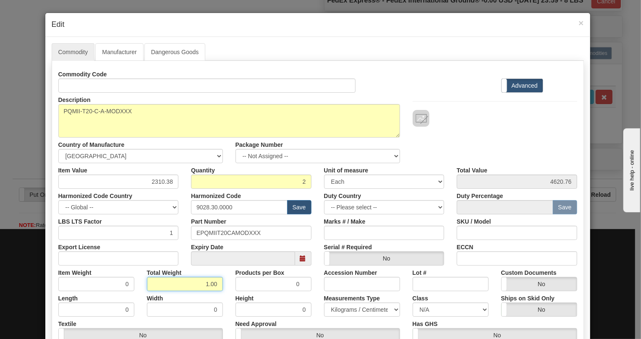
type input "1.00"
type input "0.5000"
click at [344, 310] on select "Pounds / Inches Kilograms / Centimeters" at bounding box center [362, 310] width 76 height 14
select select "0"
click at [324, 303] on select "Pounds / Inches Kilograms / Centimeters" at bounding box center [362, 310] width 76 height 14
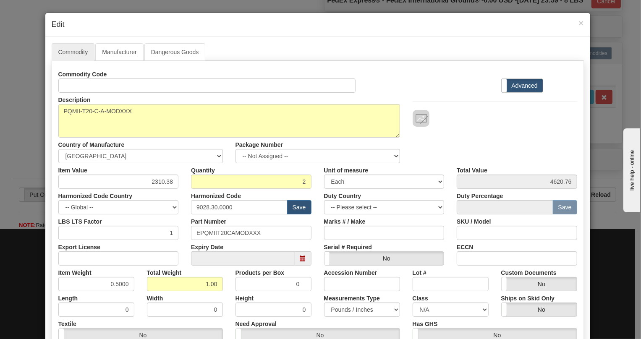
click at [318, 298] on div "Measurements Type Pounds / Inches Kilograms / Centimeters" at bounding box center [362, 305] width 89 height 26
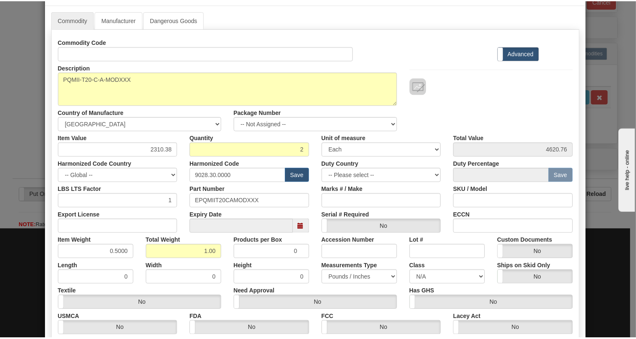
scroll to position [128, 0]
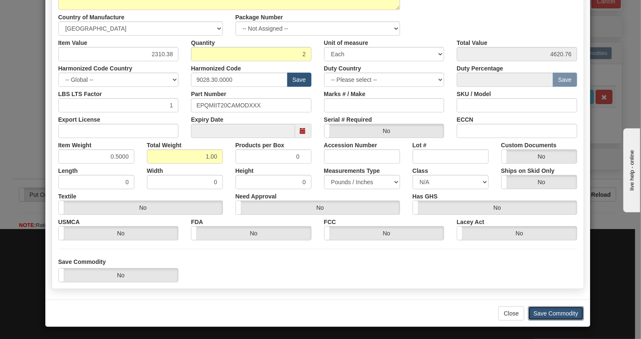
click at [546, 309] on button "Save Commodity" at bounding box center [556, 314] width 56 height 14
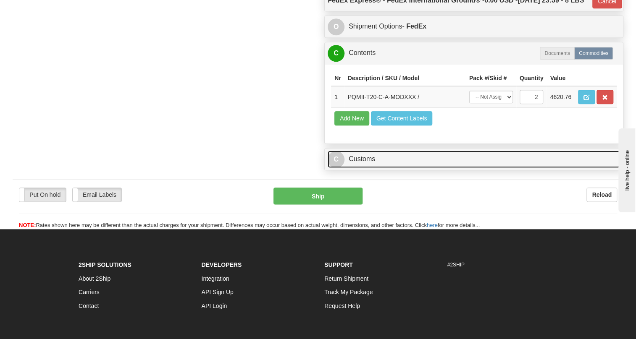
click at [368, 168] on link "C Customs" at bounding box center [474, 159] width 292 height 17
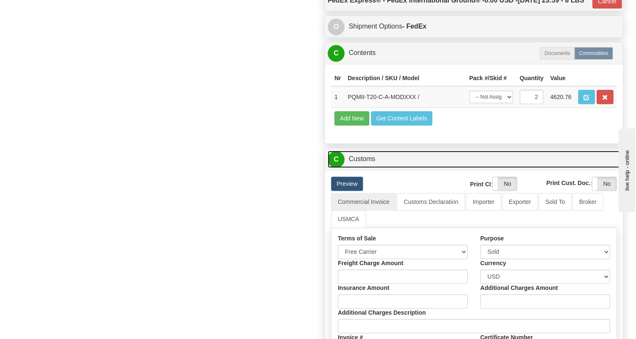
click at [368, 168] on link "C Customs" at bounding box center [474, 159] width 292 height 17
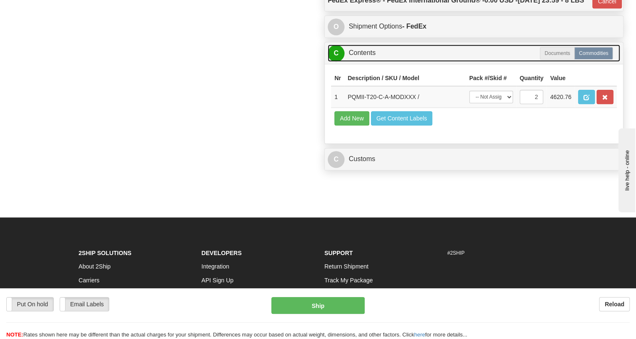
click at [365, 62] on link "C Contents" at bounding box center [474, 53] width 292 height 17
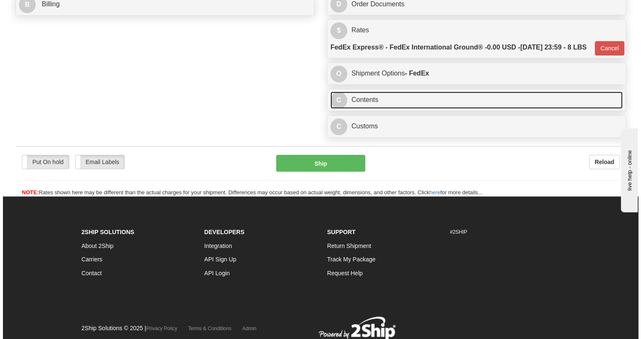
scroll to position [344, 0]
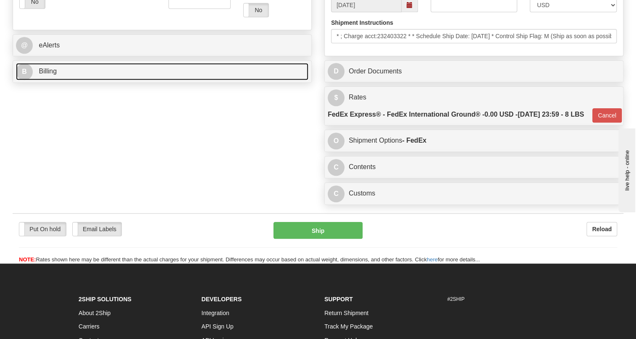
click at [50, 75] on span "Billing" at bounding box center [48, 71] width 18 height 7
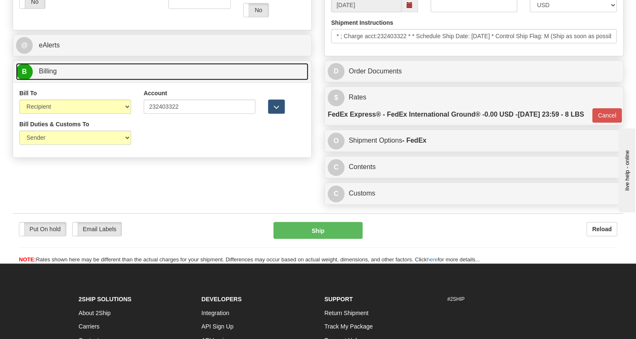
click at [49, 75] on span "Billing" at bounding box center [48, 71] width 18 height 7
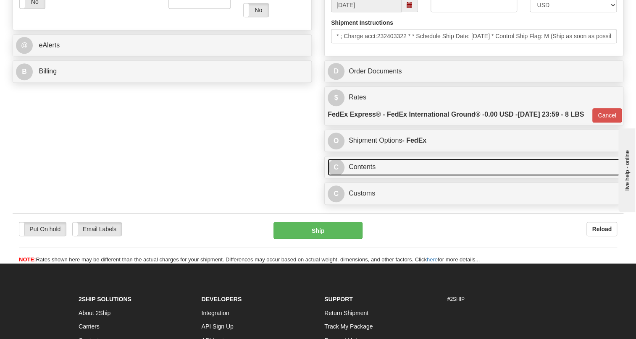
click at [361, 176] on link "C Contents" at bounding box center [474, 167] width 292 height 17
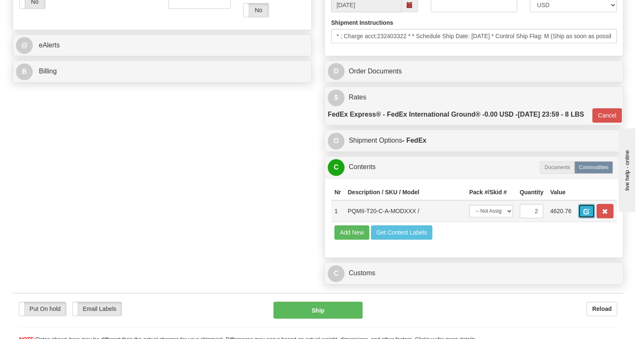
click at [588, 215] on span "button" at bounding box center [586, 211] width 6 height 5
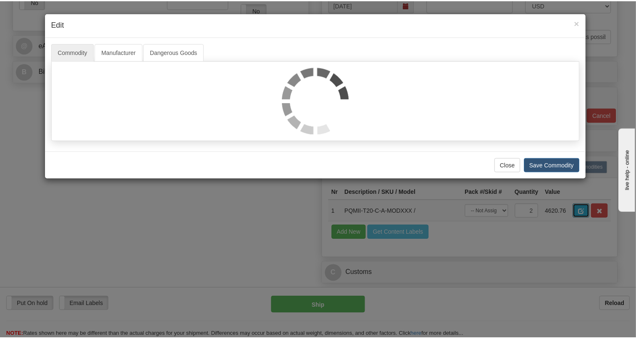
scroll to position [0, 0]
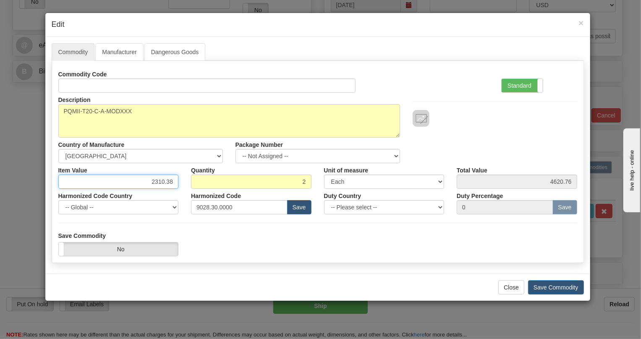
click at [163, 180] on input "2310.38" at bounding box center [118, 182] width 121 height 14
type input "1594.52"
type input "3189.04"
click at [551, 287] on button "Save Commodity" at bounding box center [556, 288] width 56 height 14
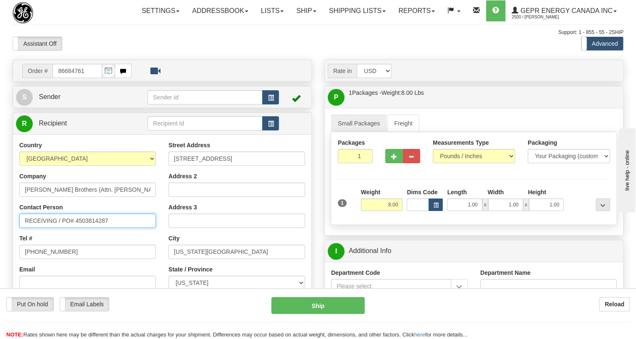
click at [25, 228] on input "RECEIVING / PO# 4503814287" at bounding box center [87, 221] width 137 height 14
paste input "Karina Arriaga"
type input "Karina Arriaga / RECEIVING / PO# 4503814287"
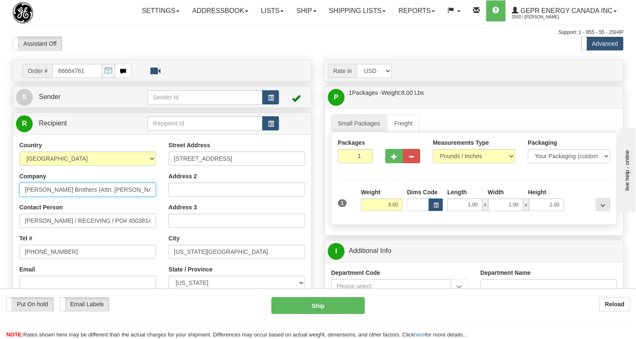
click at [118, 197] on input "Schultz Brothers (Attn. Roger Schul" at bounding box center [87, 190] width 137 height 14
type input "Schultz Brothers (Attn. Roger Schultz)"
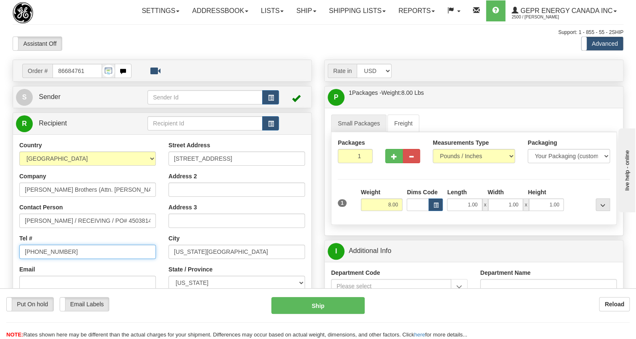
click at [54, 259] on input "[PHONE_NUMBER]" at bounding box center [87, 252] width 137 height 14
paste input "524448701898"
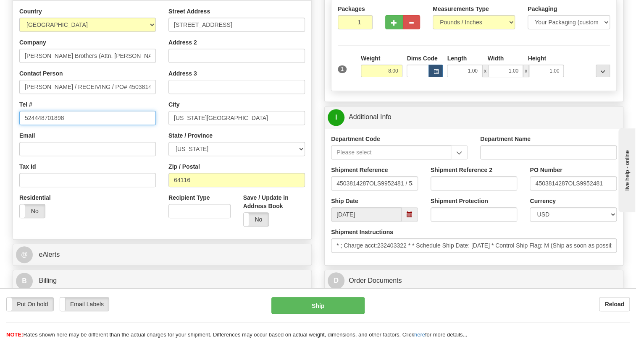
scroll to position [152, 0]
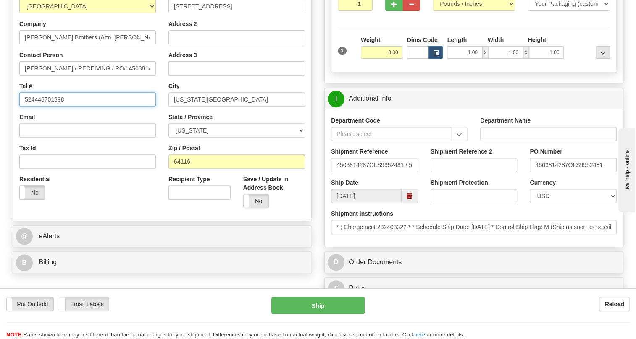
type input "524448701898"
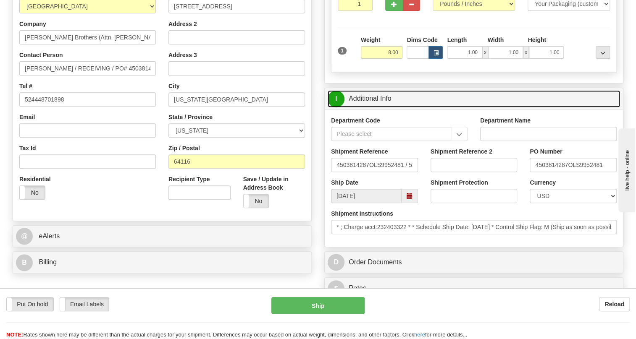
click at [369, 108] on link "I Additional Info" at bounding box center [474, 98] width 292 height 17
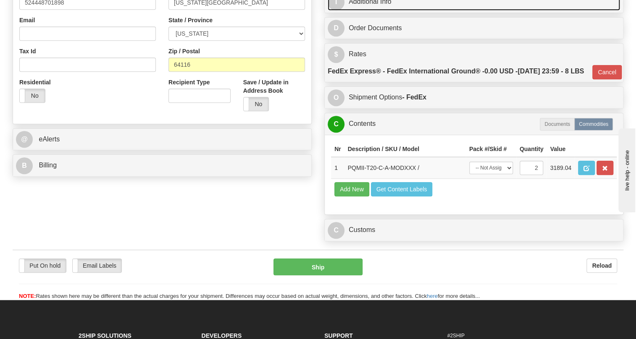
scroll to position [267, 0]
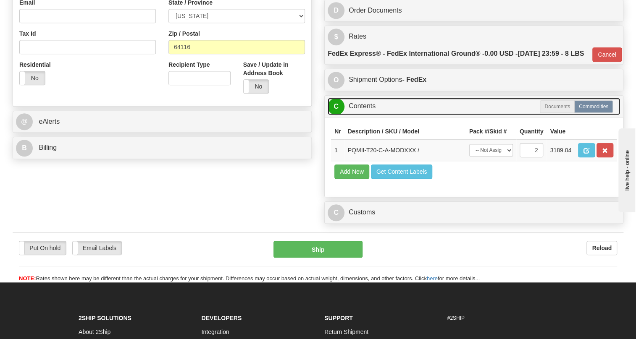
click at [366, 115] on link "C Contents" at bounding box center [474, 106] width 292 height 17
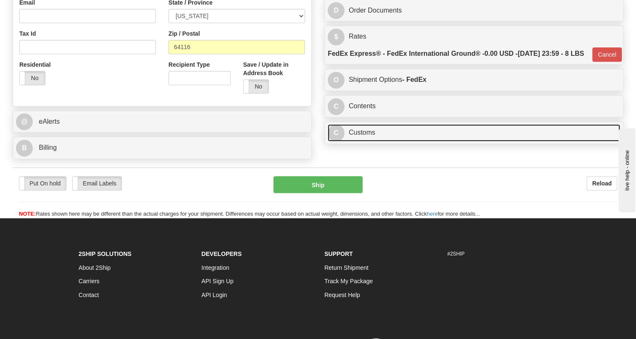
click at [355, 142] on link "C Customs" at bounding box center [474, 132] width 292 height 17
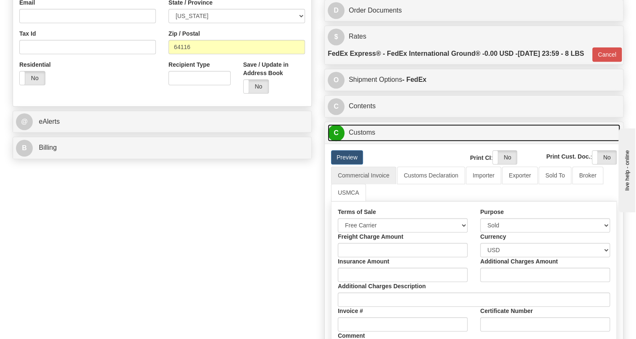
click at [355, 142] on link "C Customs" at bounding box center [474, 132] width 292 height 17
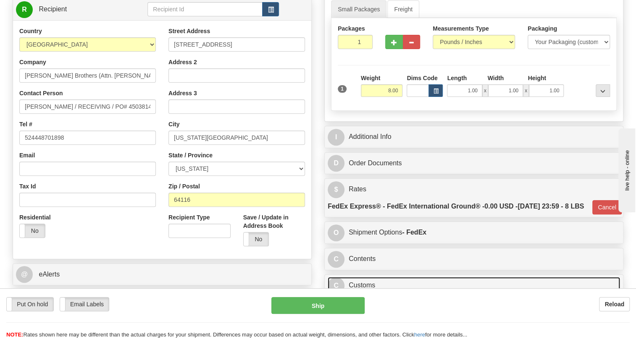
scroll to position [76, 0]
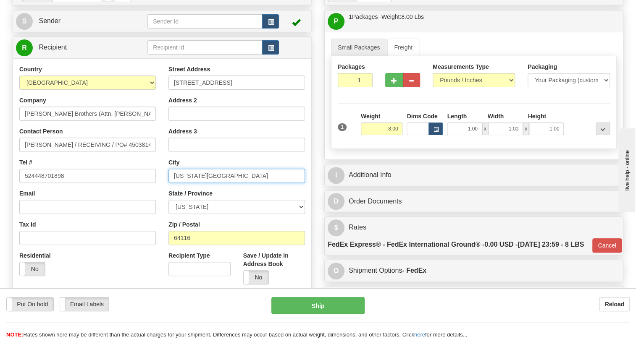
click at [191, 183] on input "KANSAS CITY" at bounding box center [236, 176] width 137 height 14
paste input "NORTH"
type input "NORTH KANSAS CITY"
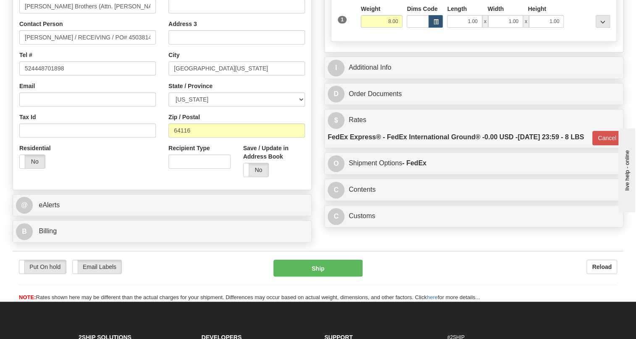
scroll to position [191, 0]
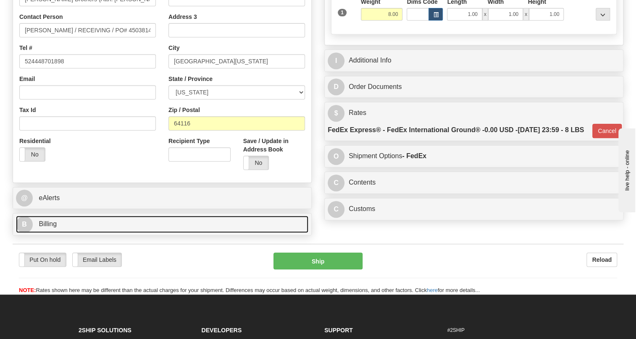
drag, startPoint x: 52, startPoint y: 245, endPoint x: 87, endPoint y: 232, distance: 37.1
click at [52, 228] on span "Billing" at bounding box center [48, 224] width 18 height 7
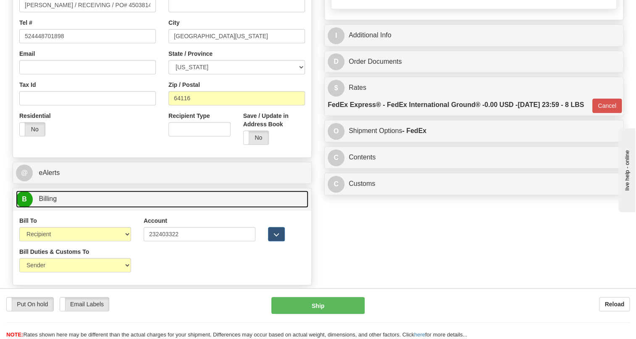
scroll to position [267, 0]
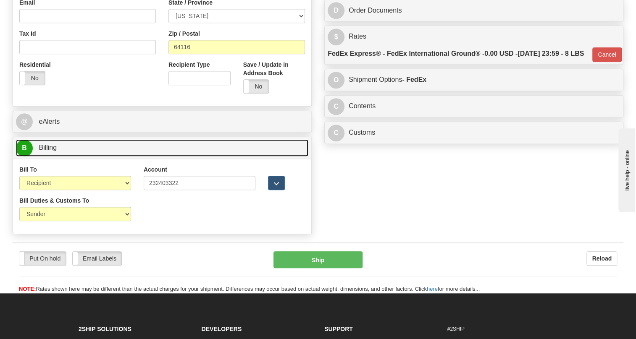
click at [68, 157] on link "B Billing" at bounding box center [162, 147] width 292 height 17
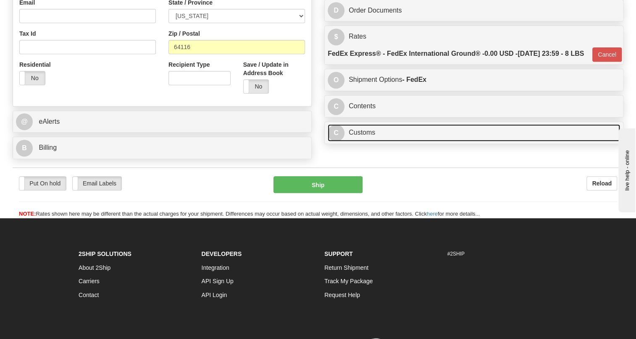
click at [387, 142] on link "C Customs" at bounding box center [474, 132] width 292 height 17
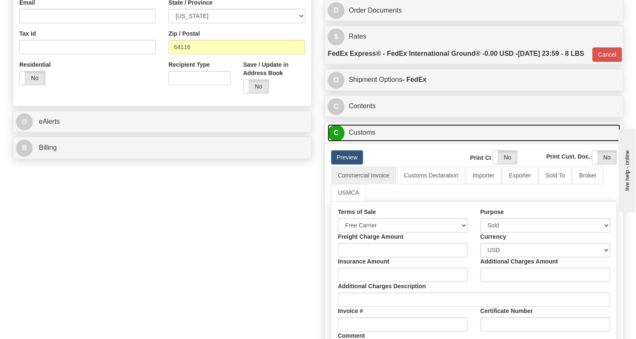
click at [380, 142] on link "C Customs" at bounding box center [474, 132] width 292 height 17
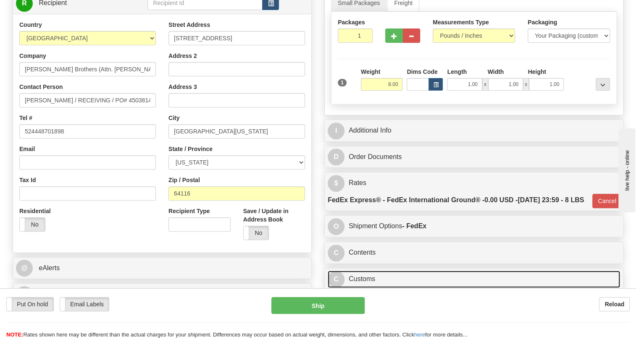
scroll to position [76, 0]
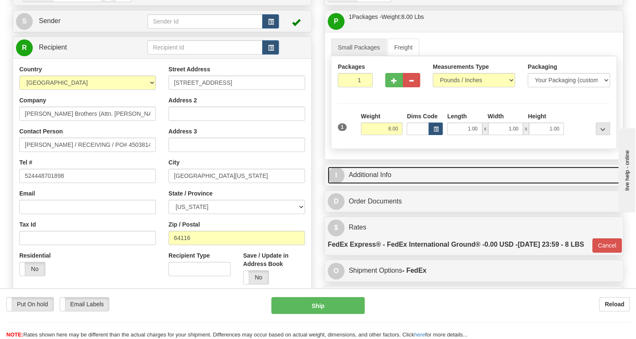
click at [372, 184] on link "I Additional Info" at bounding box center [474, 175] width 292 height 17
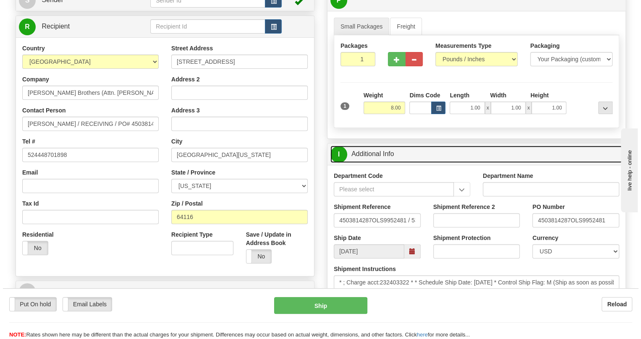
scroll to position [114, 0]
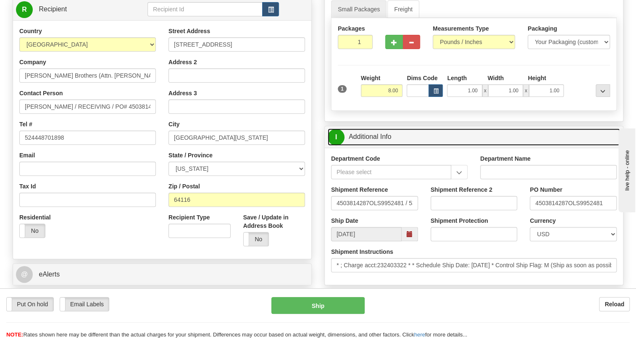
click at [378, 146] on link "I Additional Info" at bounding box center [474, 137] width 292 height 17
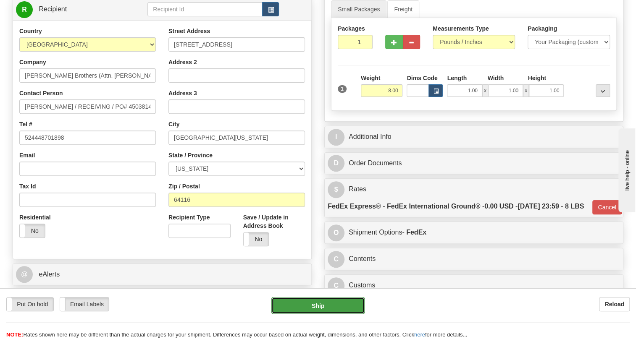
click at [320, 307] on button "Ship" at bounding box center [317, 305] width 93 height 17
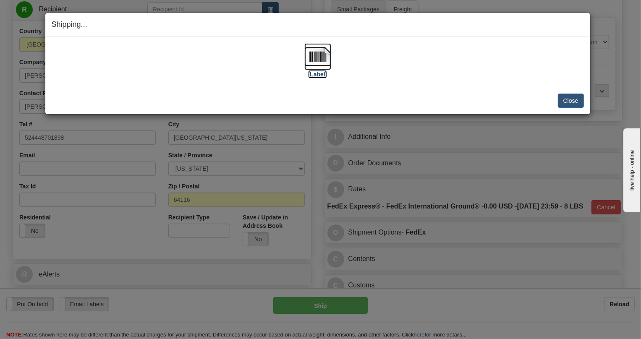
click at [319, 60] on img at bounding box center [318, 56] width 27 height 27
click at [572, 102] on button "Close" at bounding box center [571, 101] width 26 height 14
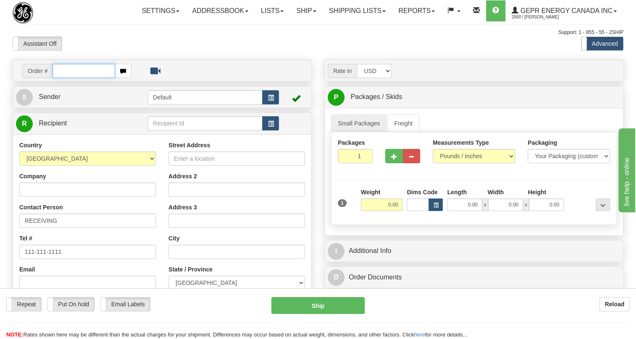
click at [76, 78] on input "text" at bounding box center [84, 71] width 63 height 14
paste input "0086684748"
click at [63, 78] on input "0086684748" at bounding box center [84, 71] width 63 height 14
type input "86684748"
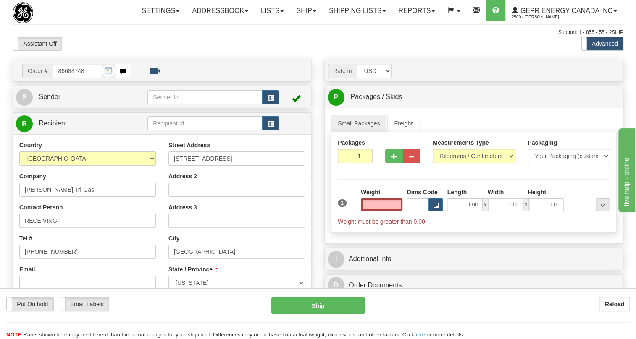
type input "PITTSBORO"
type input "0.00"
click at [52, 100] on span "Sender" at bounding box center [50, 96] width 22 height 7
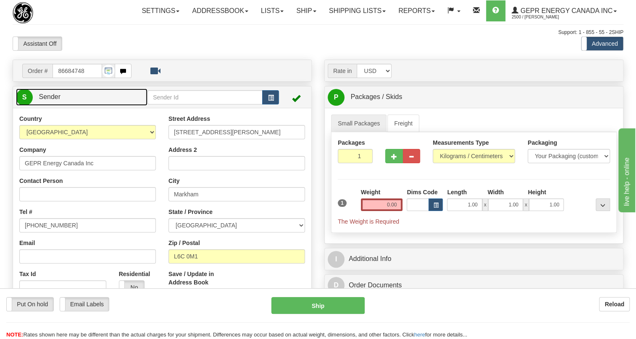
type input "MARKHAM"
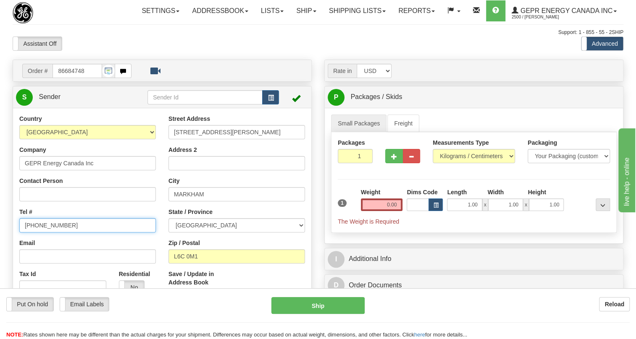
click at [51, 233] on input "[PHONE_NUMBER]" at bounding box center [87, 225] width 137 height 14
paste input "[PHONE_NUMBER]"
type input "[PHONE_NUMBER]"
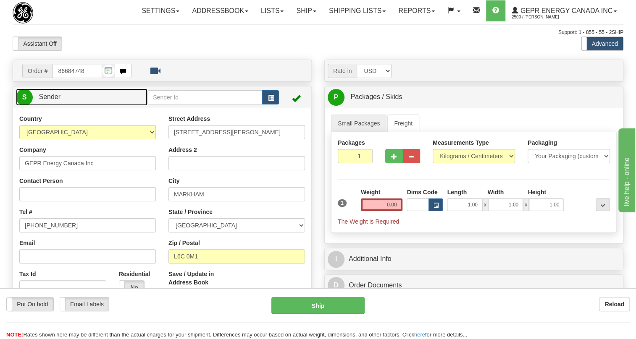
click at [45, 106] on link "S Sender" at bounding box center [81, 97] width 131 height 17
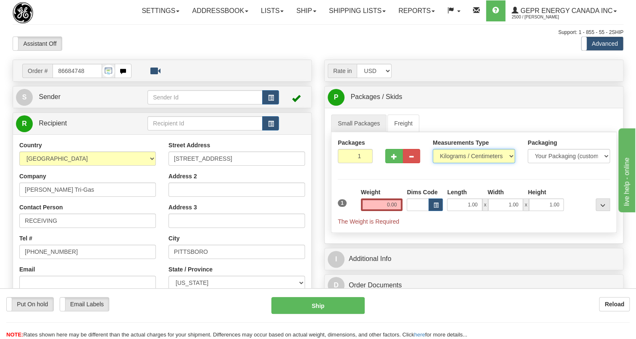
drag, startPoint x: 473, startPoint y: 173, endPoint x: 468, endPoint y: 176, distance: 6.6
click at [473, 163] on select "Pounds / Inches Kilograms / Centimeters" at bounding box center [474, 156] width 82 height 14
select select "0"
click at [433, 163] on select "Pounds / Inches Kilograms / Centimeters" at bounding box center [474, 156] width 82 height 14
click at [384, 211] on input "0.00" at bounding box center [382, 205] width 42 height 13
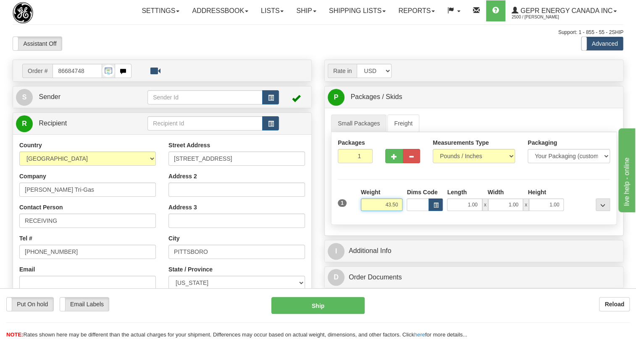
type input "43.50"
click at [353, 163] on input "1" at bounding box center [355, 156] width 35 height 14
type input "2"
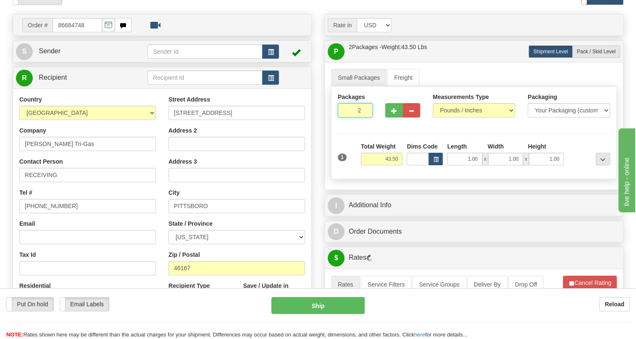
scroll to position [76, 0]
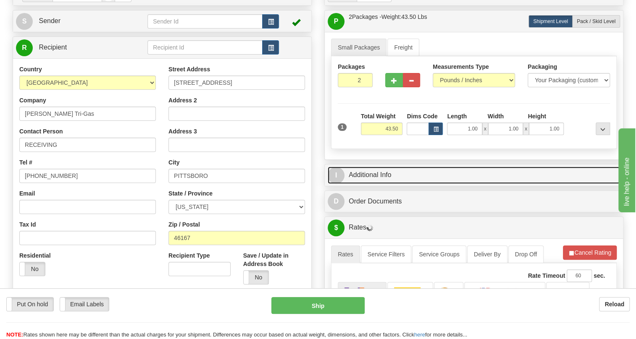
click at [378, 184] on link "I Additional Info" at bounding box center [474, 175] width 292 height 17
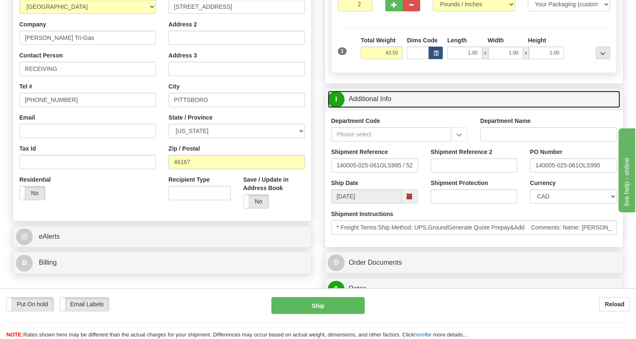
scroll to position [152, 0]
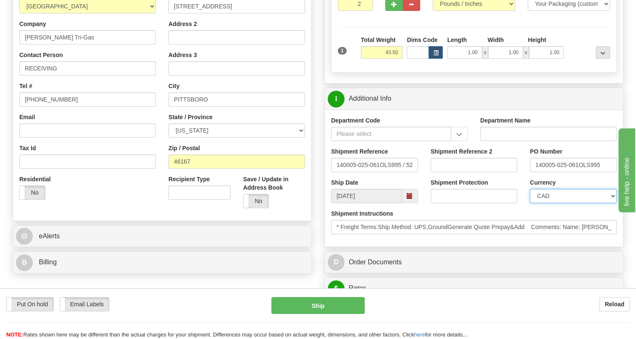
click at [560, 203] on select "CAD USD EUR ZAR [PERSON_NAME] ARN AUD AUS AWG BBD BFR BGN BHD BMD BND BRC BRL C…" at bounding box center [573, 196] width 87 height 14
select select "1"
click at [530, 203] on select "CAD USD EUR ZAR [PERSON_NAME] ARN AUD AUS AWG BBD BFR BGN BHD BMD BND BRC BRL C…" at bounding box center [573, 196] width 87 height 14
click at [575, 172] on input "140005-025-061OLS995" at bounding box center [573, 165] width 87 height 14
drag, startPoint x: 578, startPoint y: 184, endPoint x: 535, endPoint y: 187, distance: 42.5
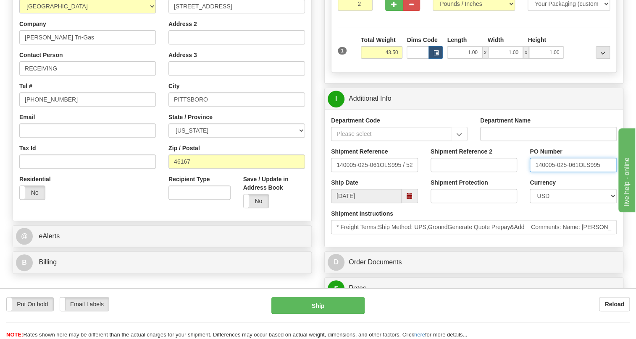
click at [535, 172] on input "140005-025-061OLS995" at bounding box center [573, 165] width 87 height 14
click at [62, 76] on input "RECEIVING" at bounding box center [87, 68] width 137 height 14
paste input "140005-025-061"
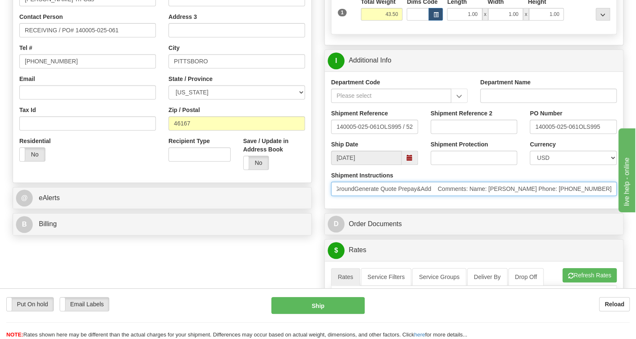
scroll to position [0, 147]
drag, startPoint x: 584, startPoint y: 207, endPoint x: 588, endPoint y: 208, distance: 4.4
click at [589, 196] on input "* Freight Terms:Ship Method: UPS,GroundGenerate Quote Prepay&Add Comments: Name…" at bounding box center [474, 189] width 286 height 14
click at [536, 196] on input "* Freight Terms:Ship Method: UPS,GroundGenerate Quote Prepay&Add Comments: Name…" at bounding box center [474, 189] width 286 height 14
drag, startPoint x: 534, startPoint y: 208, endPoint x: 441, endPoint y: 206, distance: 93.7
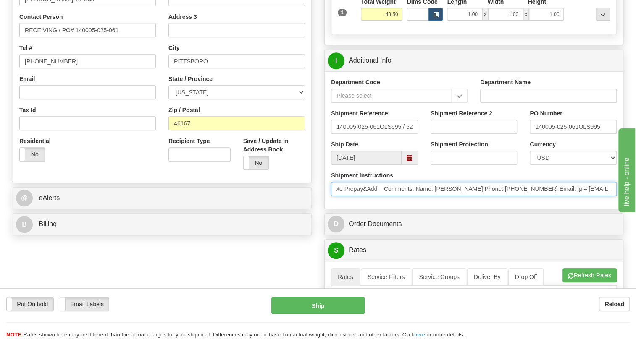
click at [436, 196] on input "* Freight Terms:Ship Method: UPS,GroundGenerate Quote Prepay&Add Comments: Name…" at bounding box center [474, 189] width 286 height 14
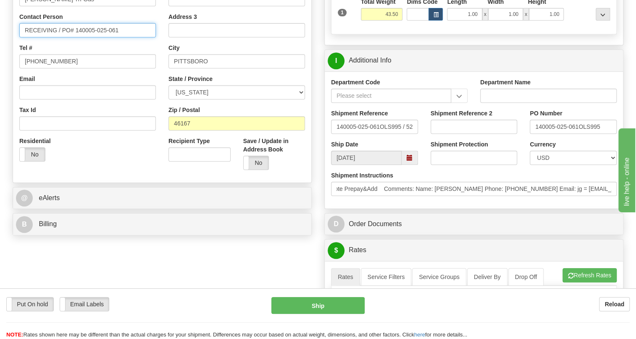
scroll to position [0, 0]
click at [56, 37] on input "RECEIVING / PO# 140005-025-061" at bounding box center [87, 30] width 137 height 14
paste input "[PERSON_NAME] Phone: [PHONE_NUMBER]"
drag, startPoint x: 118, startPoint y: 46, endPoint x: 89, endPoint y: 52, distance: 29.5
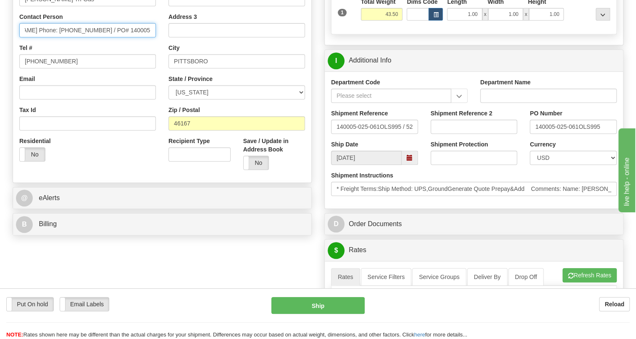
click at [89, 37] on input "RECEIVING / [PERSON_NAME] Phone: [PHONE_NUMBER] / PO# 140005-025-061" at bounding box center [87, 30] width 137 height 14
type input "RECEIVING / [PERSON_NAME] / PO# 140005-025-061"
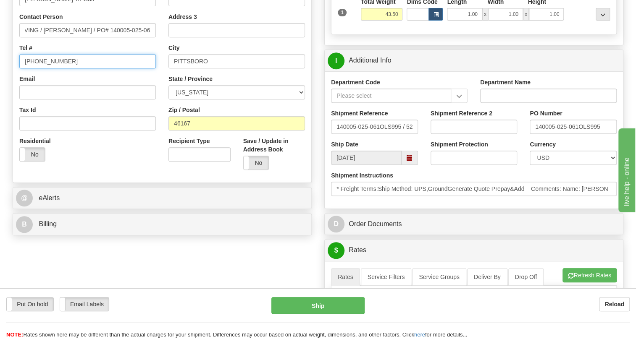
click at [55, 68] on input "[PHONE_NUMBER]" at bounding box center [87, 61] width 137 height 14
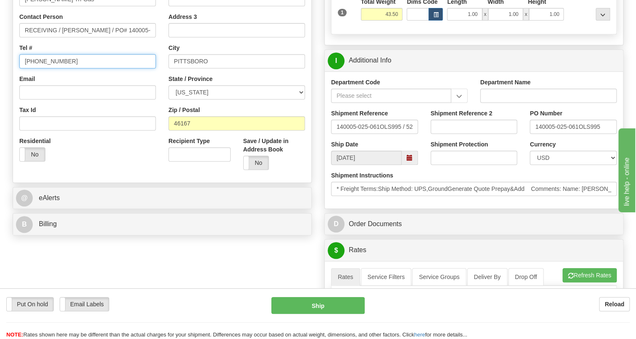
click at [55, 68] on input "[PHONE_NUMBER]" at bounding box center [87, 61] width 137 height 14
paste input "3099897321"
type input "3099897321"
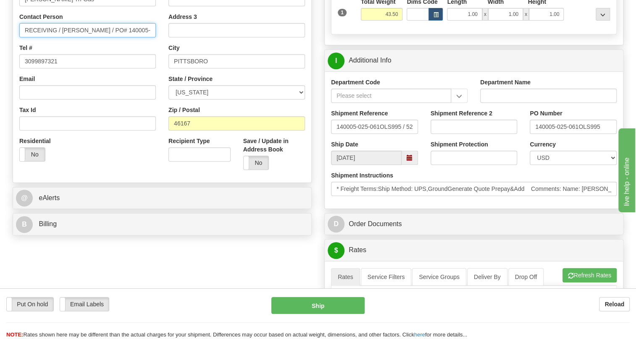
scroll to position [0, 18]
drag, startPoint x: 109, startPoint y: 50, endPoint x: 161, endPoint y: 56, distance: 52.9
click at [161, 56] on div "Country [GEOGRAPHIC_DATA] [GEOGRAPHIC_DATA] [GEOGRAPHIC_DATA] [GEOGRAPHIC_DATA]…" at bounding box center [87, 59] width 149 height 218
type input "RECEIVING / Jonovan Granger"
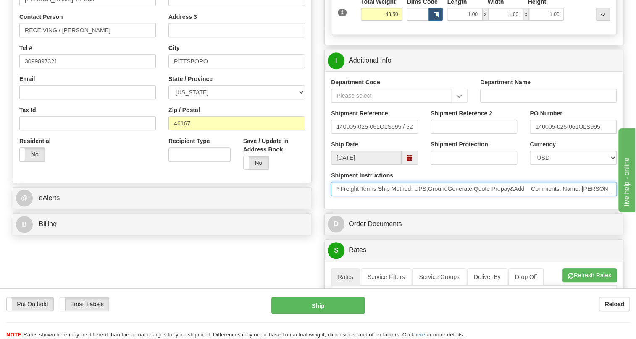
drag, startPoint x: 566, startPoint y: 207, endPoint x: 336, endPoint y: 210, distance: 229.8
click at [336, 196] on input "* Freight Terms:Ship Method: UPS,GroundGenerate Quote Prepay&Add Comments: Name…" at bounding box center [474, 189] width 286 height 14
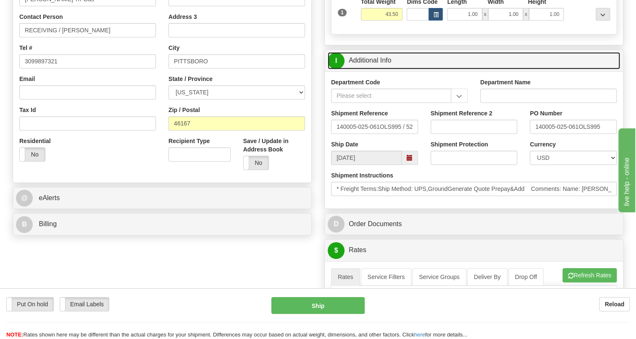
click at [380, 69] on link "I Additional Info" at bounding box center [474, 60] width 292 height 17
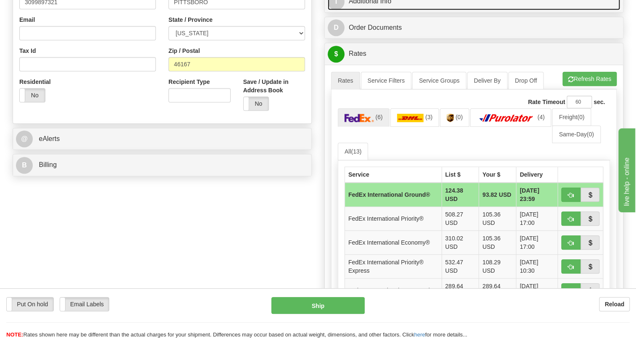
scroll to position [267, 0]
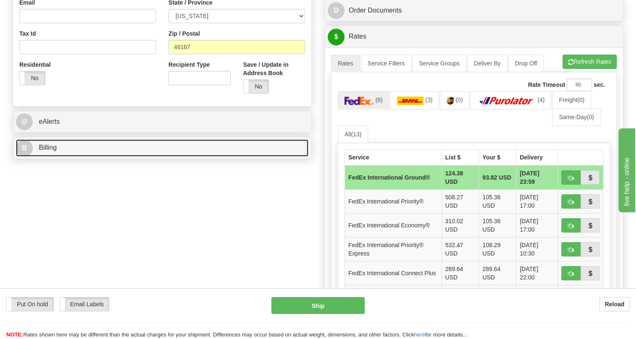
click at [47, 151] on span "Billing" at bounding box center [48, 147] width 18 height 7
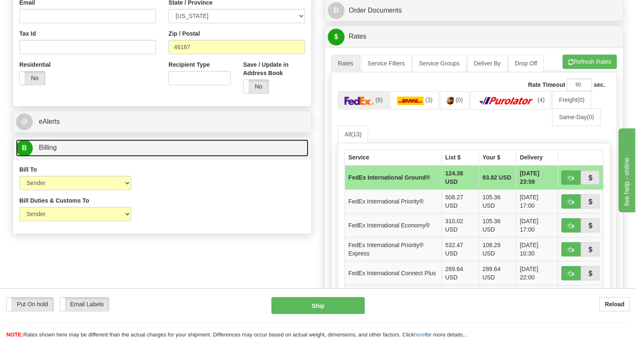
click at [45, 151] on span "Billing" at bounding box center [48, 147] width 18 height 7
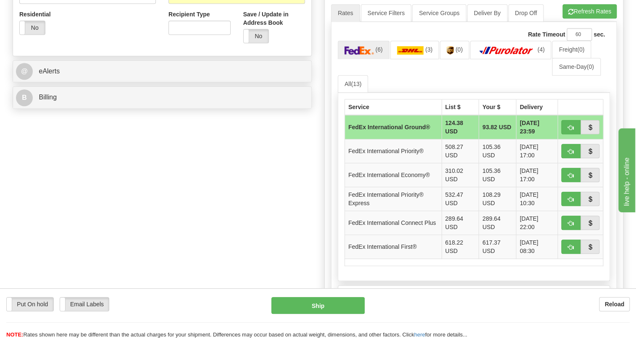
scroll to position [382, 0]
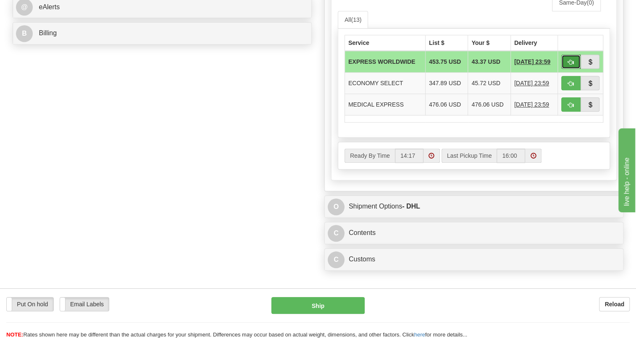
click at [570, 65] on span "button" at bounding box center [571, 62] width 6 height 5
type input "P"
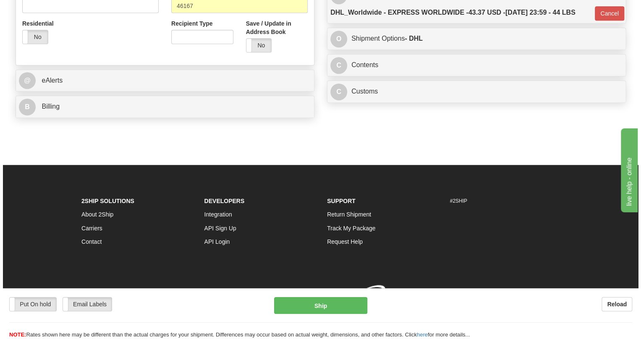
scroll to position [339, 0]
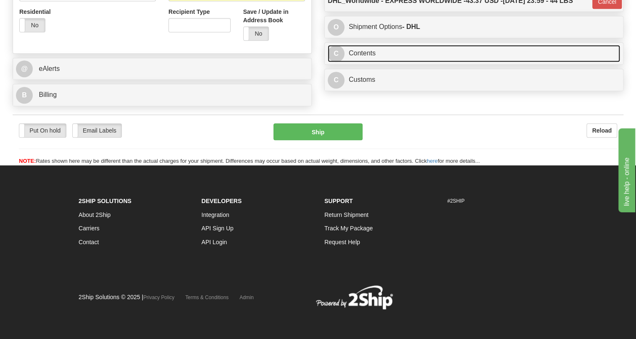
click at [365, 55] on link "C Contents" at bounding box center [474, 53] width 292 height 17
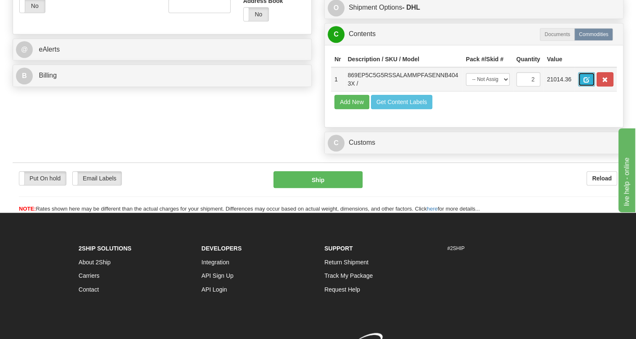
click at [585, 83] on span "button" at bounding box center [586, 79] width 6 height 5
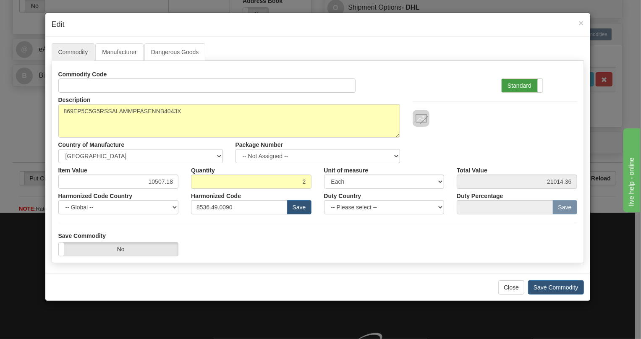
click at [525, 84] on label "Standard" at bounding box center [522, 85] width 41 height 13
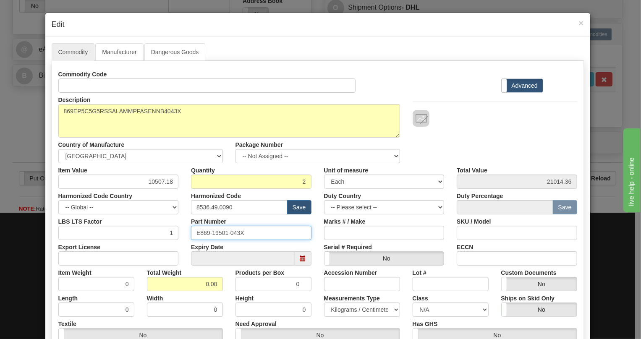
click at [215, 232] on input "E869-19501-043X" at bounding box center [251, 233] width 121 height 14
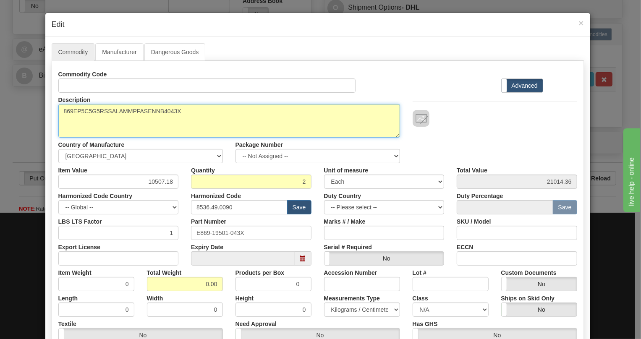
click at [137, 110] on textarea "869EP5C5G5RSSALAMMPFASENNB4043X" at bounding box center [229, 121] width 342 height 34
paste textarea "-E-P5-C5-G5-R-S-S-A-L-A-M-M-P-F-A-SE-"
type textarea "869-E-P5-C5-G5-R-S-S-A-L-A-M-M-P-F-A-SE-"
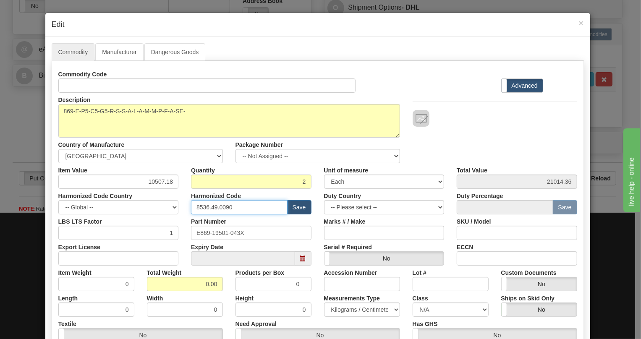
click at [218, 206] on input "8536.49.0090" at bounding box center [239, 207] width 97 height 14
paste input "7.10.916"
type input "8537.10.9160"
click at [200, 281] on input "0.00" at bounding box center [185, 284] width 76 height 14
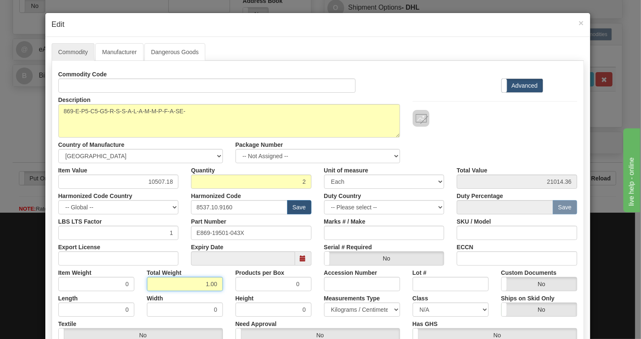
type input "1.00"
type input "0.5000"
click at [355, 307] on select "Pounds / Inches Kilograms / Centimeters" at bounding box center [362, 310] width 76 height 14
select select "0"
click at [324, 303] on select "Pounds / Inches Kilograms / Centimeters" at bounding box center [362, 310] width 76 height 14
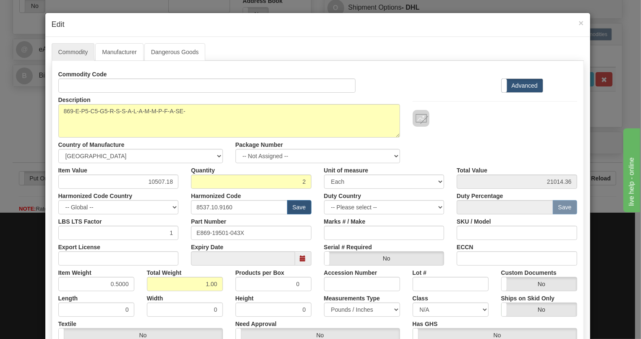
click at [306, 294] on div "Height 0" at bounding box center [273, 305] width 89 height 26
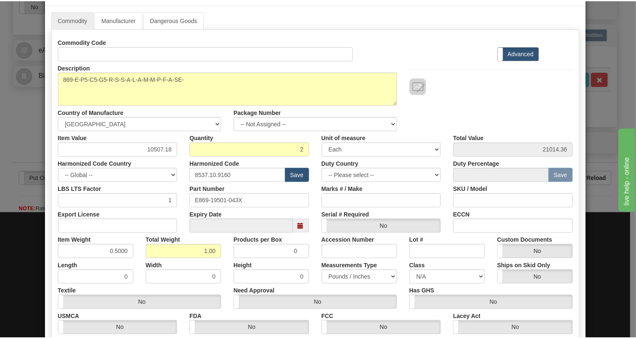
scroll to position [128, 0]
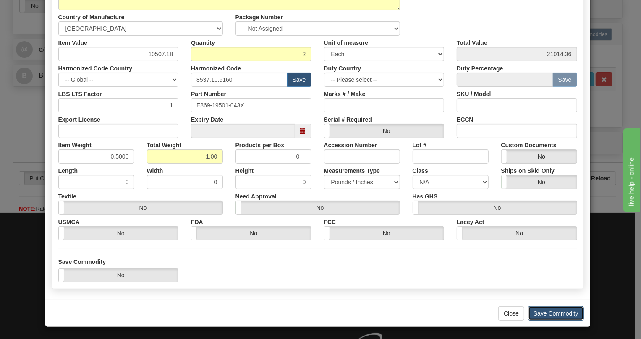
click at [543, 310] on button "Save Commodity" at bounding box center [556, 314] width 56 height 14
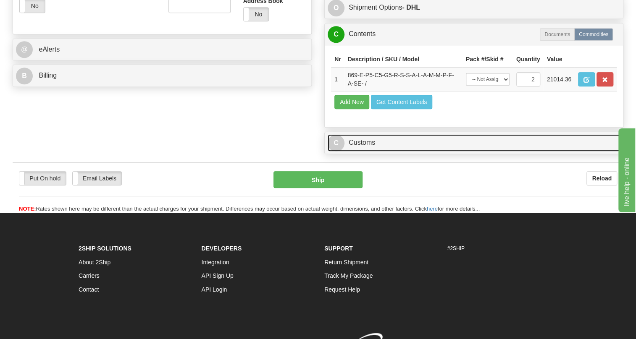
click at [368, 152] on link "C Customs" at bounding box center [474, 142] width 292 height 17
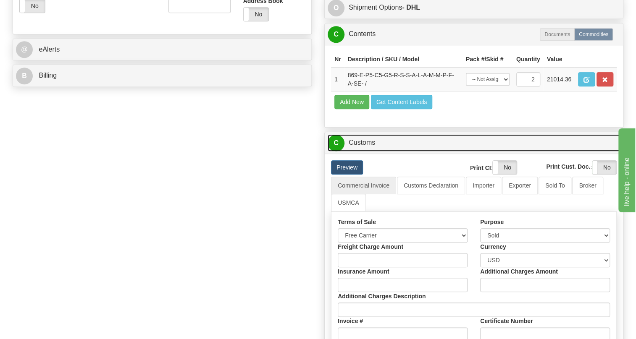
click at [368, 152] on link "C Customs" at bounding box center [474, 142] width 292 height 17
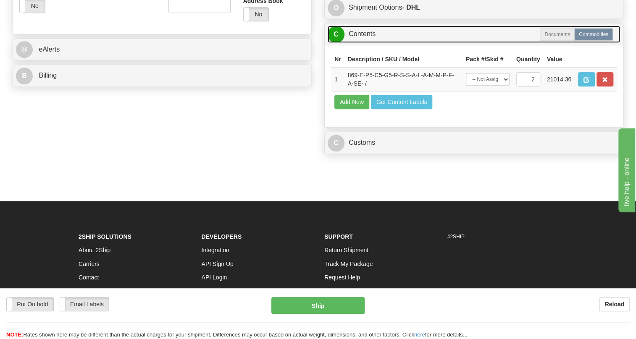
click at [363, 43] on link "C Contents" at bounding box center [474, 34] width 292 height 17
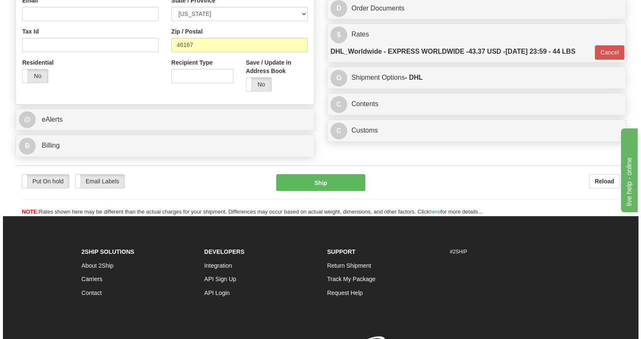
scroll to position [263, 0]
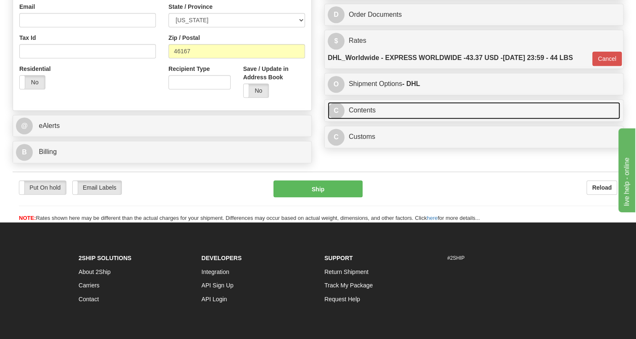
click at [368, 119] on link "C Contents" at bounding box center [474, 110] width 292 height 17
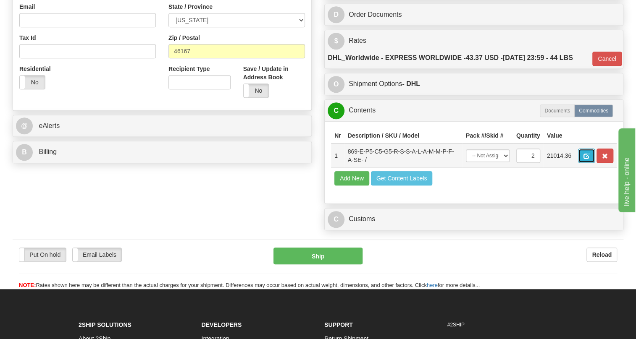
click at [585, 159] on span "button" at bounding box center [586, 156] width 6 height 5
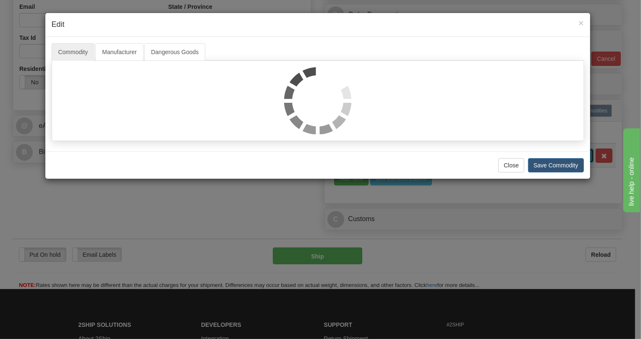
scroll to position [0, 0]
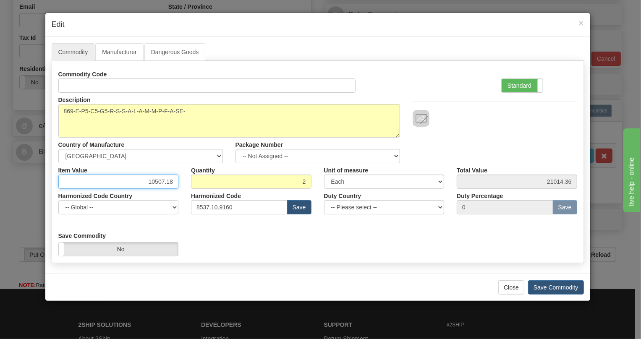
click at [161, 180] on input "10507.18" at bounding box center [118, 182] width 121 height 14
type input "4551.00"
type input "9102.00"
click at [515, 87] on label "Standard" at bounding box center [522, 85] width 41 height 13
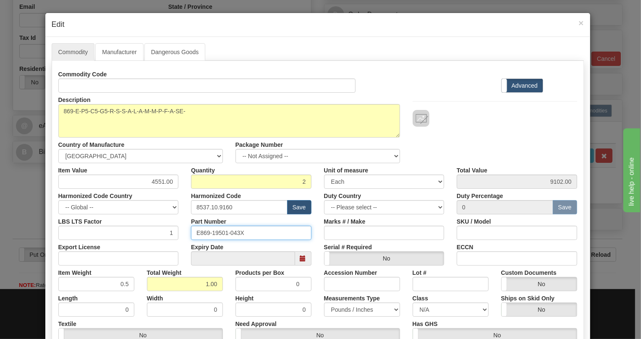
click at [220, 231] on input "E869-19501-043X" at bounding box center [251, 233] width 121 height 14
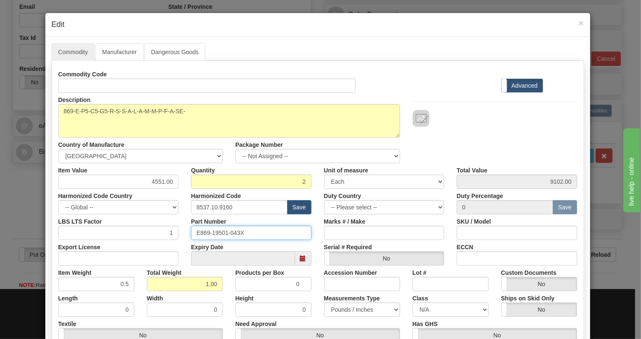
click at [257, 235] on input "E869-19501-043X" at bounding box center [251, 233] width 121 height 14
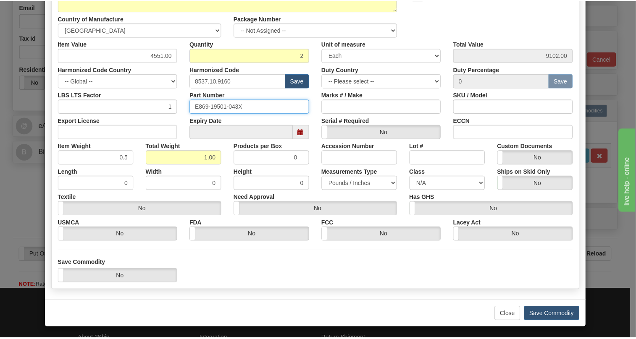
scroll to position [128, 0]
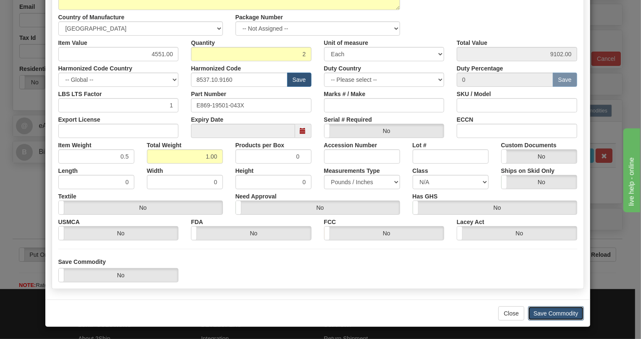
click at [553, 315] on button "Save Commodity" at bounding box center [556, 314] width 56 height 14
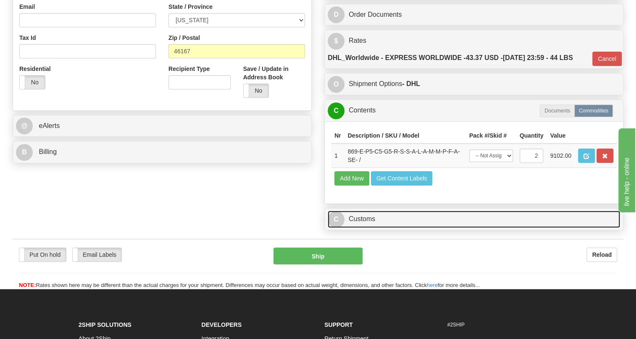
click at [364, 228] on link "C Customs" at bounding box center [474, 219] width 292 height 17
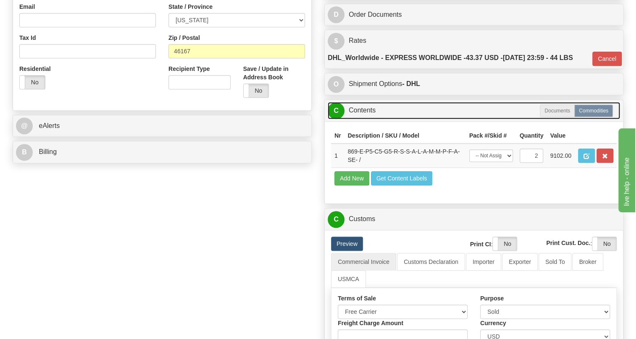
click at [363, 119] on link "C Contents" at bounding box center [474, 110] width 292 height 17
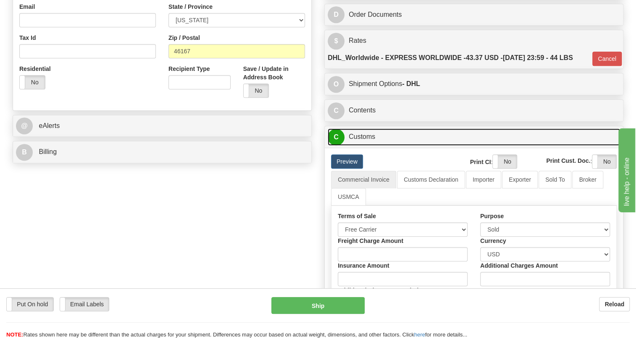
click at [361, 146] on link "C Customs" at bounding box center [474, 137] width 292 height 17
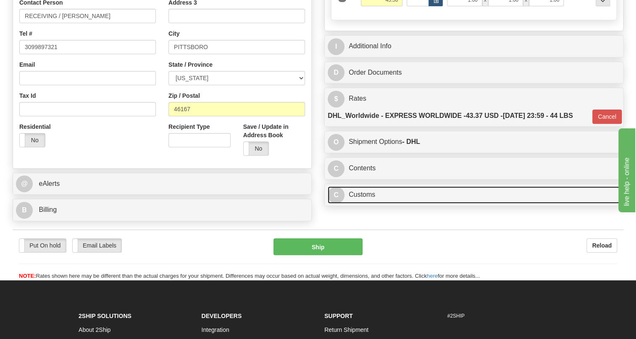
scroll to position [186, 0]
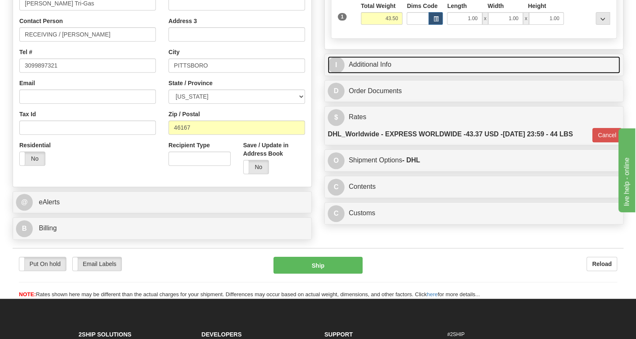
click at [377, 74] on link "I Additional Info" at bounding box center [474, 64] width 292 height 17
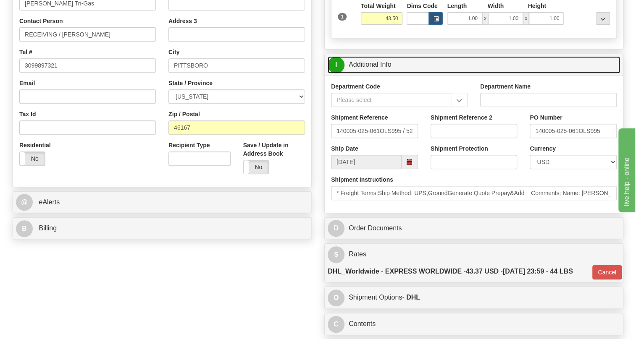
click at [377, 74] on link "I Additional Info" at bounding box center [474, 64] width 292 height 17
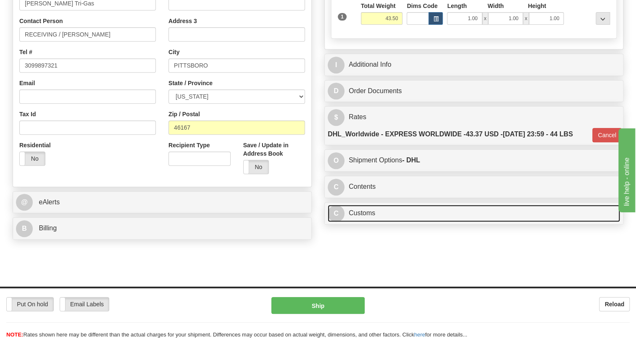
click at [368, 222] on link "C Customs" at bounding box center [474, 213] width 292 height 17
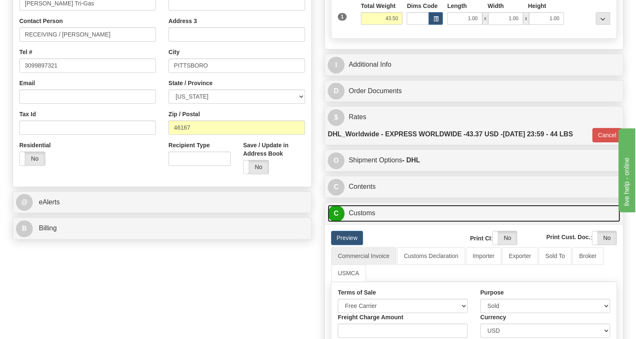
click at [368, 222] on link "C Customs" at bounding box center [474, 213] width 292 height 17
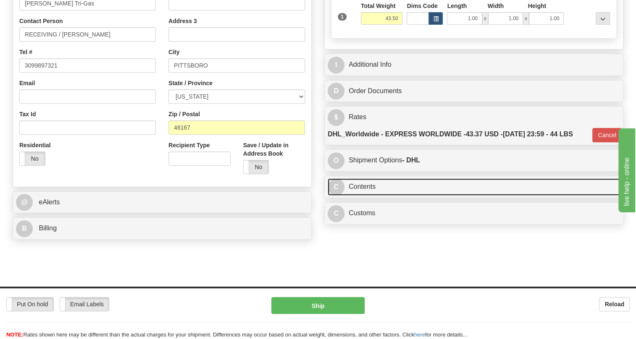
click at [367, 196] on link "C Contents" at bounding box center [474, 187] width 292 height 17
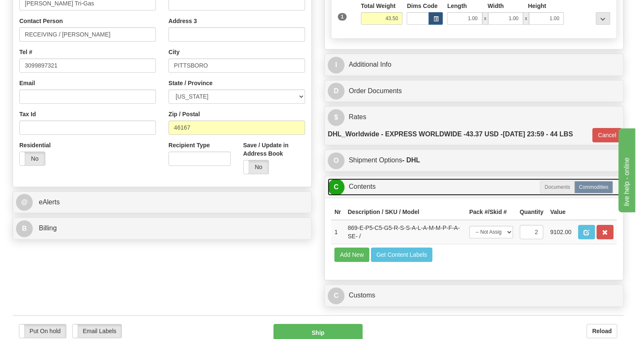
click at [367, 196] on link "C Contents" at bounding box center [474, 187] width 292 height 17
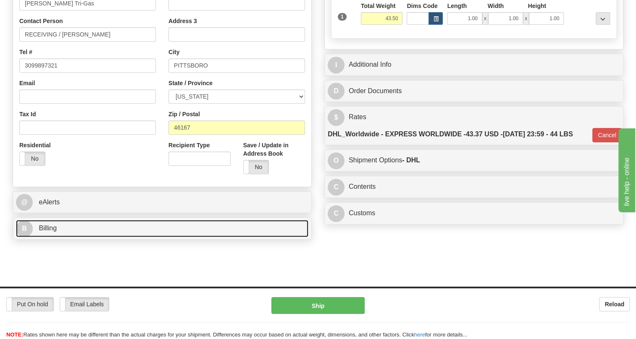
click at [46, 232] on span "Billing" at bounding box center [48, 228] width 18 height 7
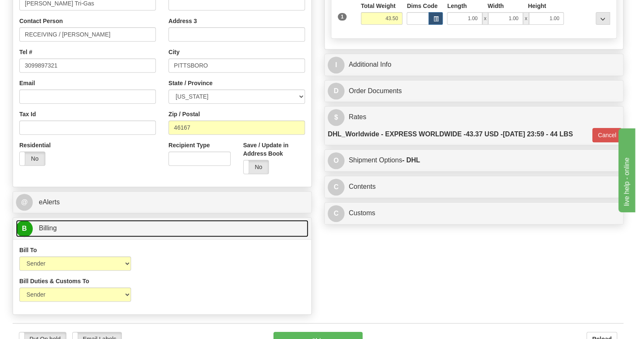
click at [46, 232] on span "Billing" at bounding box center [48, 228] width 18 height 7
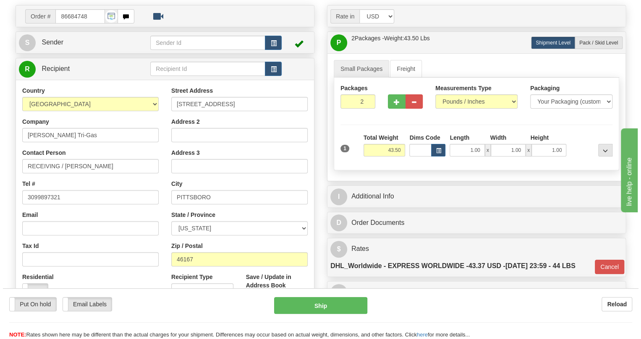
scroll to position [72, 0]
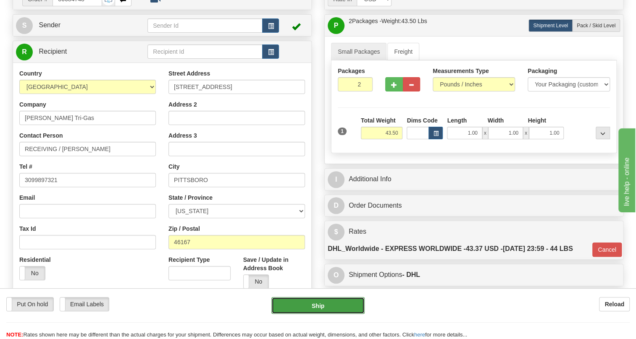
click at [319, 307] on button "Ship" at bounding box center [317, 305] width 93 height 17
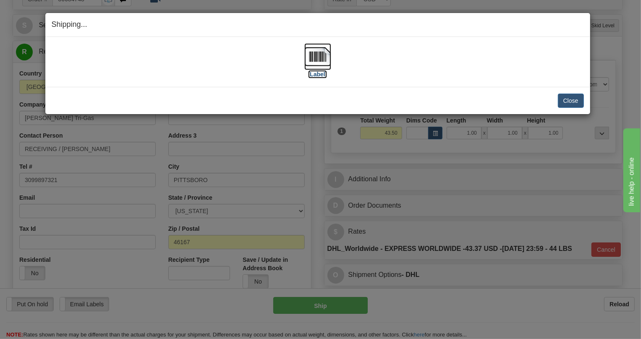
click at [320, 59] on img at bounding box center [318, 56] width 27 height 27
click at [571, 100] on button "Close" at bounding box center [571, 101] width 26 height 14
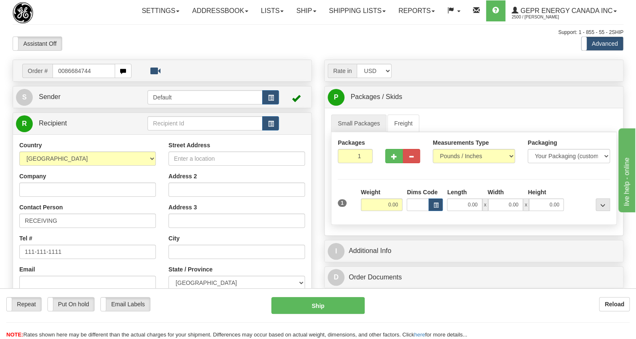
click at [65, 78] on input "0086684744" at bounding box center [84, 71] width 63 height 14
type input "86684744"
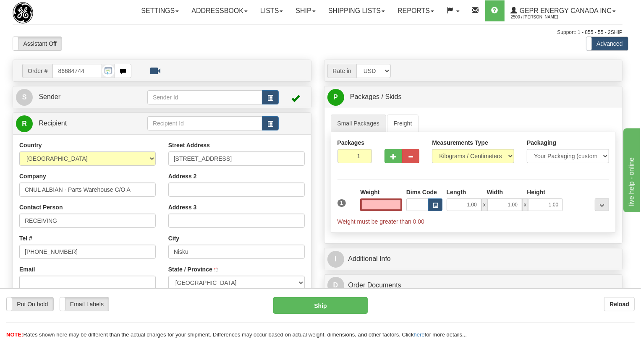
type input "NISKU"
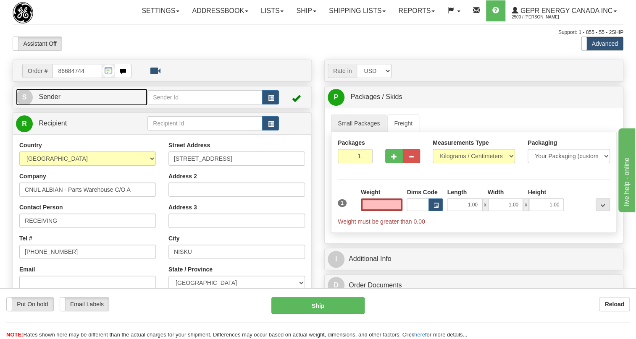
type input "0.00"
click at [58, 100] on span "Sender" at bounding box center [50, 96] width 22 height 7
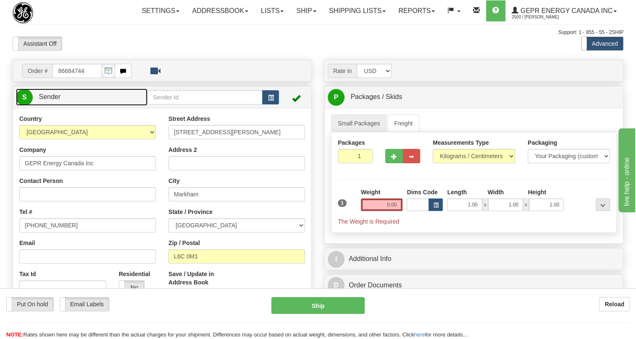
type input "MARKHAM"
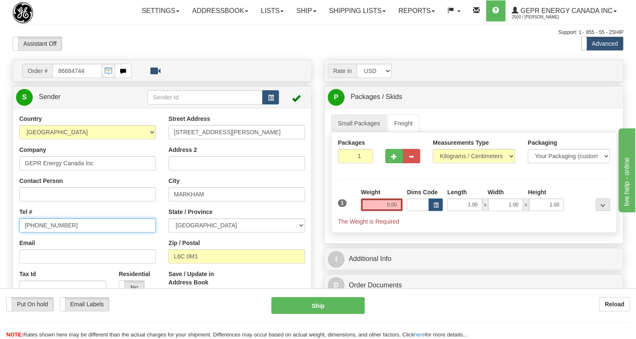
click at [50, 233] on input "[PHONE_NUMBER]" at bounding box center [87, 225] width 137 height 14
paste input "[PHONE_NUMBER]"
type input "[PHONE_NUMBER]"
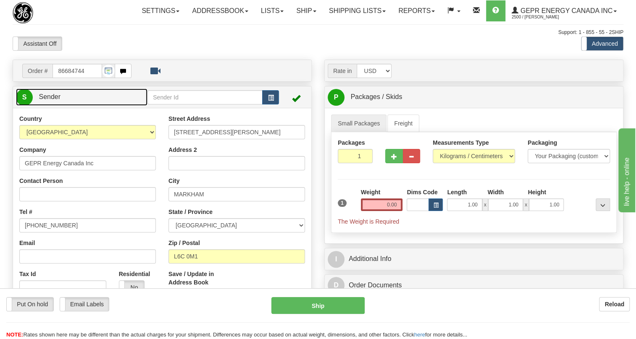
click at [46, 100] on span "Sender" at bounding box center [50, 96] width 22 height 7
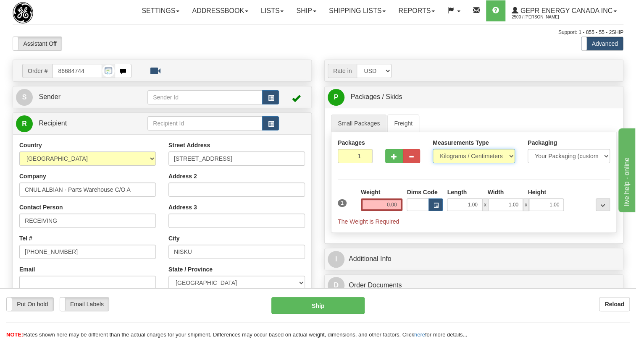
click at [459, 163] on select "Pounds / Inches Kilograms / Centimeters" at bounding box center [474, 156] width 82 height 14
select select "0"
click at [433, 163] on select "Pounds / Inches Kilograms / Centimeters" at bounding box center [474, 156] width 82 height 14
click at [384, 211] on input "0.00" at bounding box center [382, 205] width 42 height 13
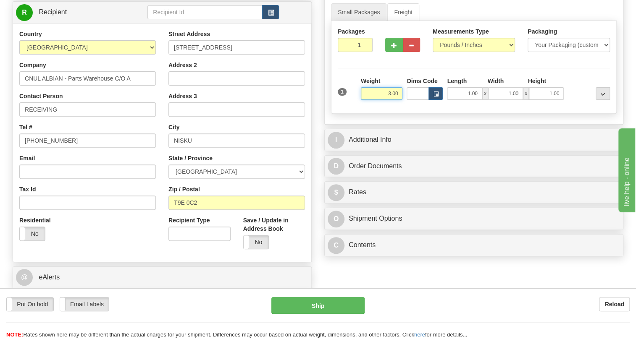
scroll to position [114, 0]
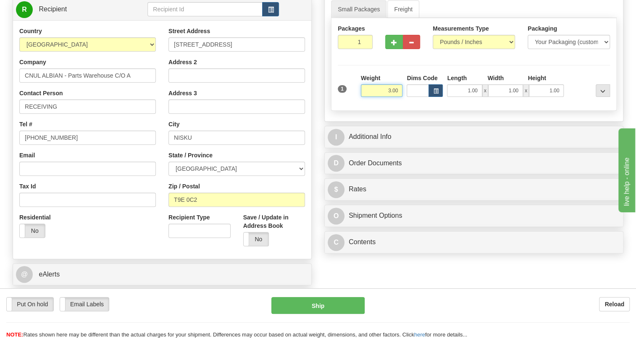
type input "3.00"
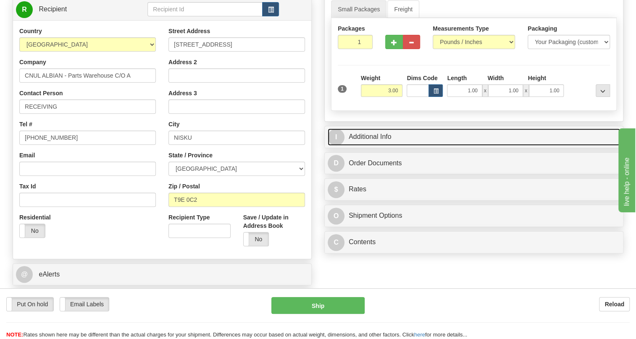
click at [378, 146] on link "I Additional Info" at bounding box center [474, 137] width 292 height 17
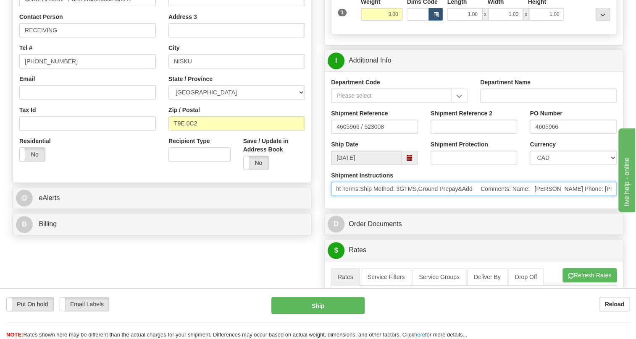
scroll to position [0, 417]
drag, startPoint x: 1159, startPoint y: 418, endPoint x: 1232, endPoint y: 422, distance: 73.6
click at [495, 196] on input "* ; Courier contact:dispatch * ; Courier phone:[PHONE_NUMBER] * ; Courier emai …" at bounding box center [474, 189] width 286 height 14
drag, startPoint x: 496, startPoint y: 208, endPoint x: 409, endPoint y: 210, distance: 87.0
click at [409, 196] on input "* ; Courier contact:dispatch * ; Courier phone:[PHONE_NUMBER] * ; Courier emai …" at bounding box center [474, 189] width 286 height 14
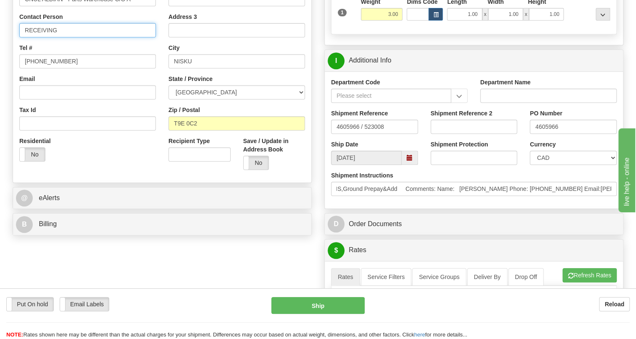
scroll to position [0, 0]
click at [60, 37] on input "RECEIVING" at bounding box center [87, 30] width 137 height 14
paste input "[PERSON_NAME] Phone: [PHONE_NUMBER]"
drag, startPoint x: 151, startPoint y: 47, endPoint x: 115, endPoint y: 50, distance: 36.2
click at [115, 37] on input "RECEIVING / Peter Qian Phone: 403-386-5105" at bounding box center [87, 30] width 137 height 14
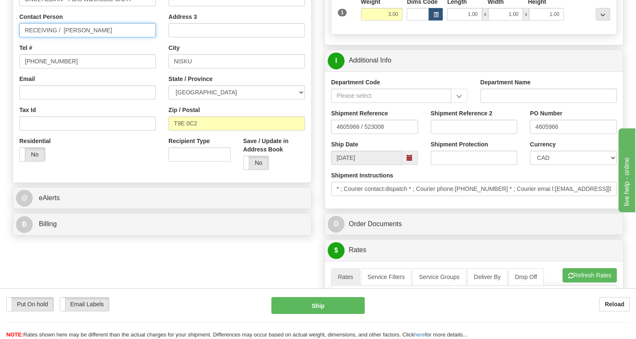
type input "RECEIVING / Peter Qian"
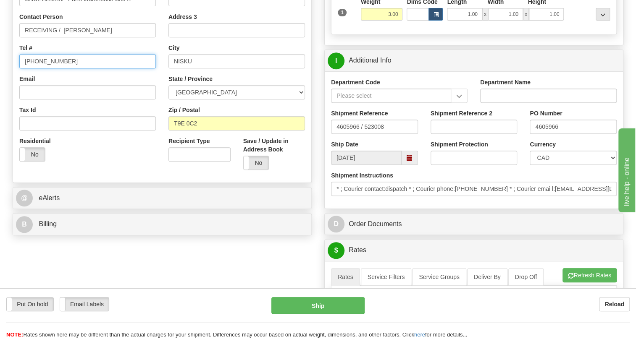
click at [48, 68] on input "[PHONE_NUMBER]" at bounding box center [87, 61] width 137 height 14
paste input "[PHONE_NUMBER]"
type input "[PHONE_NUMBER]"
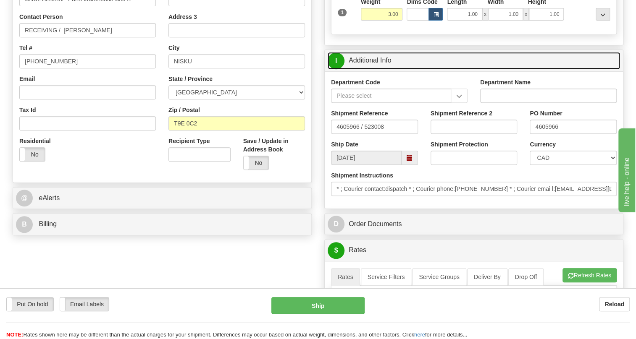
click at [368, 69] on link "I Additional Info" at bounding box center [474, 60] width 292 height 17
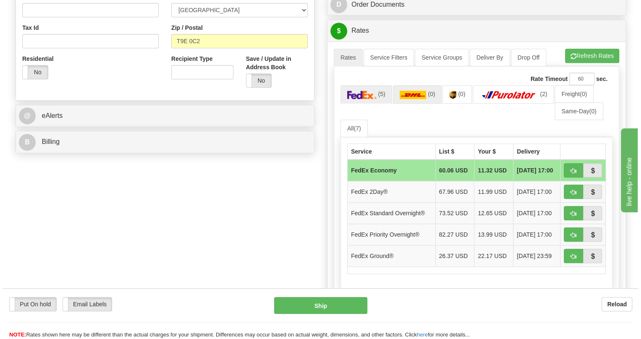
scroll to position [305, 0]
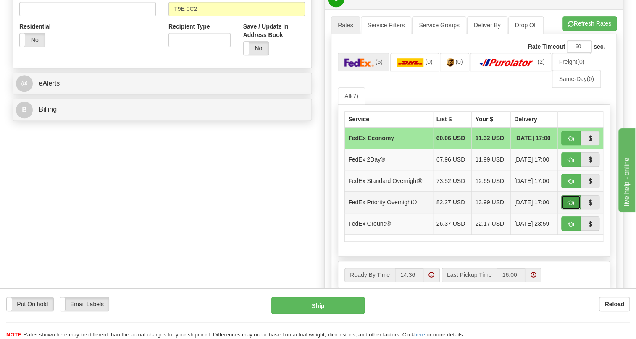
click at [568, 206] on span "button" at bounding box center [571, 202] width 6 height 5
type input "01"
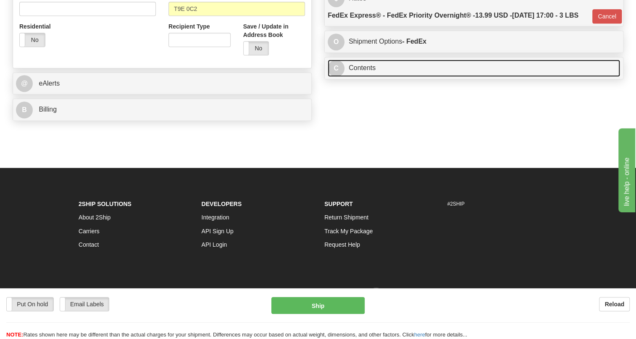
click at [371, 77] on link "C Contents" at bounding box center [474, 68] width 292 height 17
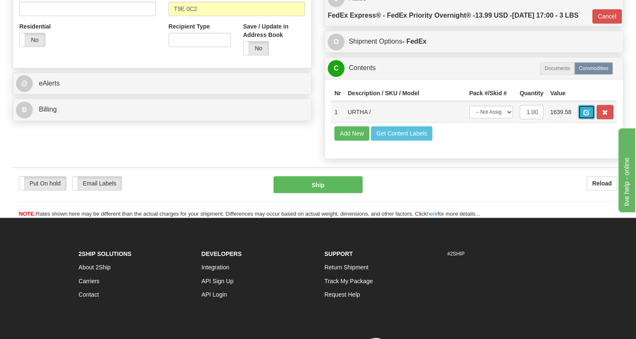
click at [587, 116] on span "button" at bounding box center [586, 112] width 6 height 5
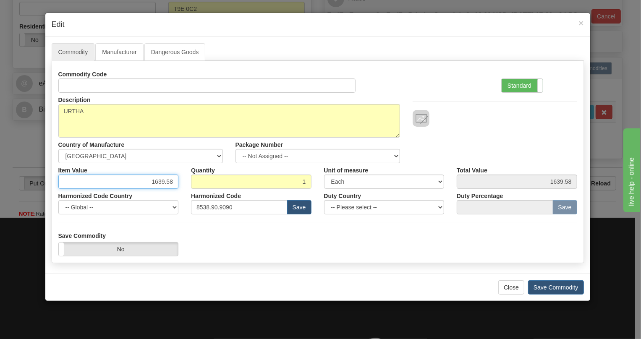
click at [160, 181] on input "1639.58" at bounding box center [118, 182] width 121 height 14
type input "1262.45"
click at [513, 87] on label "Standard" at bounding box center [522, 85] width 41 height 13
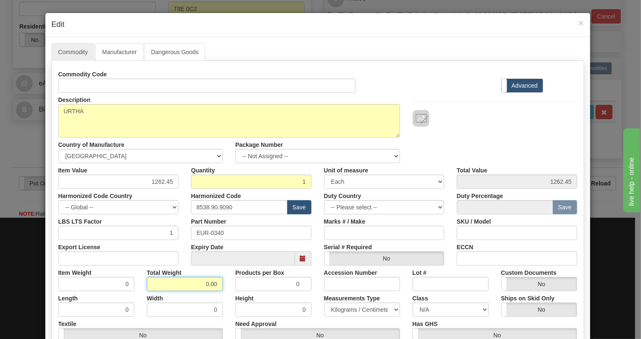
click at [196, 281] on input "0.00" at bounding box center [185, 284] width 76 height 14
type input "1.00"
type input "1.0000"
click at [350, 311] on select "Pounds / Inches Kilograms / Centimeters" at bounding box center [362, 310] width 76 height 14
select select "0"
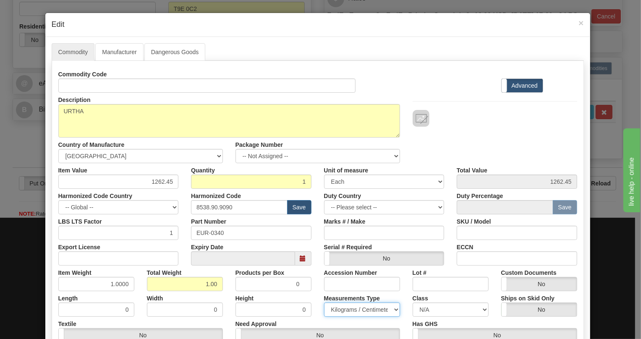
click at [324, 303] on select "Pounds / Inches Kilograms / Centimeters" at bounding box center [362, 310] width 76 height 14
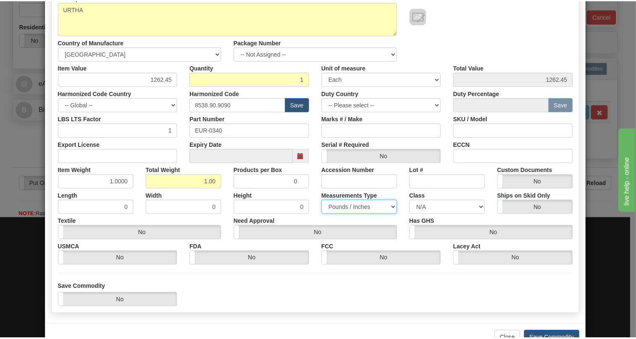
scroll to position [128, 0]
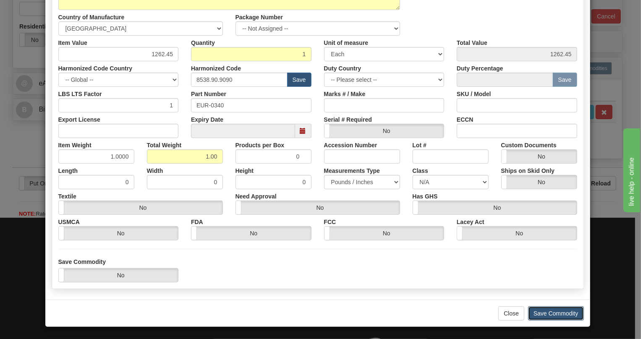
click at [550, 312] on button "Save Commodity" at bounding box center [556, 314] width 56 height 14
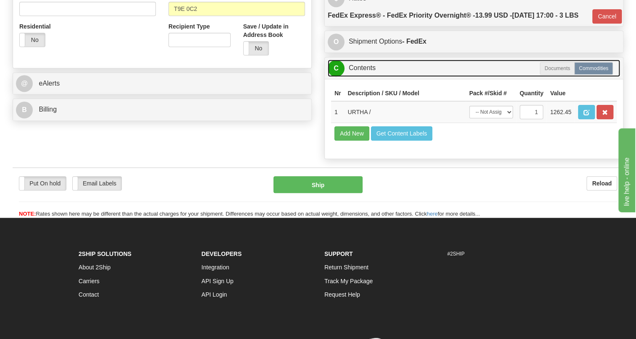
click at [362, 77] on link "C Contents" at bounding box center [474, 68] width 292 height 17
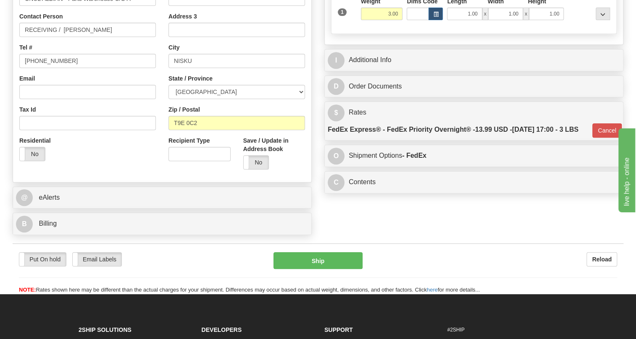
scroll to position [191, 0]
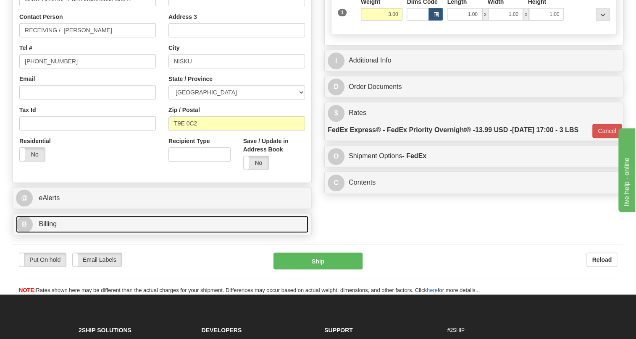
click at [52, 228] on span "Billing" at bounding box center [48, 224] width 18 height 7
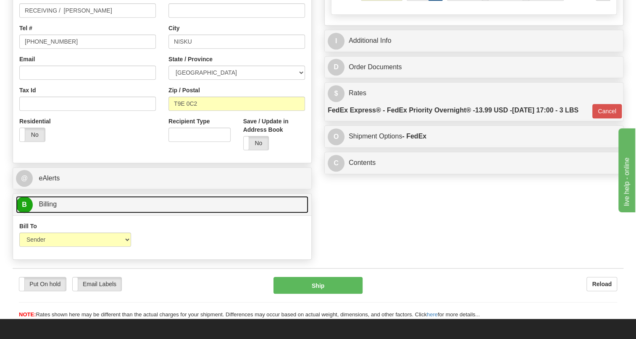
scroll to position [229, 0]
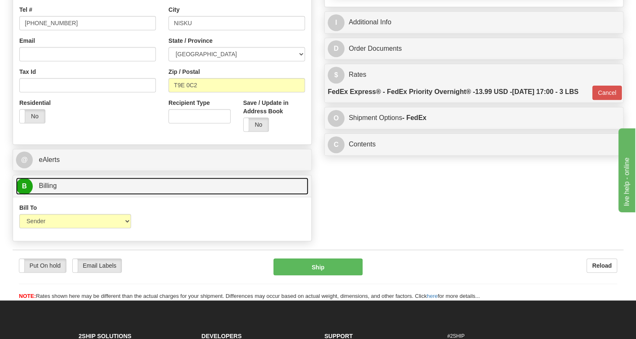
click at [42, 189] on span "Billing" at bounding box center [48, 185] width 18 height 7
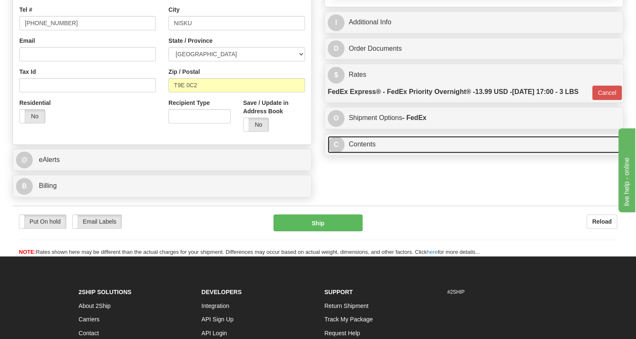
click at [361, 153] on link "C Contents" at bounding box center [474, 144] width 292 height 17
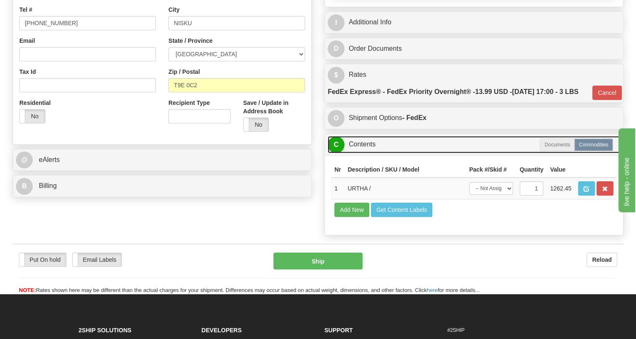
click at [361, 153] on link "C Contents" at bounding box center [474, 144] width 292 height 17
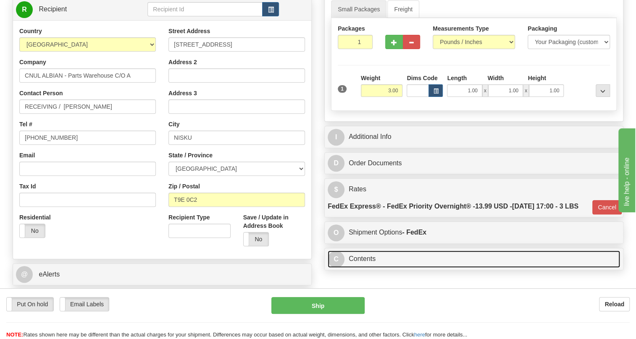
scroll to position [76, 0]
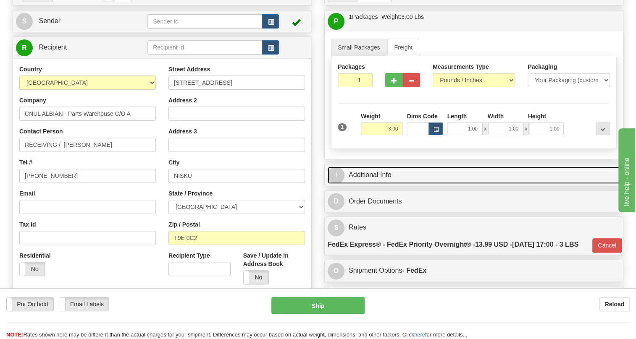
click at [381, 184] on link "I Additional Info" at bounding box center [474, 175] width 292 height 17
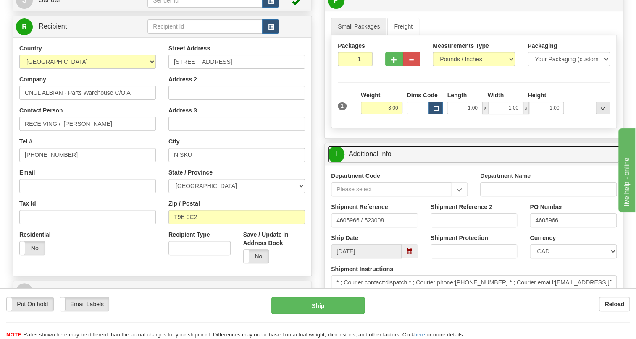
scroll to position [114, 0]
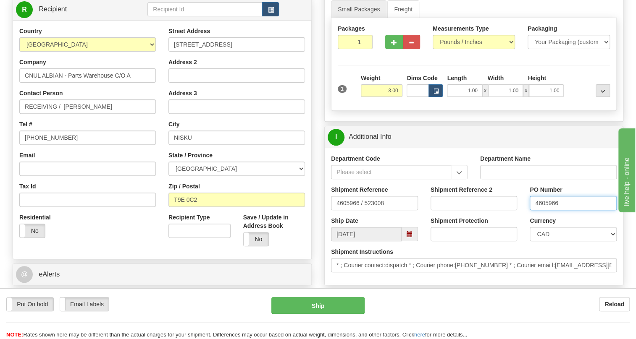
click at [548, 210] on input "4605966" at bounding box center [573, 203] width 87 height 14
click at [112, 114] on input "RECEIVING / Peter Qian" at bounding box center [87, 107] width 137 height 14
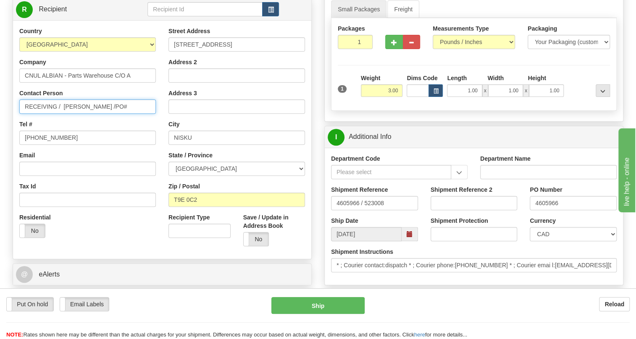
paste input "4605966"
type input "RECEIVING / Peter Qian /PO# 4605966"
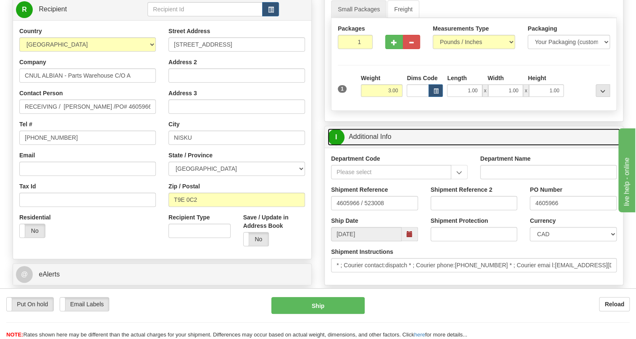
click at [374, 146] on link "I Additional Info" at bounding box center [474, 137] width 292 height 17
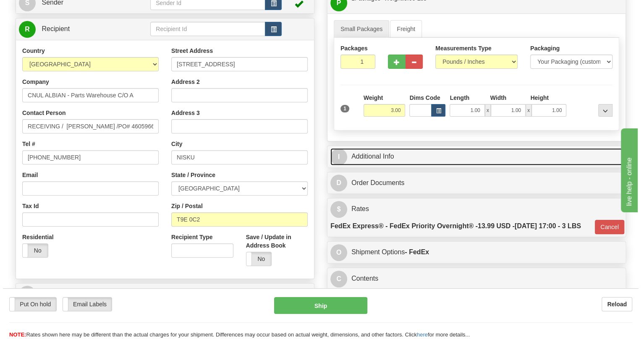
scroll to position [76, 0]
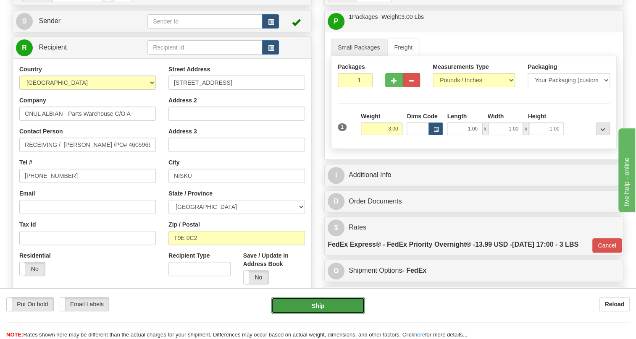
click at [320, 306] on button "Ship" at bounding box center [317, 305] width 93 height 17
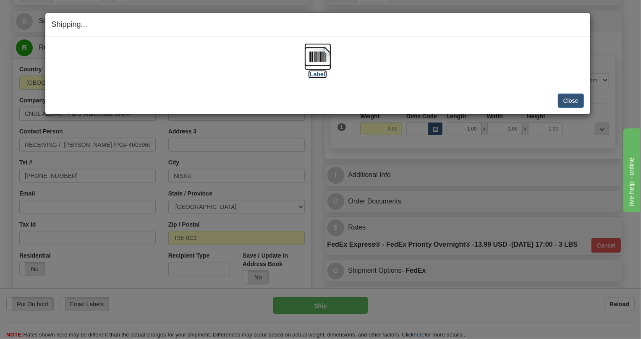
click at [318, 55] on img at bounding box center [318, 56] width 27 height 27
click at [570, 99] on button "Close" at bounding box center [571, 101] width 26 height 14
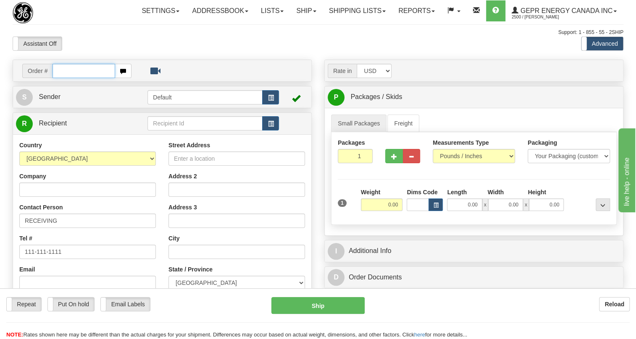
click at [67, 78] on input "text" at bounding box center [84, 71] width 63 height 14
paste input "0086684745"
click at [65, 78] on input "0086684745" at bounding box center [84, 71] width 63 height 14
type input "86684745"
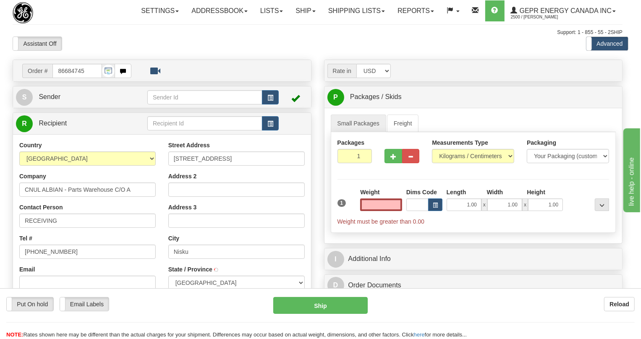
type input "NISKU"
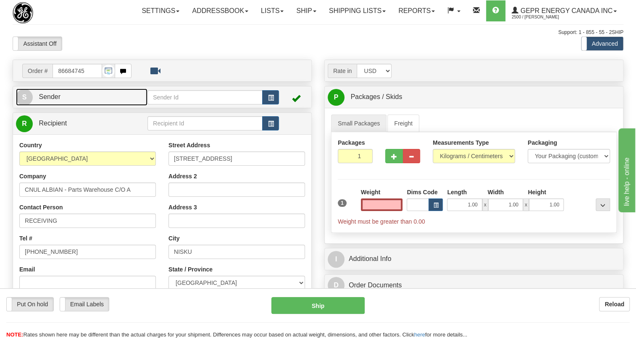
type input "0.00"
click at [55, 100] on span "Sender" at bounding box center [50, 96] width 22 height 7
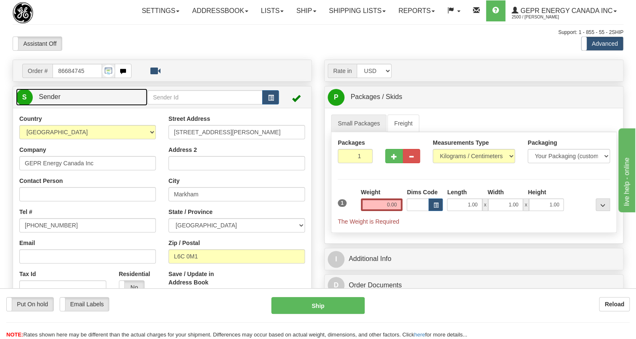
type input "MARKHAM"
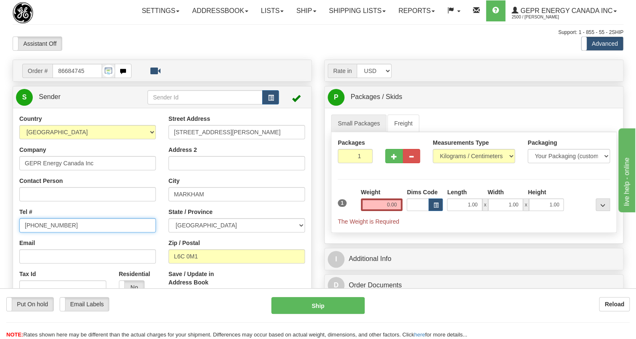
click at [49, 233] on input "[PHONE_NUMBER]" at bounding box center [87, 225] width 137 height 14
paste input "[PHONE_NUMBER]"
type input "905-927-5013"
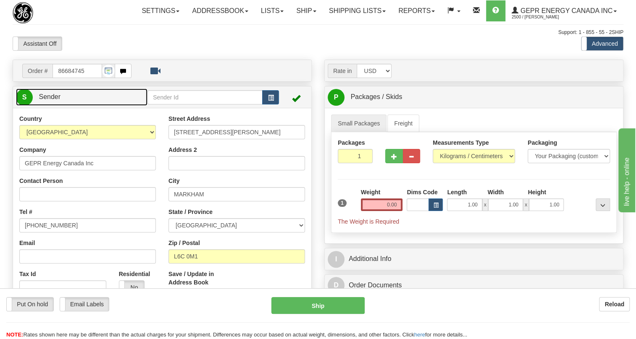
click at [47, 100] on span "Sender" at bounding box center [50, 96] width 22 height 7
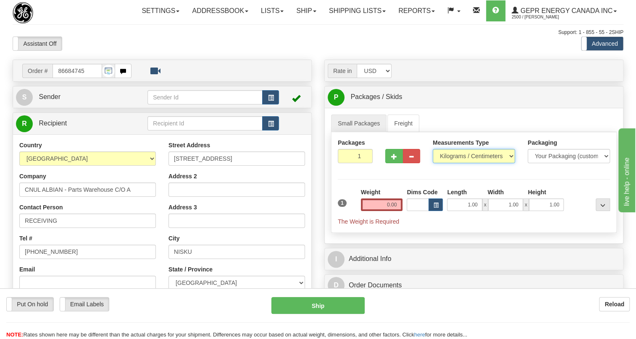
click at [467, 163] on select "Pounds / Inches Kilograms / Centimeters" at bounding box center [474, 156] width 82 height 14
select select "0"
click at [433, 163] on select "Pounds / Inches Kilograms / Centimeters" at bounding box center [474, 156] width 82 height 14
click at [388, 211] on input "0.00" at bounding box center [382, 205] width 42 height 13
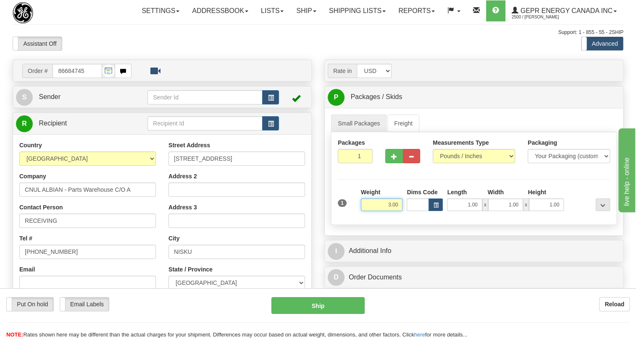
type input "3.00"
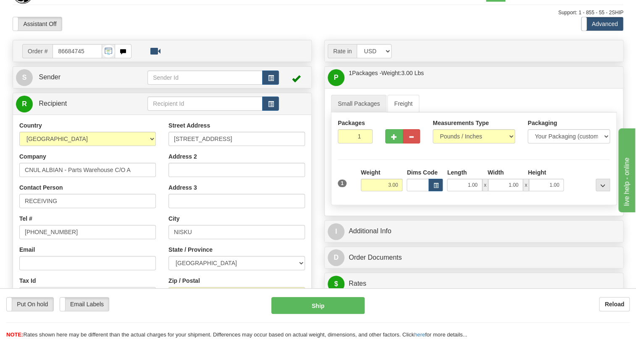
scroll to position [38, 0]
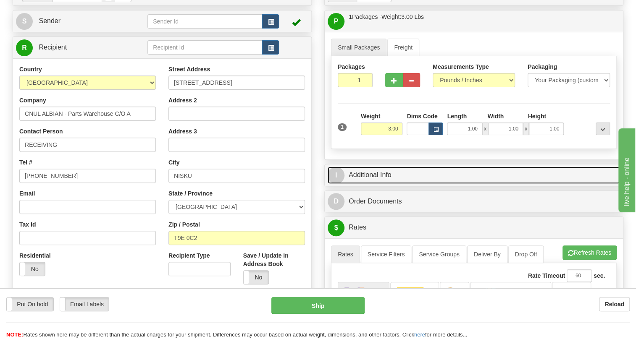
drag, startPoint x: 373, startPoint y: 197, endPoint x: 391, endPoint y: 187, distance: 21.2
click at [373, 184] on link "I Additional Info" at bounding box center [474, 175] width 292 height 17
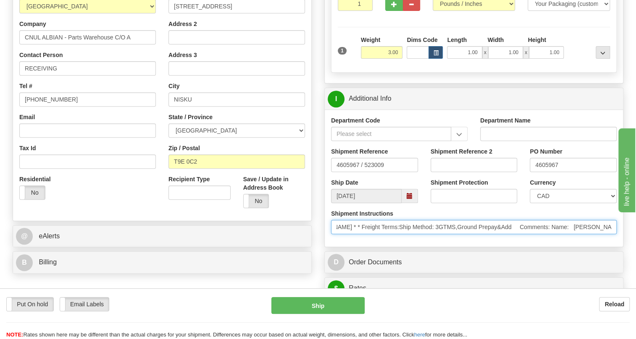
scroll to position [0, 417]
drag, startPoint x: 485, startPoint y: 245, endPoint x: 632, endPoint y: 241, distance: 146.7
click at [632, 241] on div "Toggle navigation Settings Shipping Preferences Fields Preferences New" at bounding box center [318, 275] width 636 height 854
click at [497, 234] on input "* ; Courier contact:dispatch * ; Courier phone:855-828-2700 * ; Courier emai l:…" at bounding box center [474, 227] width 286 height 14
drag, startPoint x: 497, startPoint y: 246, endPoint x: 410, endPoint y: 247, distance: 86.5
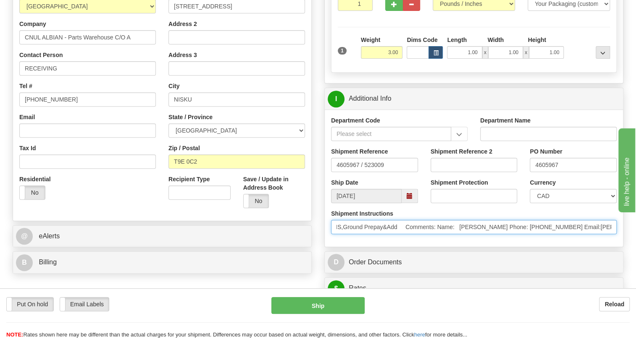
click at [410, 234] on input "* ; Courier contact:dispatch * ; Courier phone:855-828-2700 * ; Courier emai l:…" at bounding box center [474, 227] width 286 height 14
drag, startPoint x: 552, startPoint y: 248, endPoint x: 626, endPoint y: 248, distance: 73.9
click at [626, 248] on div "Rate in Account Currency ARN AWG AUD AUS BHD BBD BFR BMD BRC BRL GBP UKL BND BG…" at bounding box center [474, 282] width 312 height 751
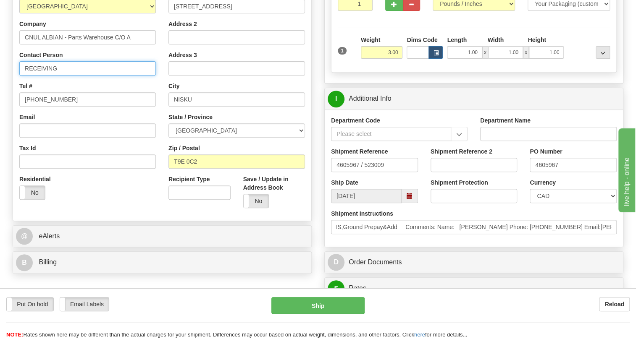
scroll to position [0, 0]
click at [57, 76] on input "RECEIVING" at bounding box center [87, 68] width 137 height 14
paste input "Peter Qian Phone: 403-386-5105"
drag, startPoint x: 147, startPoint y: 85, endPoint x: 124, endPoint y: 88, distance: 22.9
click at [115, 76] on input "RECEIVING / Peter Qian Phone: 403-386-5105" at bounding box center [87, 68] width 137 height 14
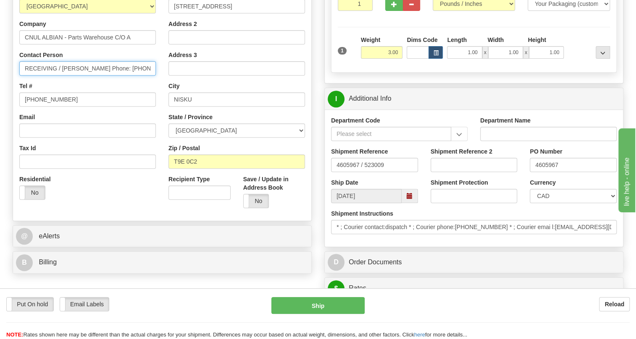
drag, startPoint x: 124, startPoint y: 88, endPoint x: 149, endPoint y: 86, distance: 24.9
click at [149, 76] on input "RECEIVING / Peter Qian Phone: 403-386-5105" at bounding box center [87, 68] width 137 height 14
drag, startPoint x: 150, startPoint y: 86, endPoint x: 113, endPoint y: 88, distance: 37.4
click at [113, 76] on input "RECEIVING / Peter Qian Phone: 403-386-5105" at bounding box center [87, 68] width 137 height 14
type input "RECEIVING / Peter Qian"
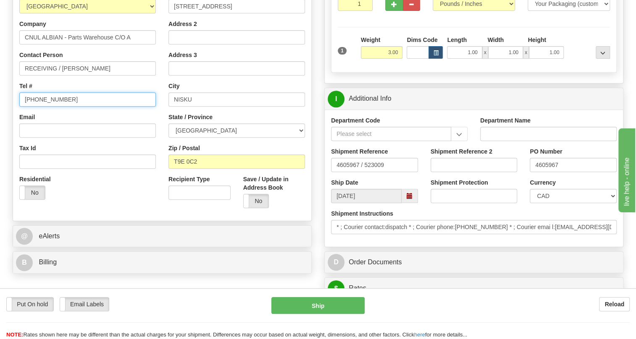
click at [52, 107] on input "(779)7960565" at bounding box center [87, 99] width 137 height 14
paste input "403-386-510"
type input "403-386-5105"
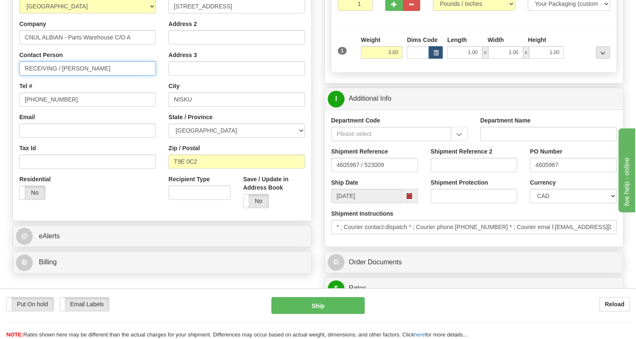
click at [101, 76] on input "RECEIVING / Peter Qian" at bounding box center [87, 68] width 137 height 14
click at [546, 172] on input "4605967" at bounding box center [573, 165] width 87 height 14
click at [129, 76] on input "RECEIVING / Peter Qian / PO#" at bounding box center [87, 68] width 137 height 14
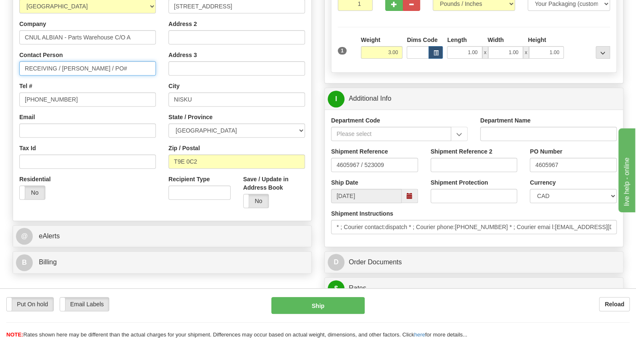
paste input "4605967"
type input "RECEIVING / Peter Qian / PO#4605967"
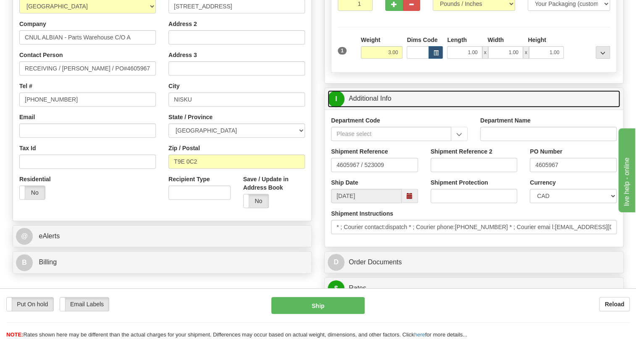
click at [367, 108] on link "I Additional Info" at bounding box center [474, 98] width 292 height 17
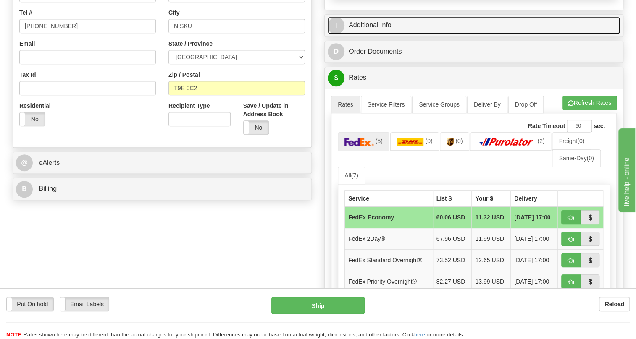
scroll to position [267, 0]
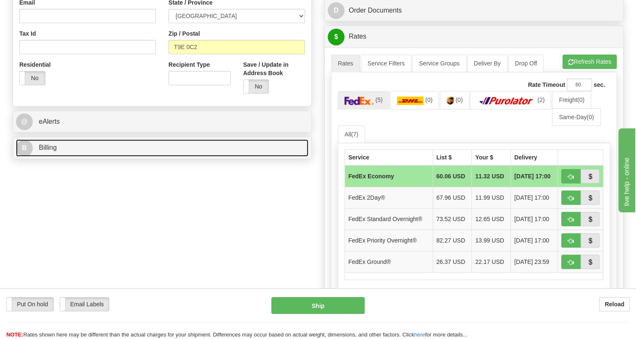
click at [44, 151] on span "Billing" at bounding box center [48, 147] width 18 height 7
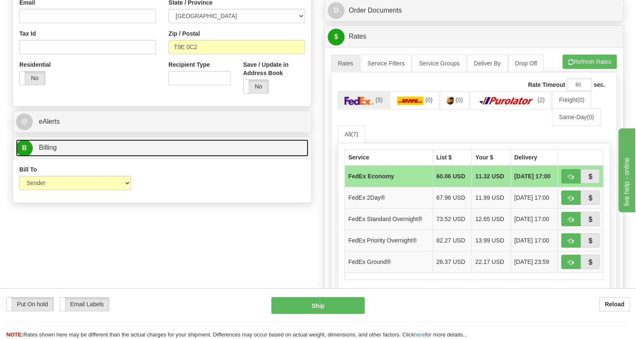
click at [44, 151] on span "Billing" at bounding box center [48, 147] width 18 height 7
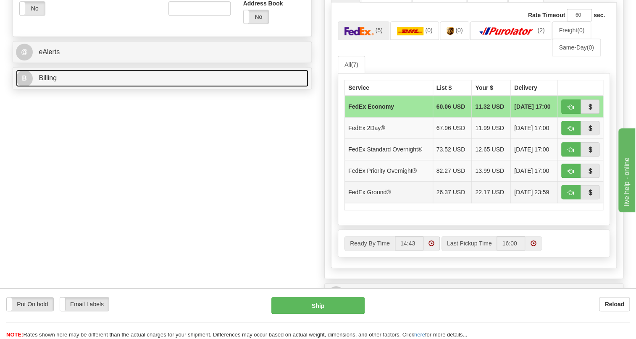
scroll to position [344, 0]
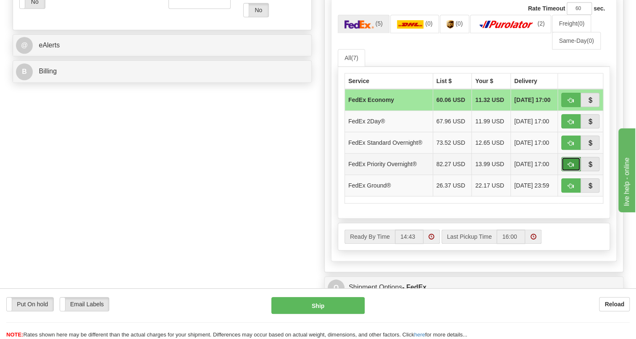
click at [570, 168] on span "button" at bounding box center [571, 164] width 6 height 5
type input "01"
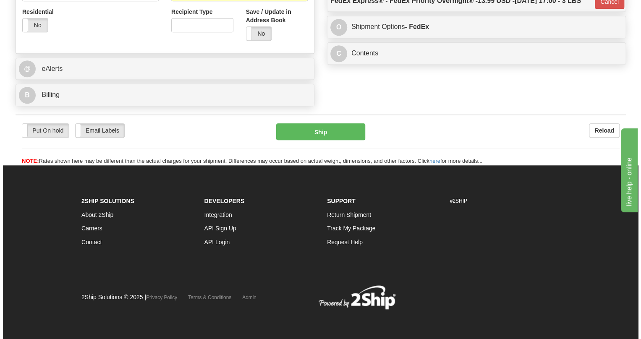
scroll to position [339, 0]
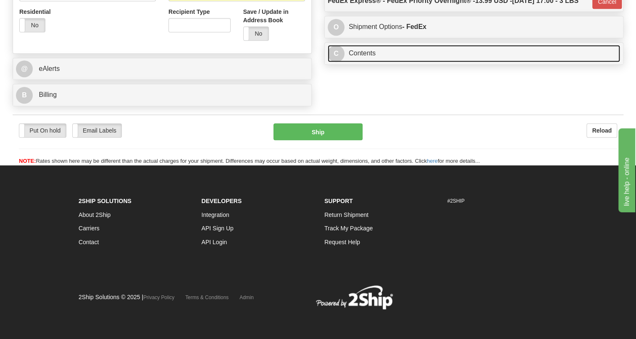
click at [363, 62] on link "C Contents" at bounding box center [474, 53] width 292 height 17
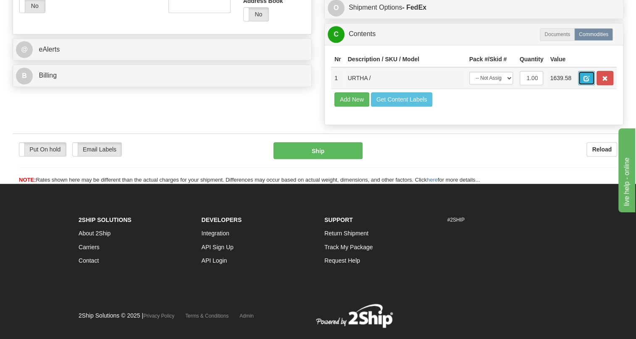
click at [584, 81] on span "button" at bounding box center [586, 78] width 6 height 5
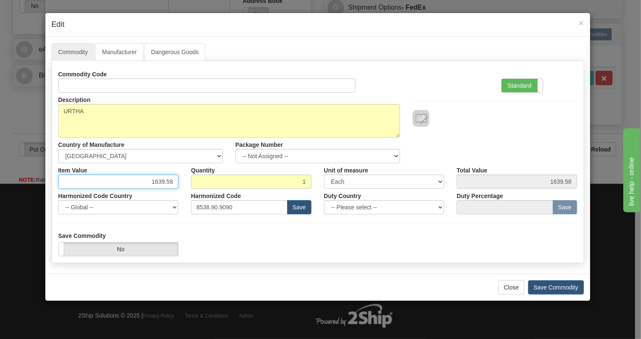
click at [168, 183] on input "1639.58" at bounding box center [118, 182] width 121 height 14
type input "1262.45"
click at [520, 88] on label "Standard" at bounding box center [522, 85] width 41 height 13
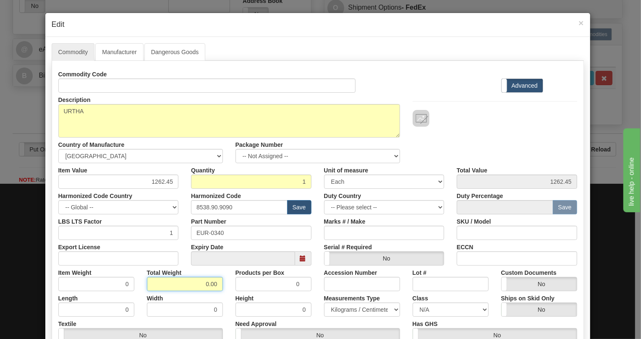
click at [194, 285] on input "0.00" at bounding box center [185, 284] width 76 height 14
type input "1.00"
type input "1.0000"
click at [339, 308] on select "Pounds / Inches Kilograms / Centimeters" at bounding box center [362, 310] width 76 height 14
select select "0"
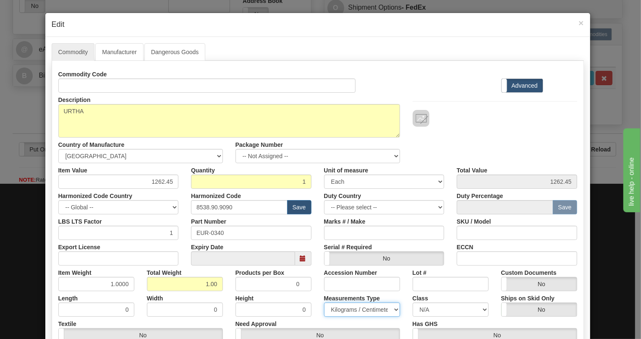
click at [324, 303] on select "Pounds / Inches Kilograms / Centimeters" at bounding box center [362, 310] width 76 height 14
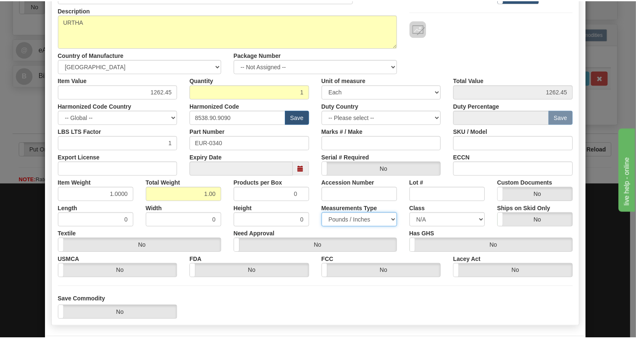
scroll to position [114, 0]
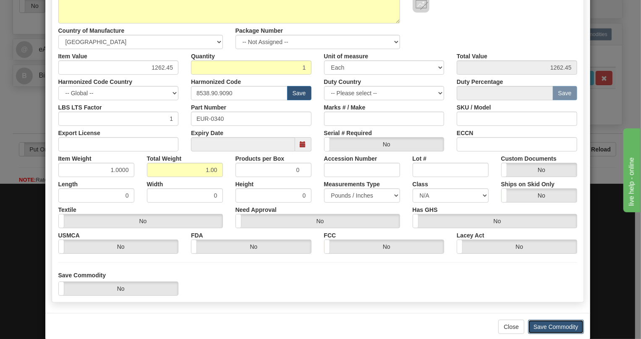
click at [550, 327] on button "Save Commodity" at bounding box center [556, 327] width 56 height 14
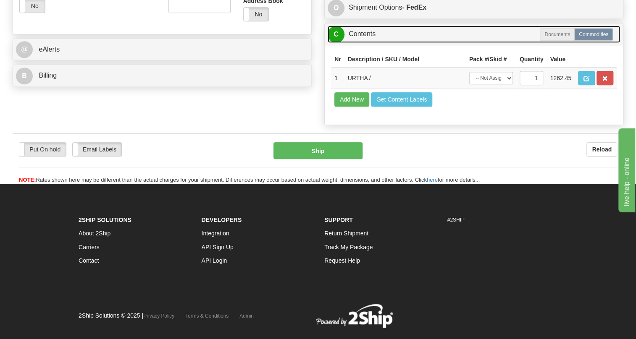
click at [368, 43] on link "C Contents" at bounding box center [474, 34] width 292 height 17
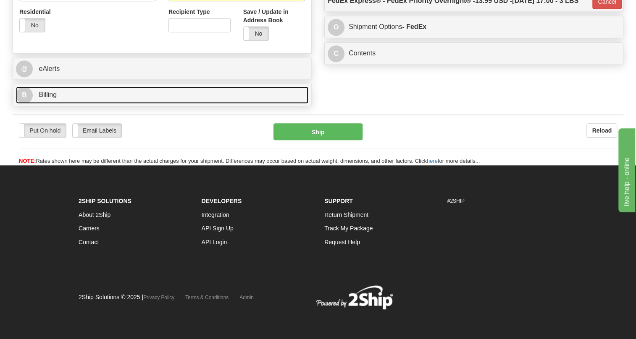
click at [47, 95] on span "Billing" at bounding box center [48, 94] width 18 height 7
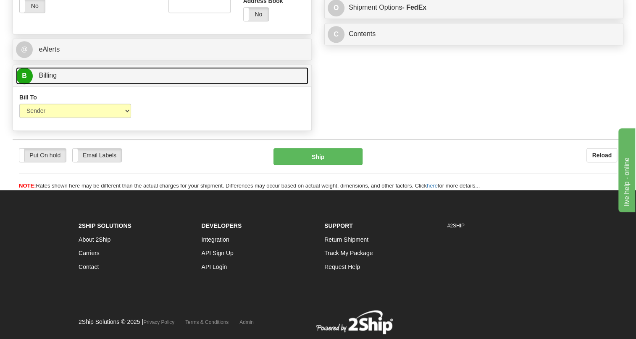
click at [47, 79] on span "Billing" at bounding box center [48, 75] width 18 height 7
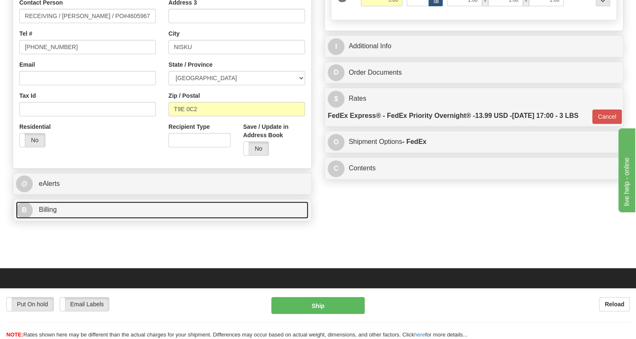
scroll to position [225, 0]
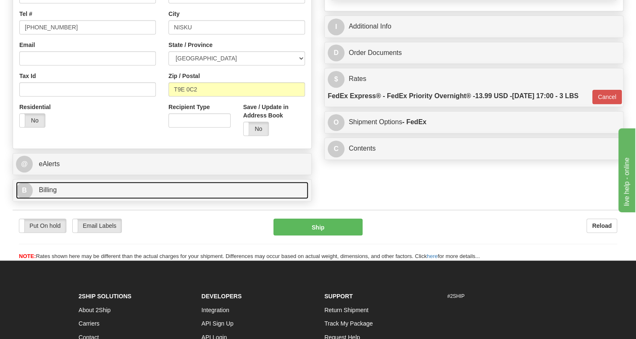
click at [53, 194] on span "Billing" at bounding box center [48, 189] width 18 height 7
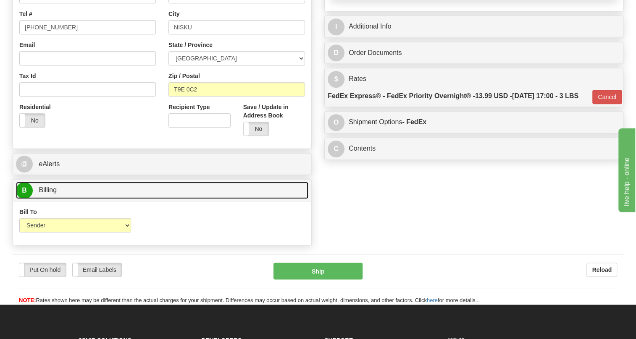
click at [53, 194] on span "Billing" at bounding box center [48, 189] width 18 height 7
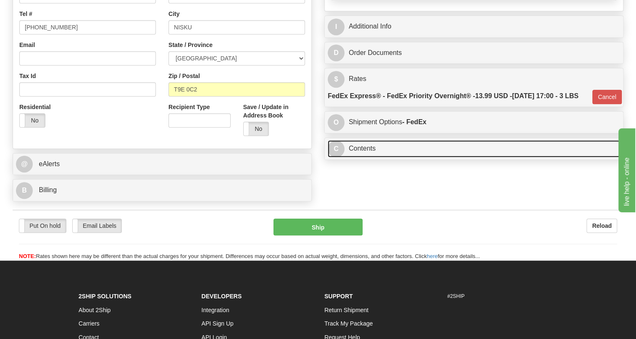
click at [361, 158] on link "C Contents" at bounding box center [474, 148] width 292 height 17
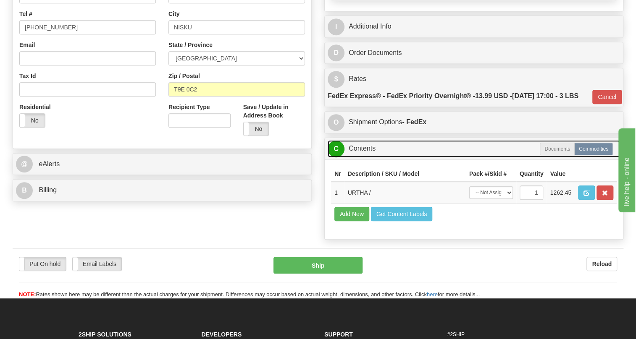
click at [361, 158] on link "C Contents" at bounding box center [474, 148] width 292 height 17
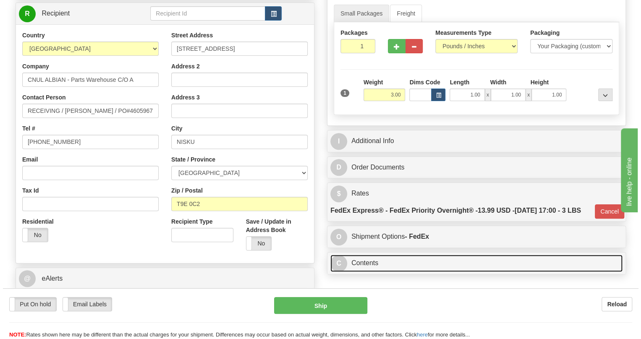
scroll to position [72, 0]
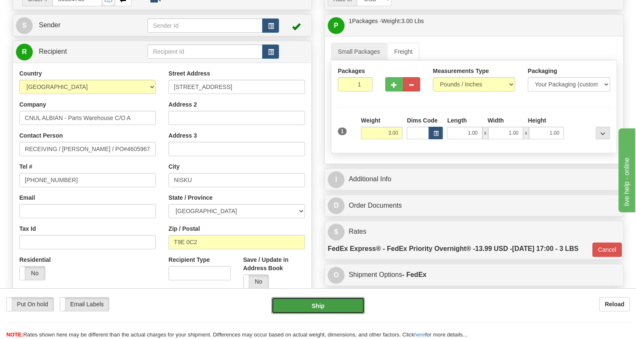
click at [318, 306] on button "Ship" at bounding box center [317, 305] width 93 height 17
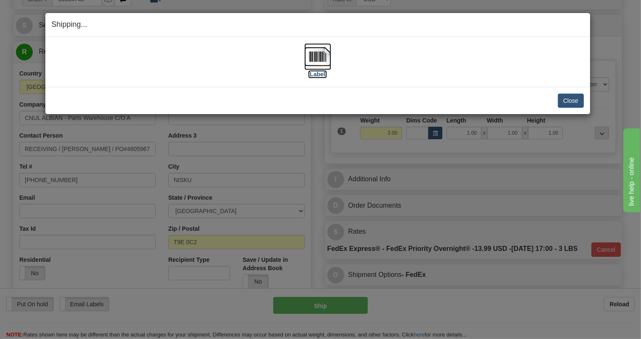
click at [315, 57] on img at bounding box center [318, 56] width 27 height 27
click at [571, 100] on button "Close" at bounding box center [571, 101] width 26 height 14
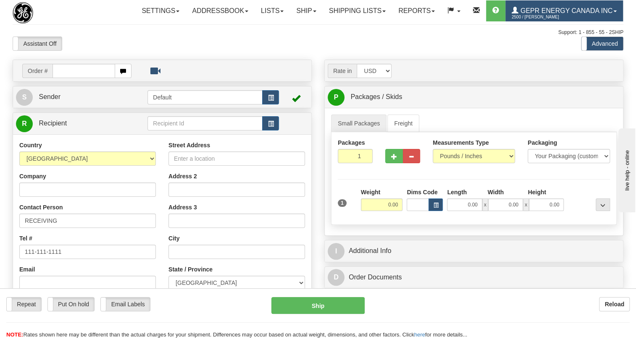
click at [613, 12] on span at bounding box center [614, 12] width 3 height 2
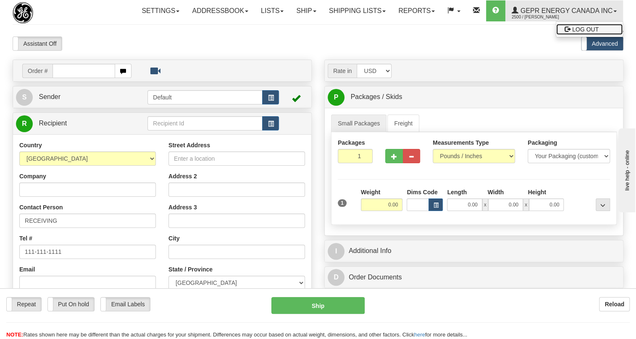
click at [572, 33] on span "LOG OUT" at bounding box center [585, 29] width 26 height 7
